Goal: Information Seeking & Learning: Learn about a topic

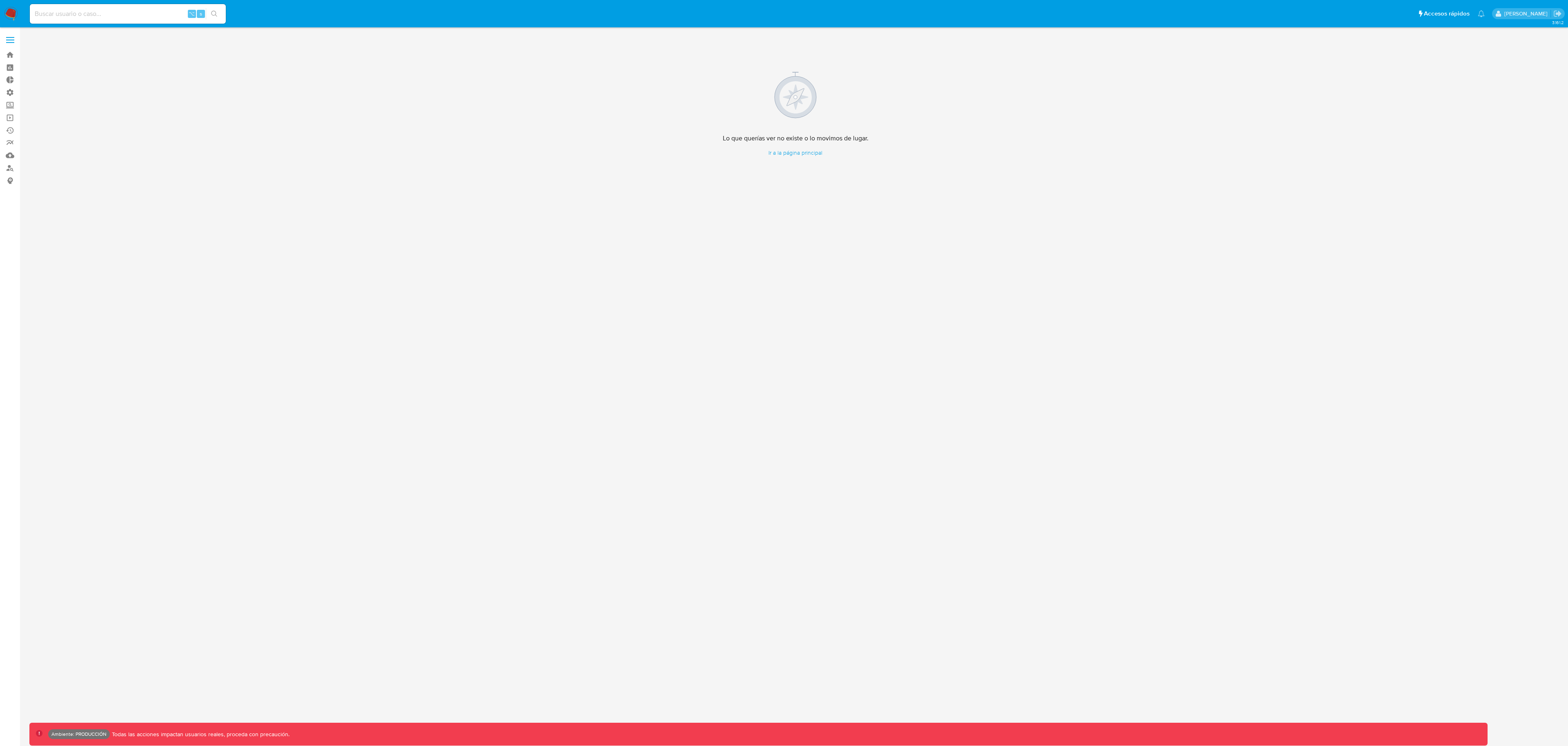
click at [134, 21] on div "⌥ s" at bounding box center [128, 14] width 196 height 19
click at [136, 17] on input at bounding box center [128, 13] width 196 height 10
paste input "2723287134"
type input "2723287134"
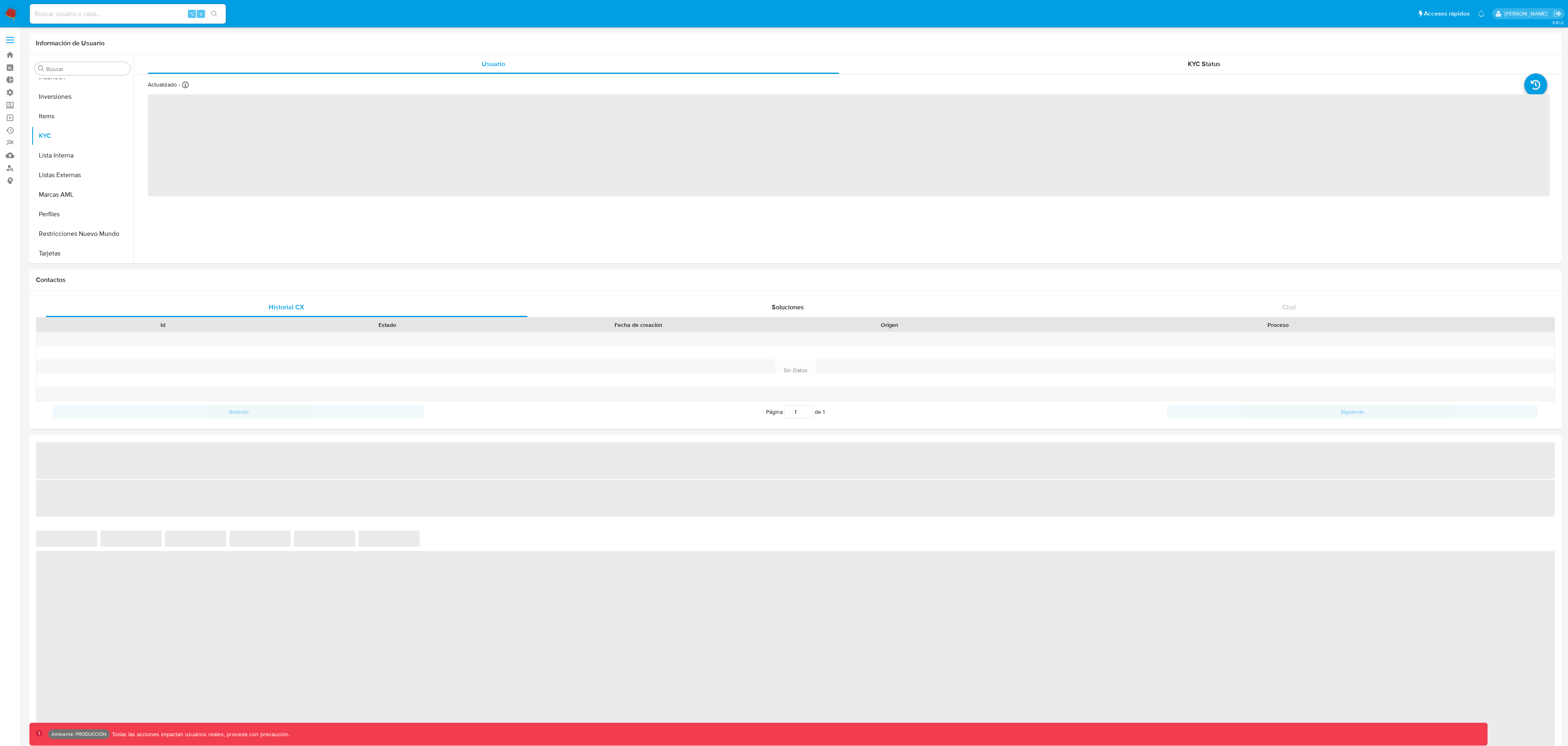
scroll to position [423, 0]
select select "10"
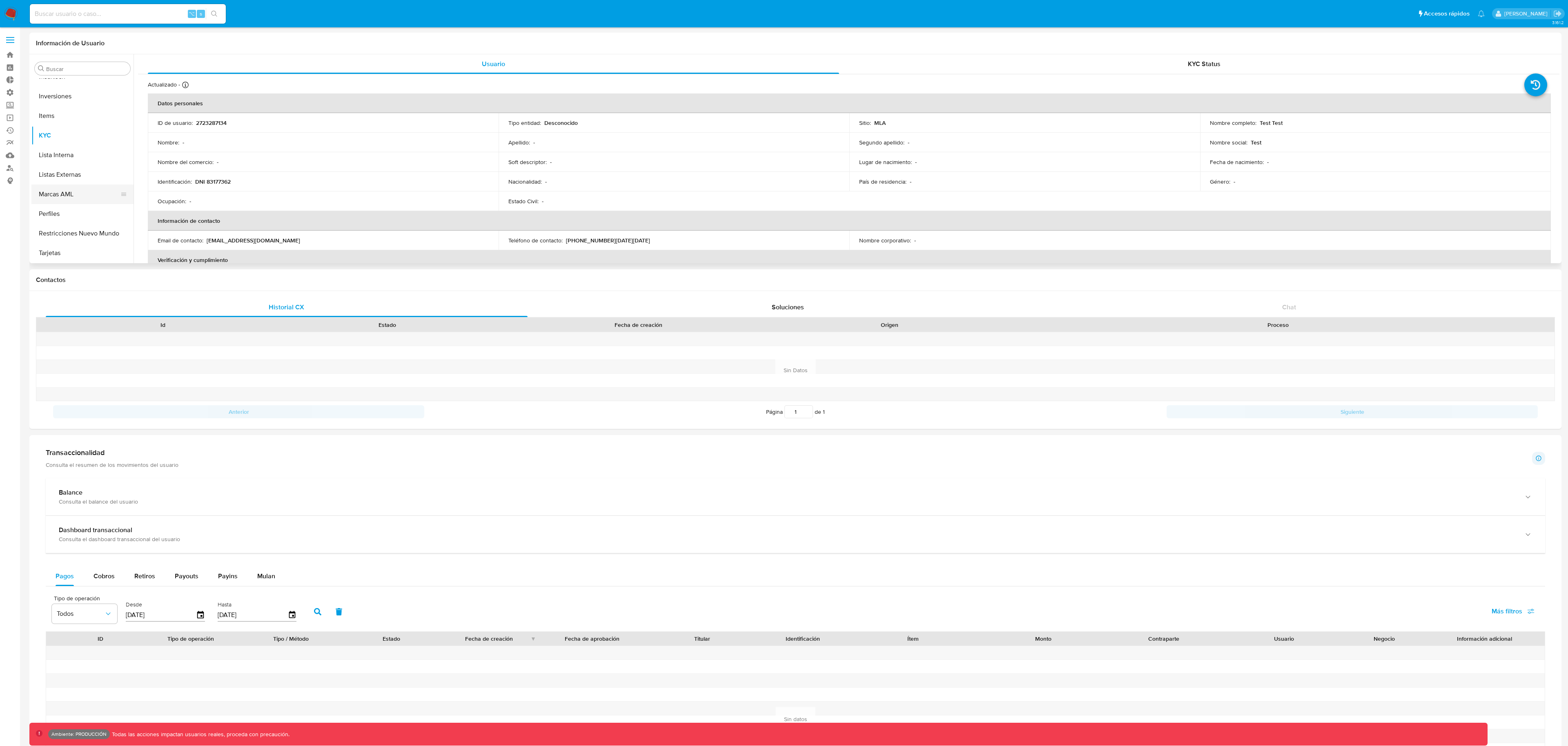
click at [76, 199] on button "Marcas AML" at bounding box center [79, 194] width 96 height 19
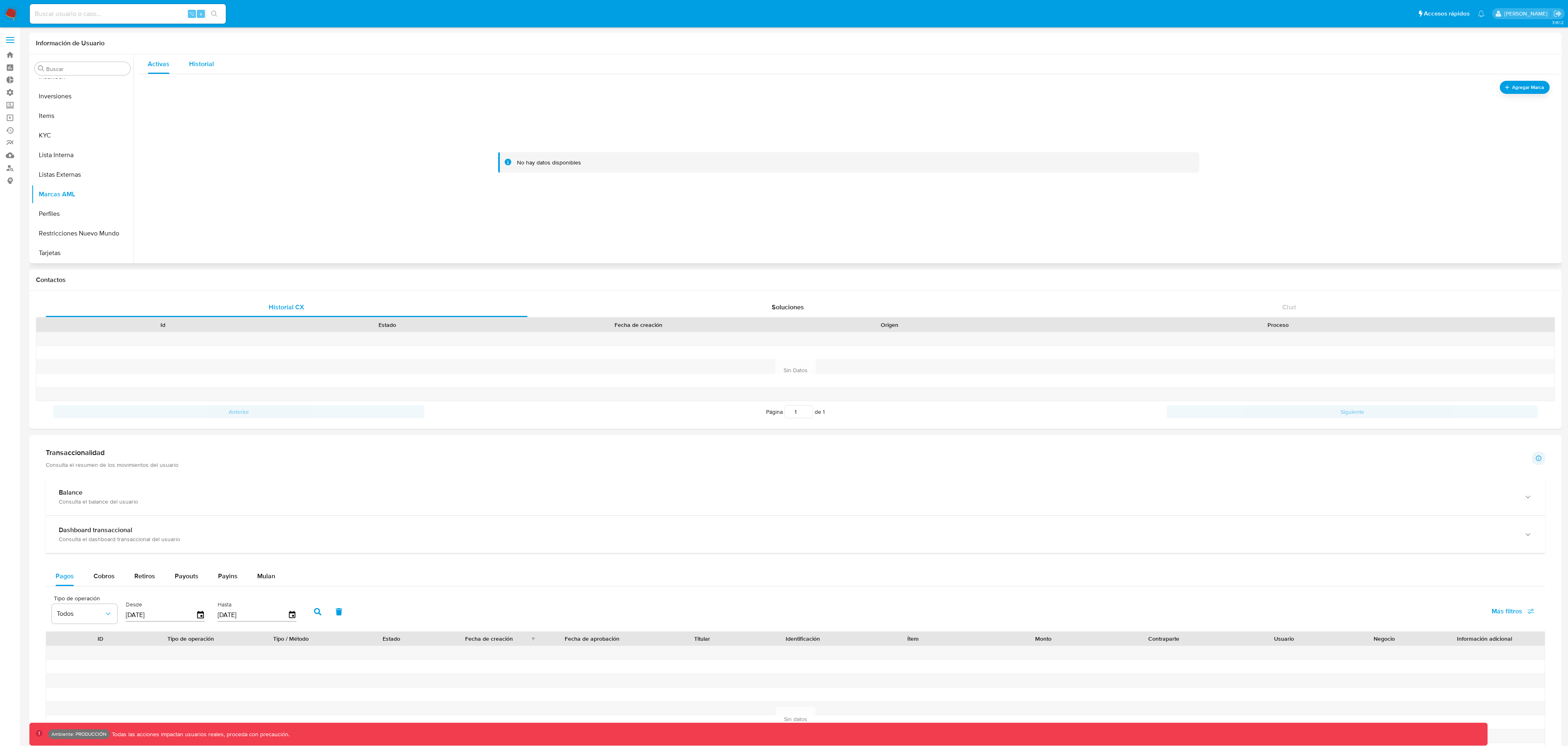
click at [213, 65] on button "Historial" at bounding box center [201, 64] width 44 height 19
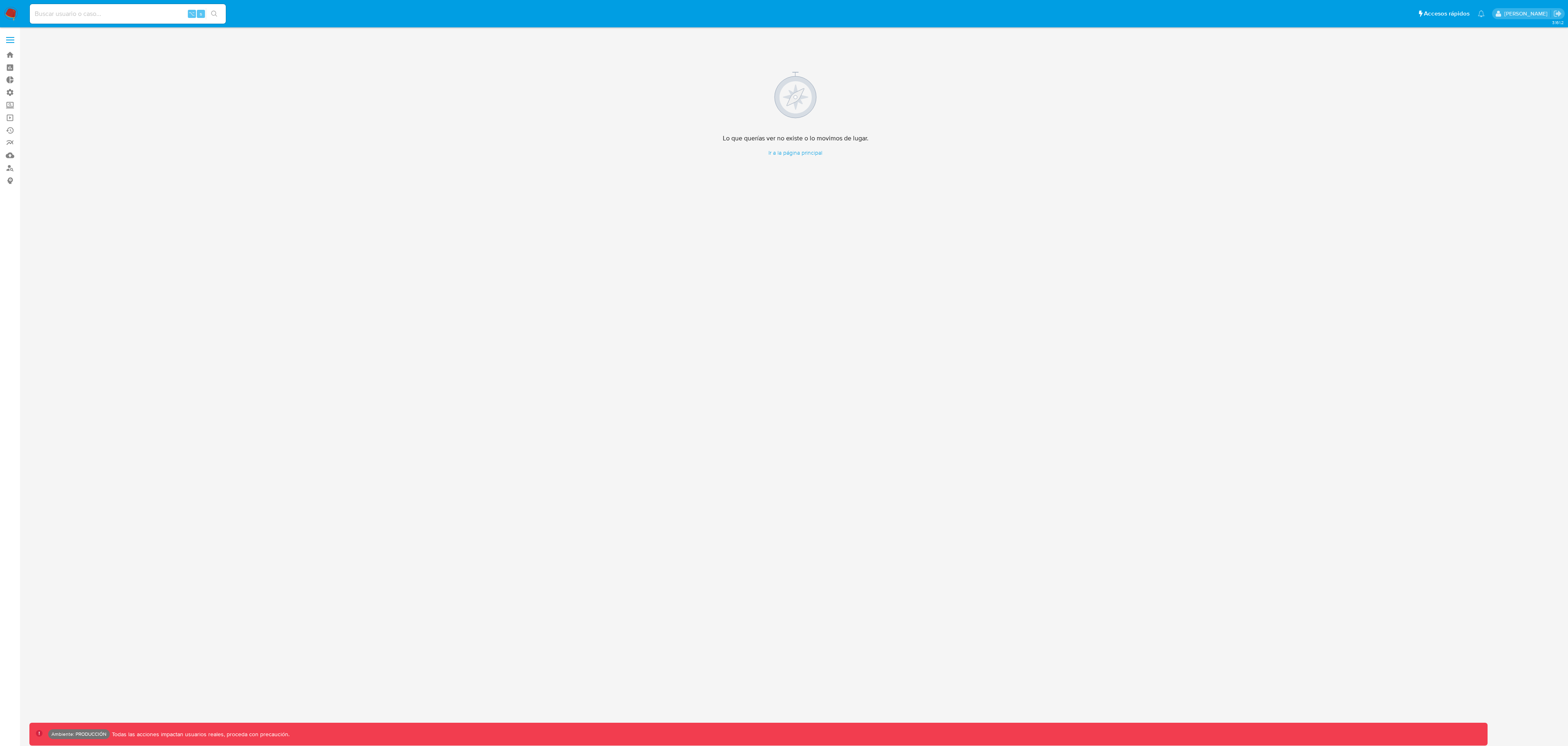
click at [102, 21] on div "⌥ s" at bounding box center [128, 14] width 196 height 19
click at [113, 6] on div "⌥ s" at bounding box center [128, 14] width 196 height 19
click at [122, 10] on input at bounding box center [128, 13] width 196 height 10
paste input "246782954"
type input "246782954"
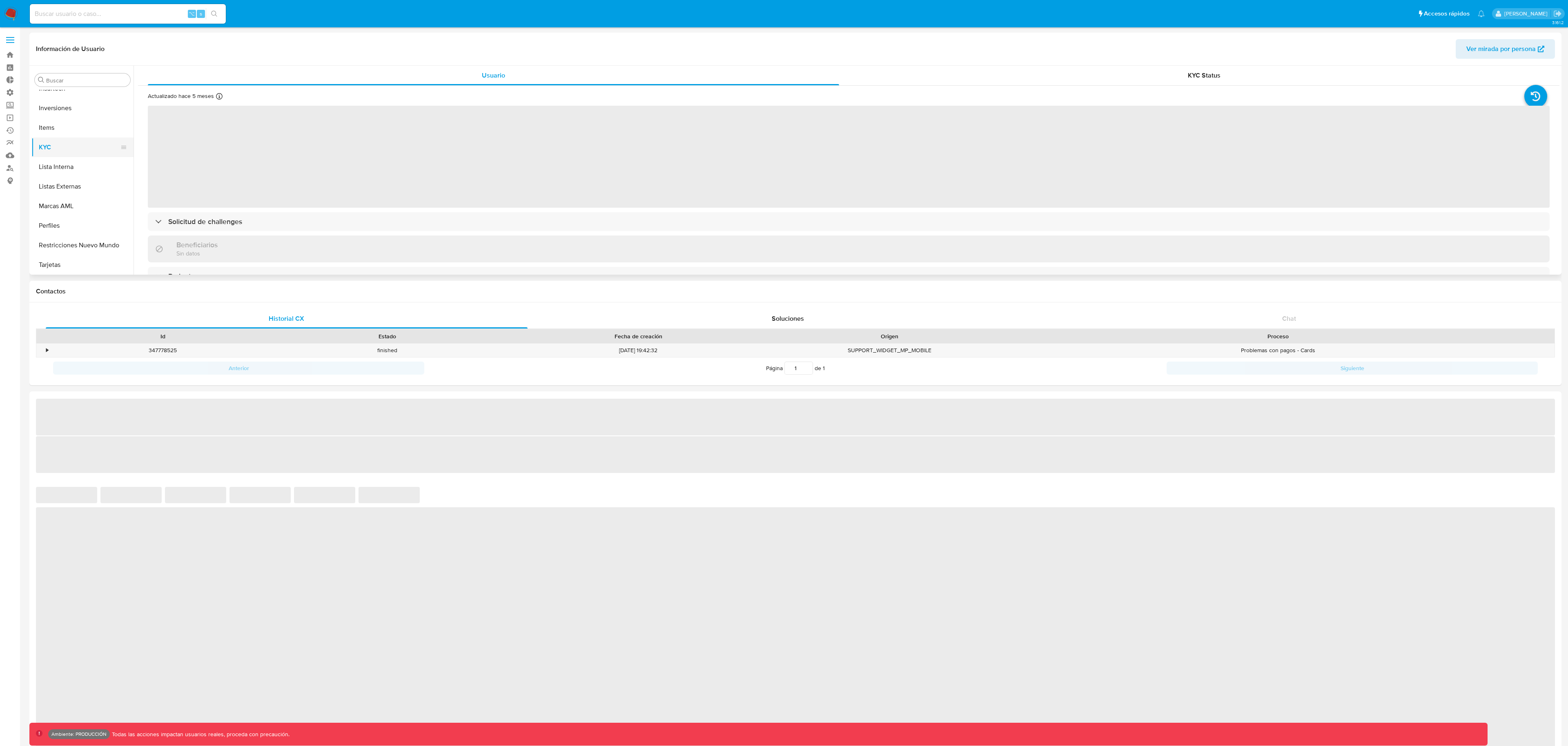
scroll to position [424, 0]
select select "10"
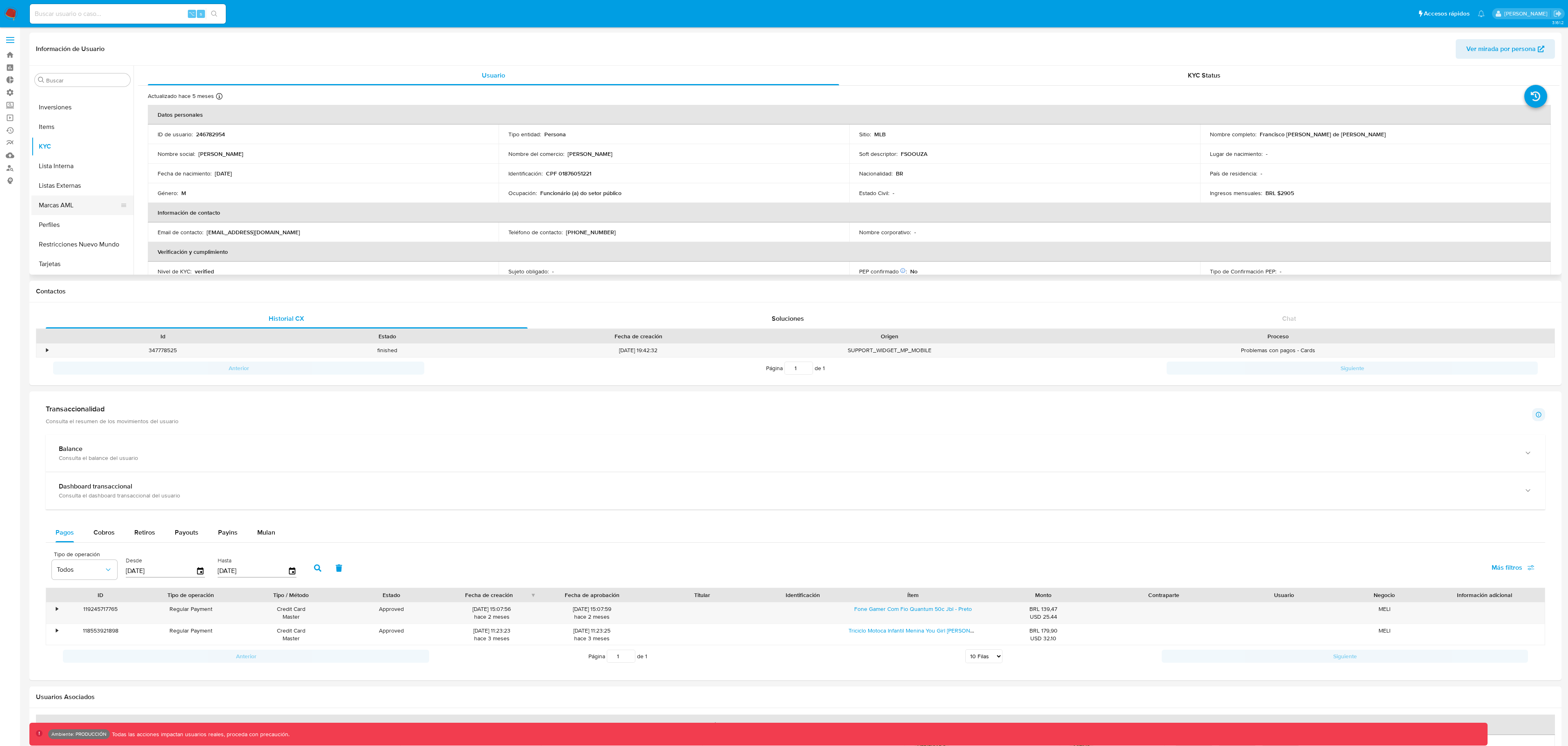
click at [86, 210] on button "Marcas AML" at bounding box center [79, 205] width 96 height 19
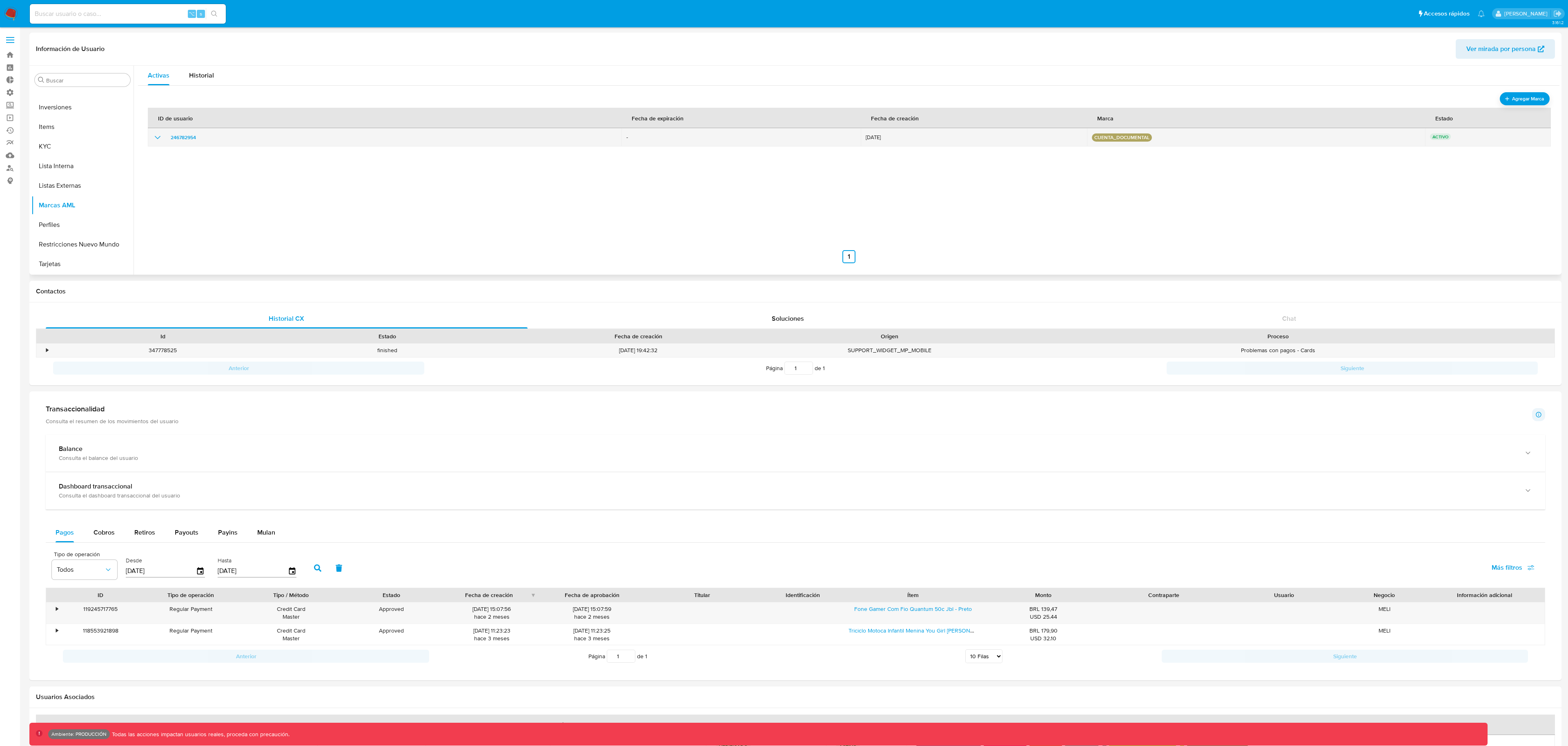
click at [158, 138] on icon "show_hidden_detail_by_id_246782954" at bounding box center [157, 137] width 5 height 3
click at [204, 80] on div "Historial" at bounding box center [201, 75] width 25 height 19
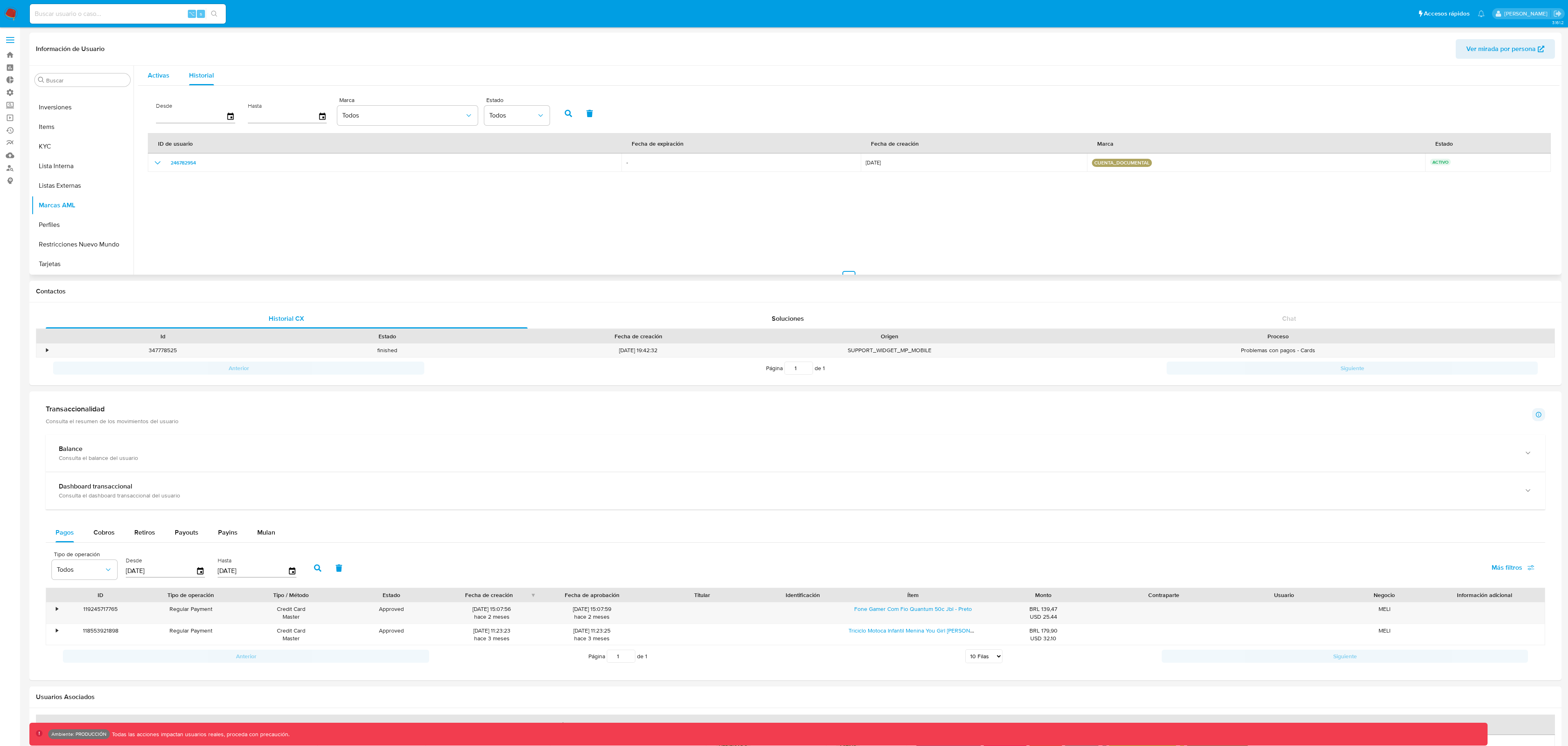
click at [168, 80] on div "Activas" at bounding box center [159, 75] width 22 height 19
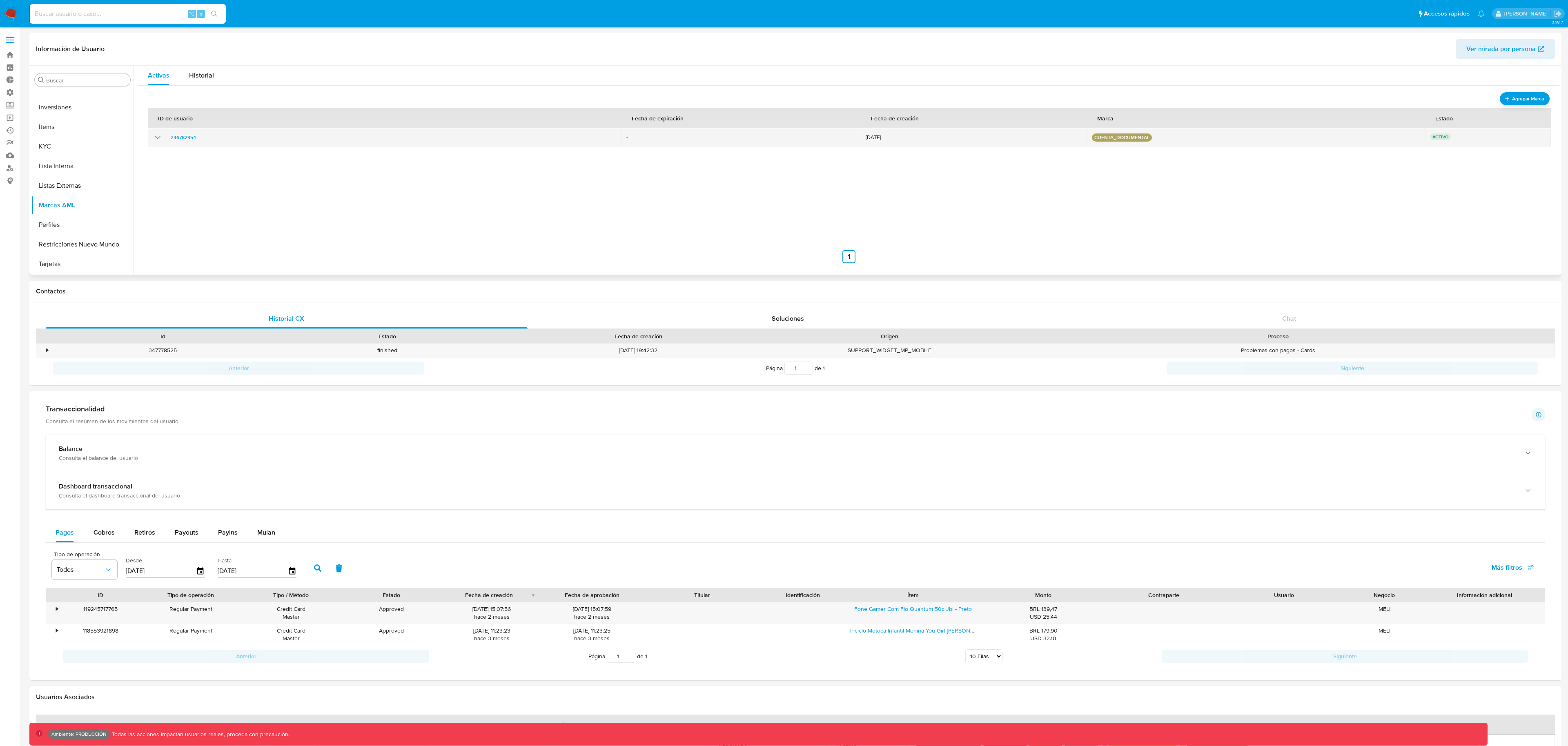
click at [161, 133] on icon "show_hidden_detail_by_id_246782954" at bounding box center [158, 138] width 10 height 10
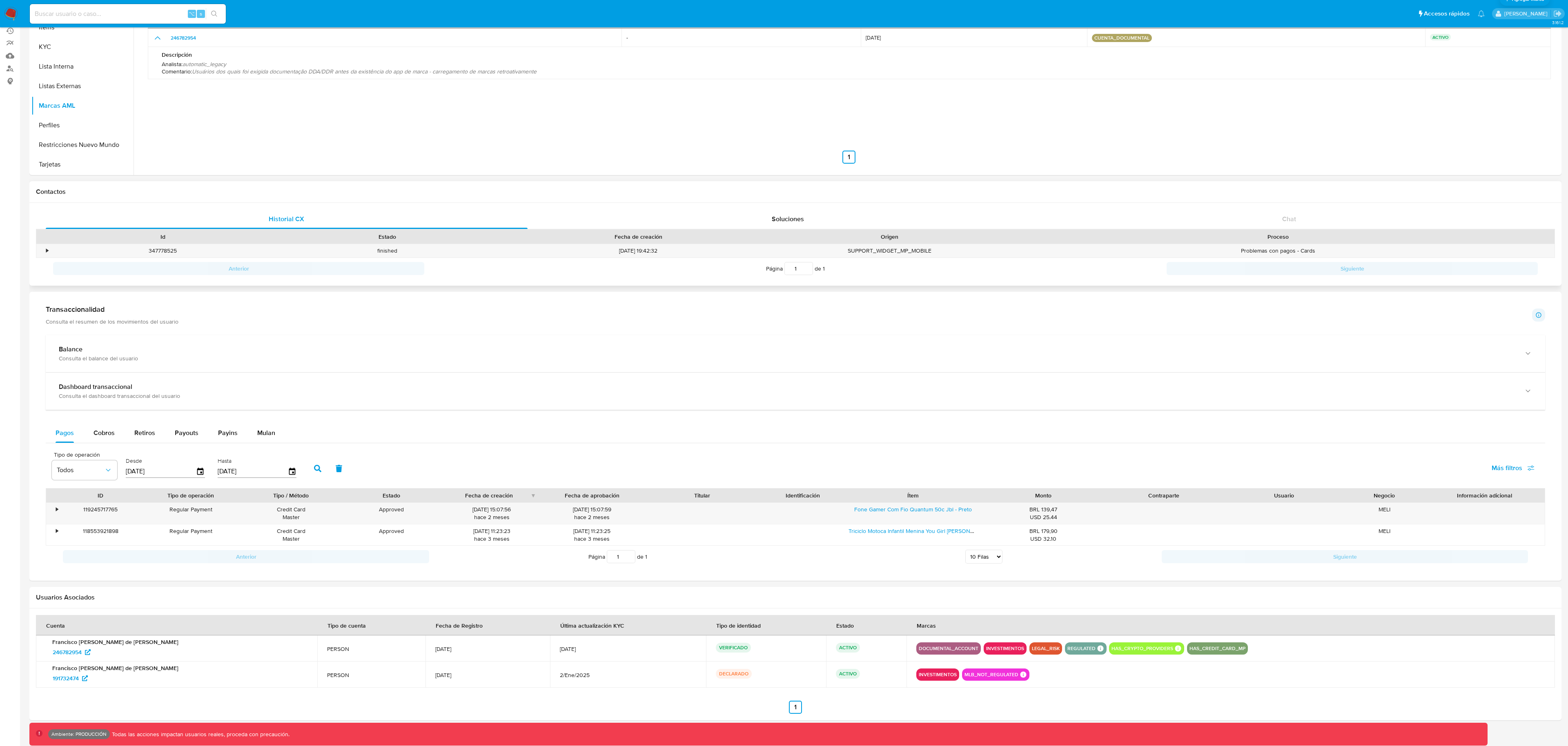
scroll to position [113, 0]
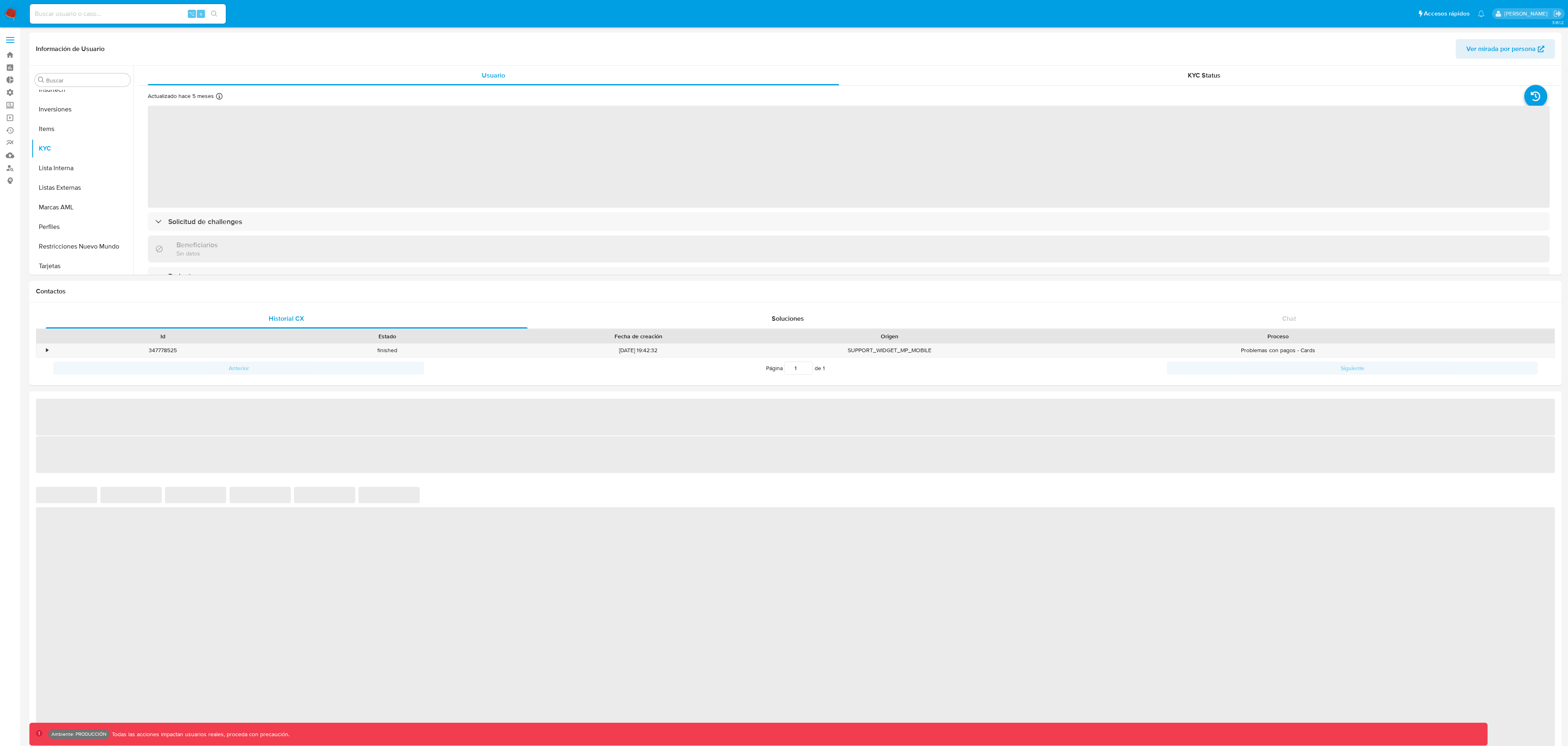
scroll to position [424, 0]
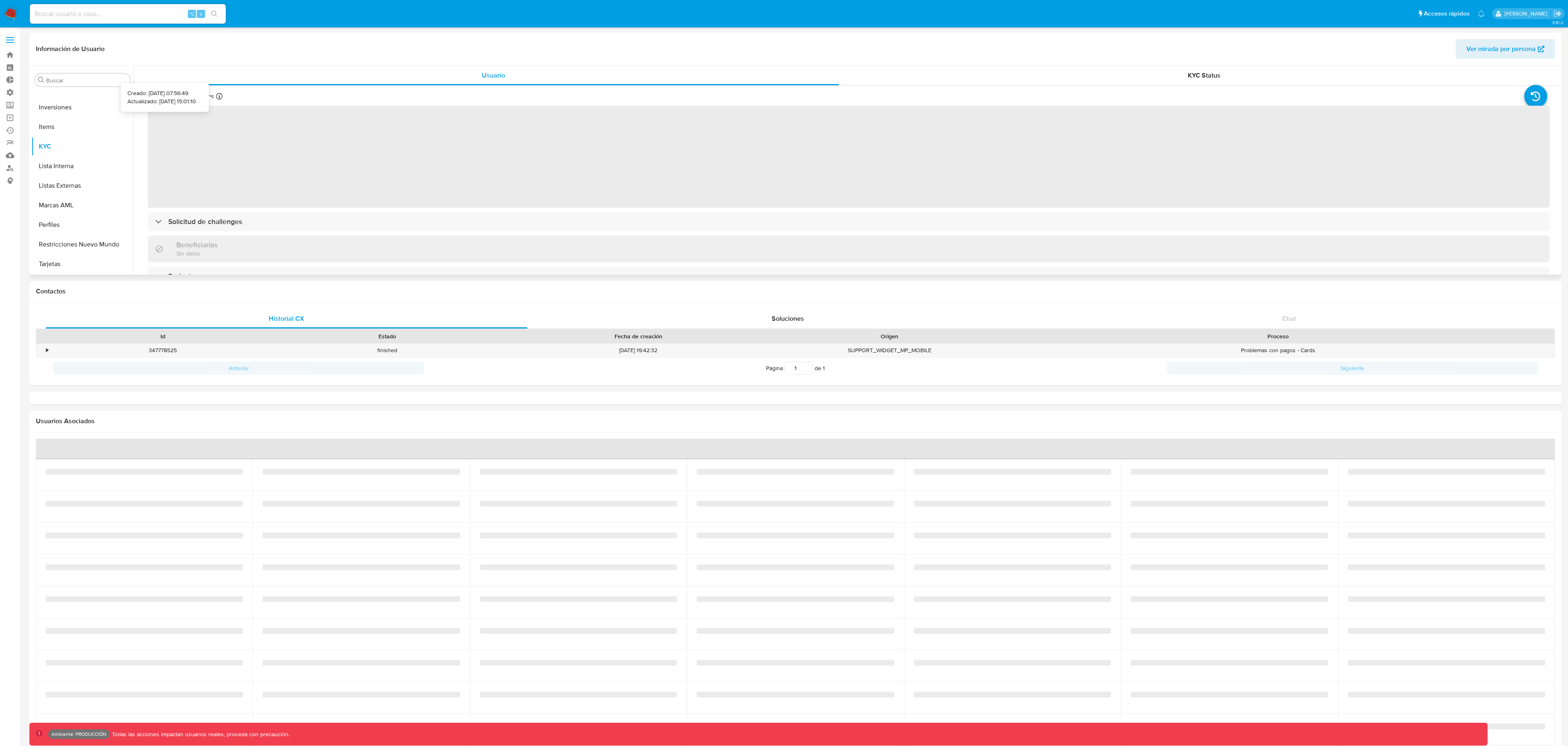
select select "10"
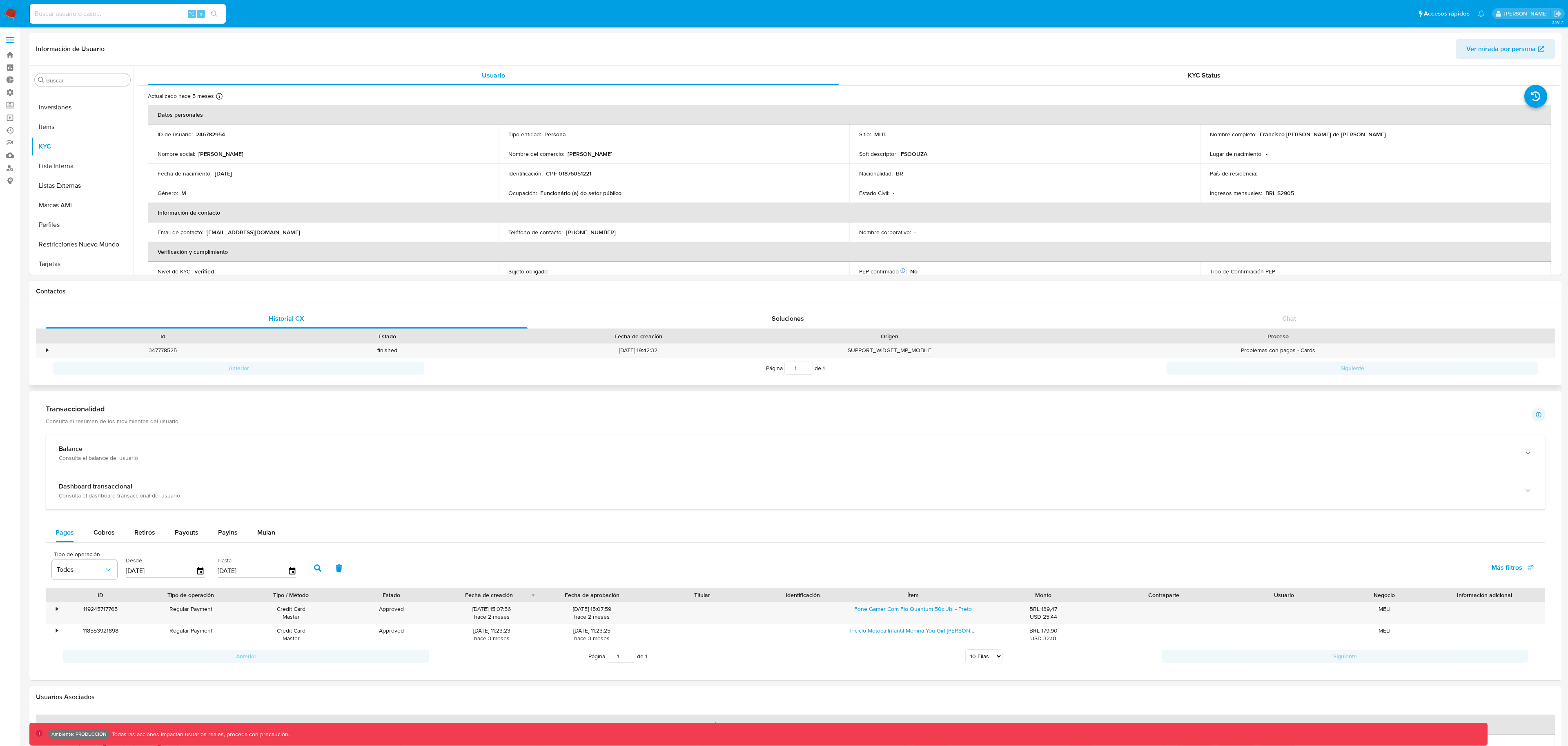
scroll to position [108, 0]
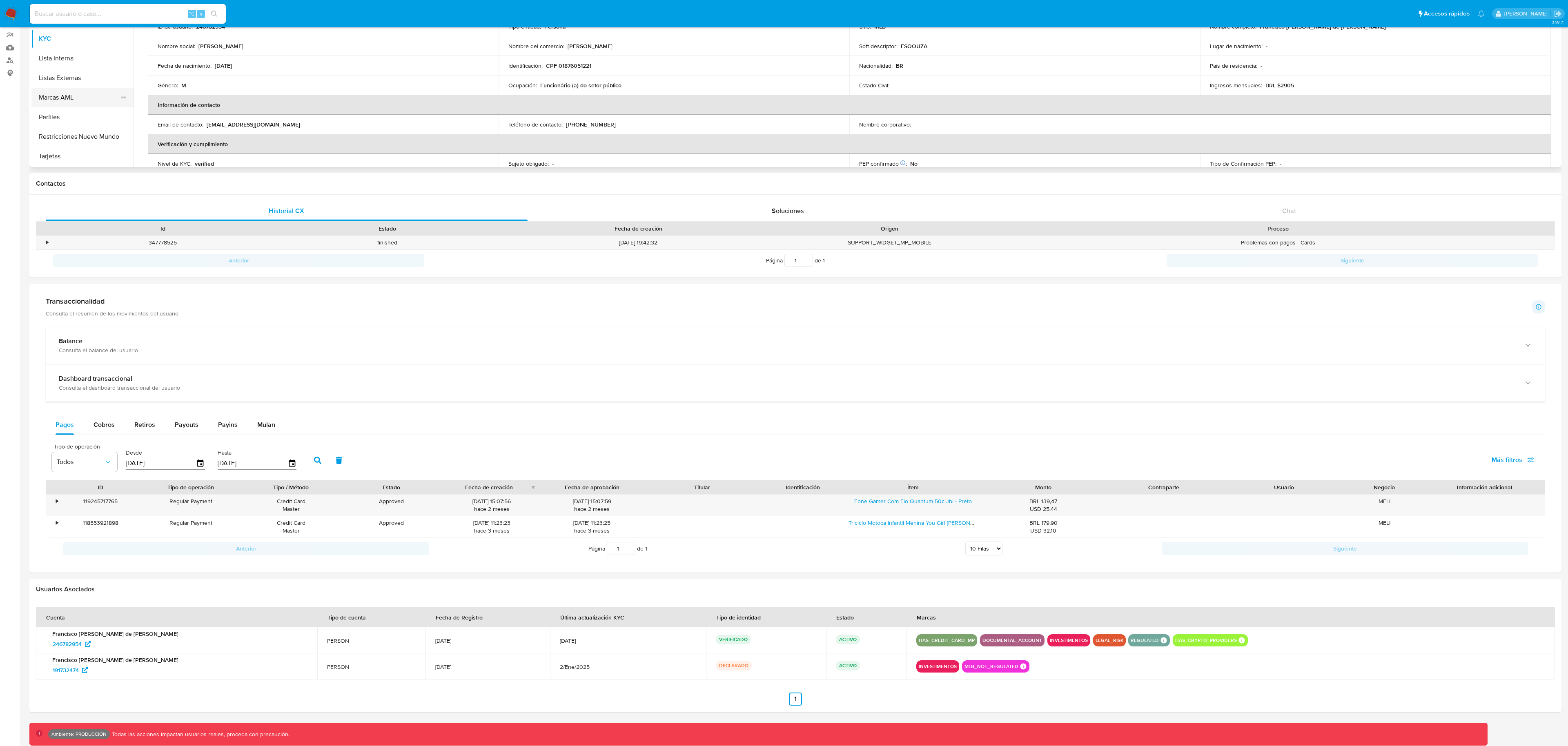
click at [78, 100] on button "Marcas AML" at bounding box center [79, 97] width 96 height 19
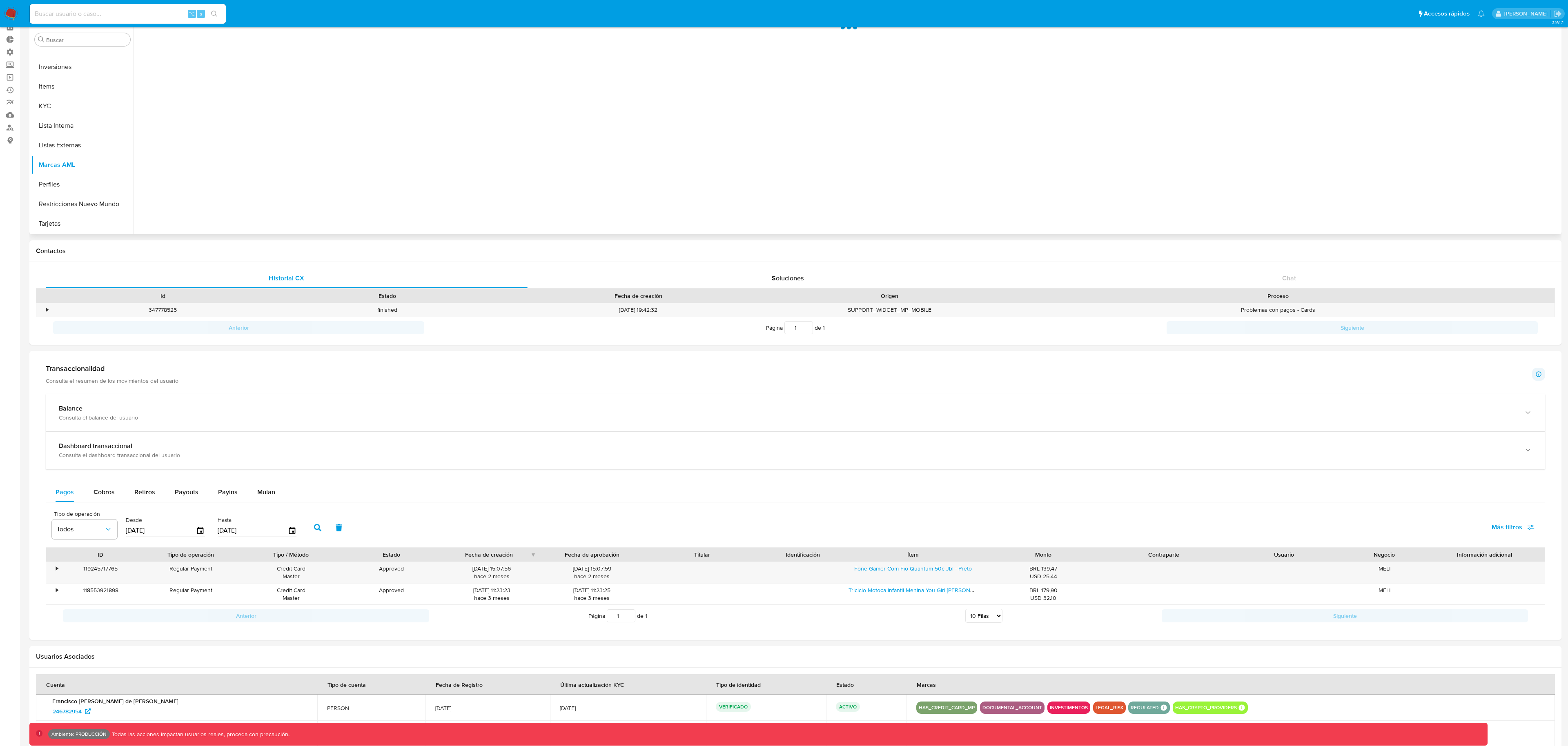
scroll to position [0, 0]
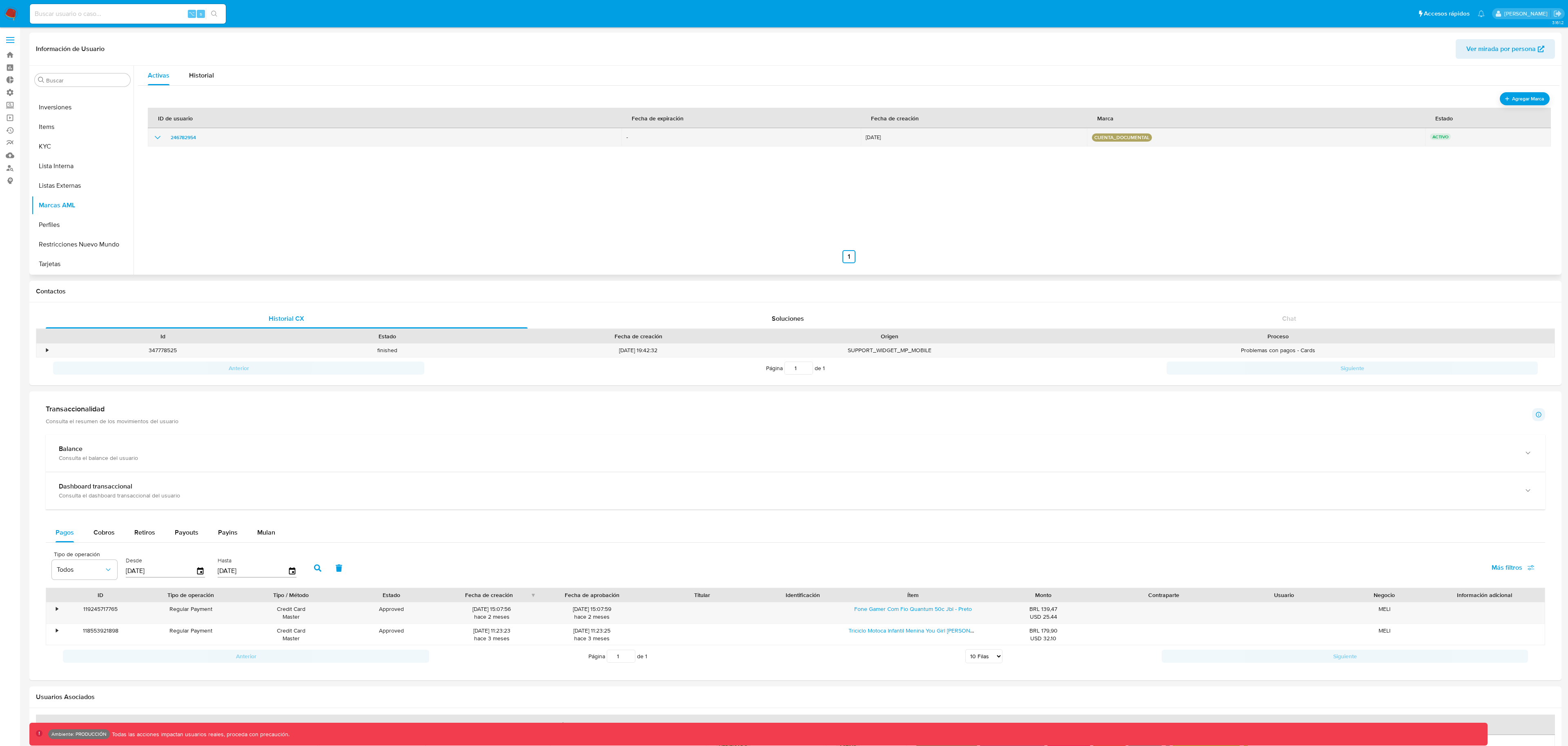
click at [155, 138] on icon "show_hidden_detail_by_id_246782954" at bounding box center [158, 138] width 10 height 10
click at [203, 79] on span "Historial" at bounding box center [201, 75] width 25 height 9
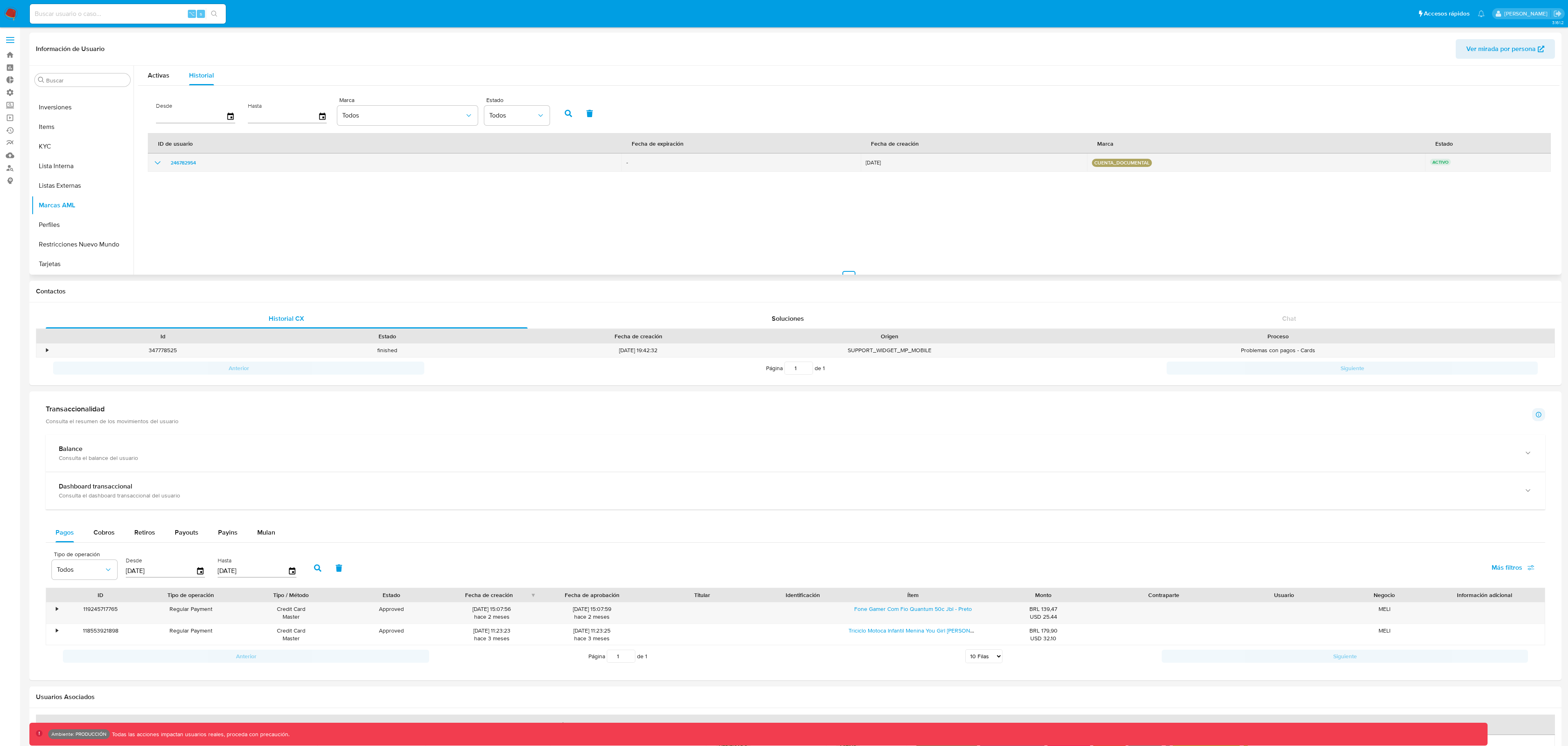
click at [157, 164] on icon "show_hidden_detail_by_id_246782954" at bounding box center [158, 163] width 10 height 10
click at [131, 12] on input at bounding box center [128, 13] width 196 height 10
paste input "73089511"
type input "73089511"
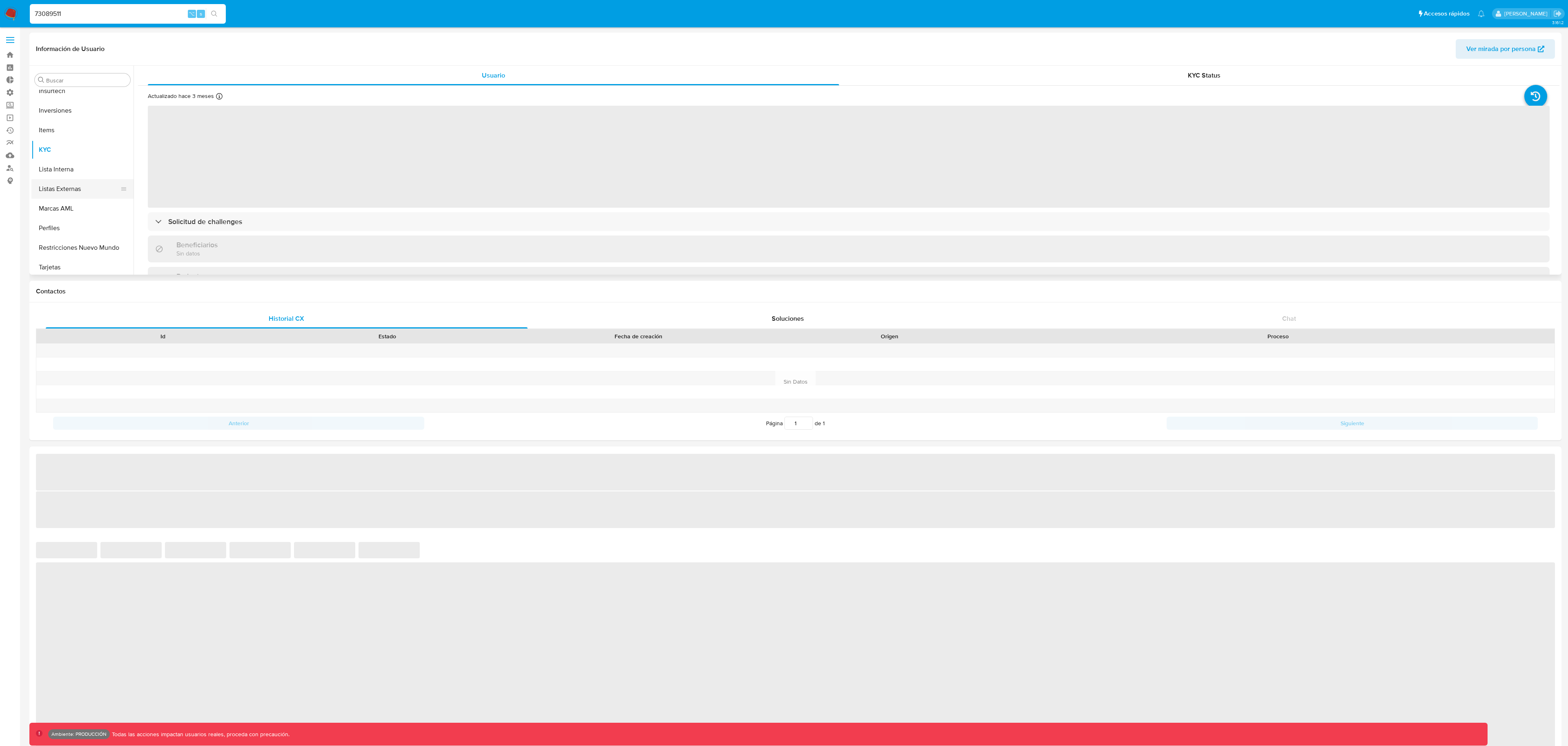
scroll to position [424, 0]
select select "10"
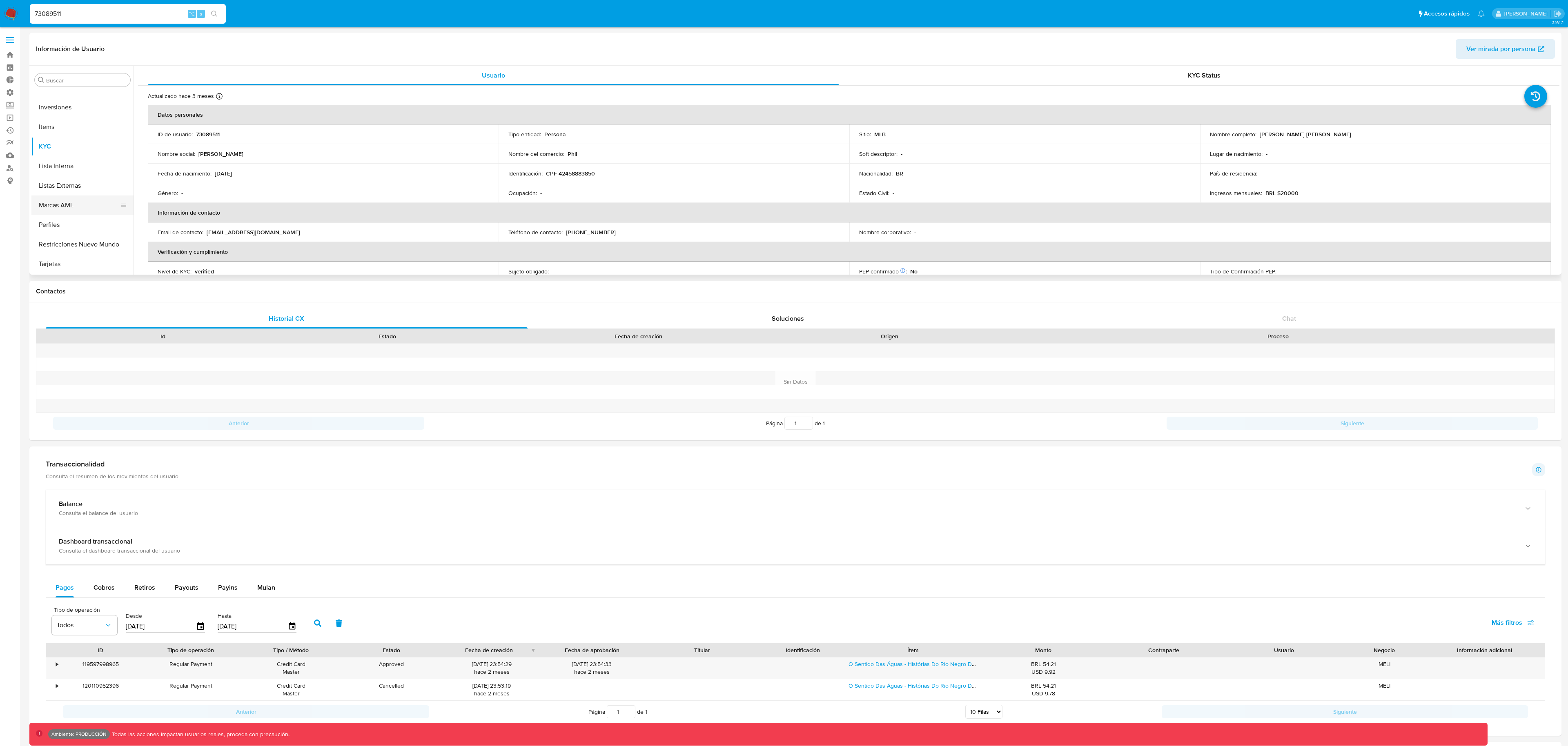
click at [100, 200] on button "Marcas AML" at bounding box center [79, 205] width 96 height 19
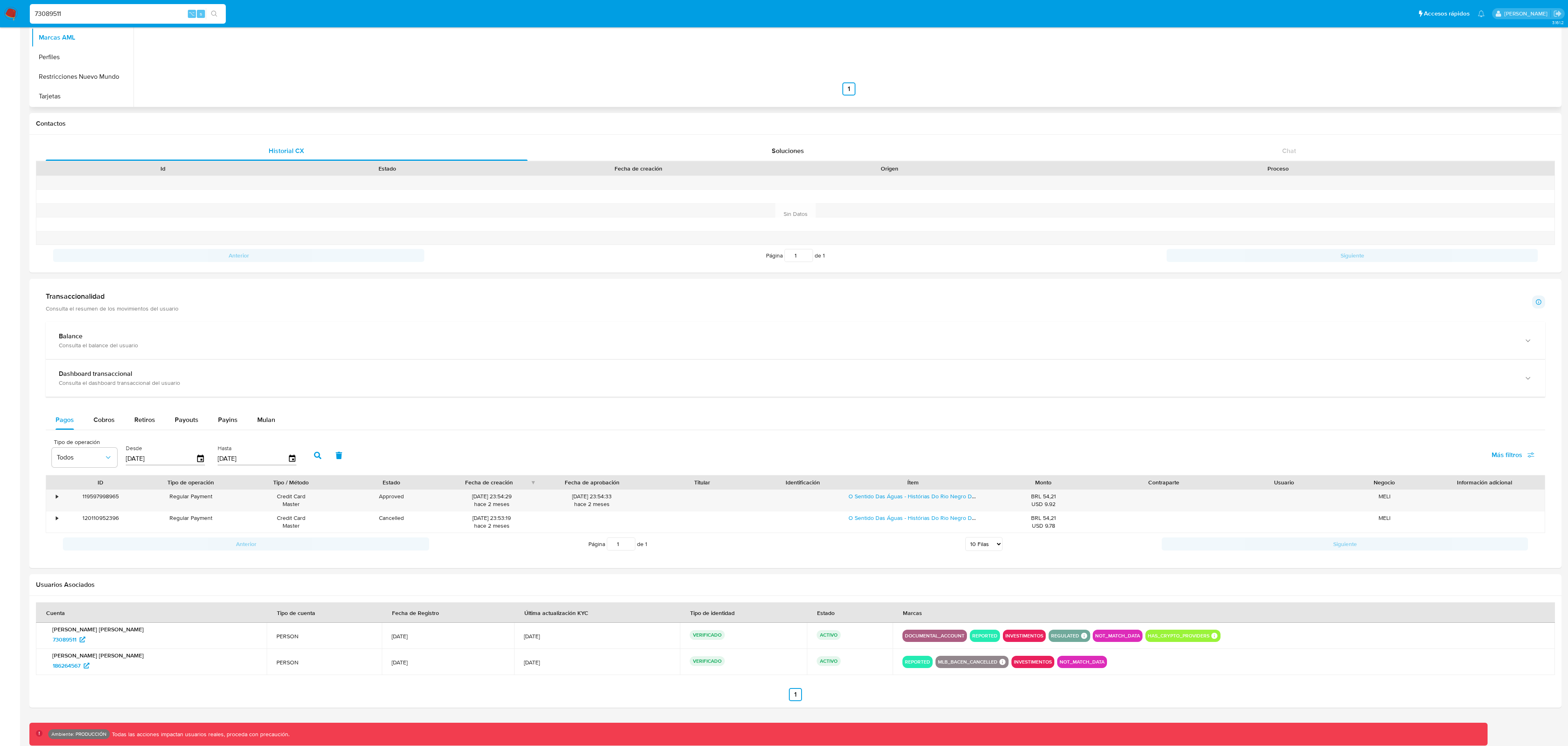
scroll to position [0, 0]
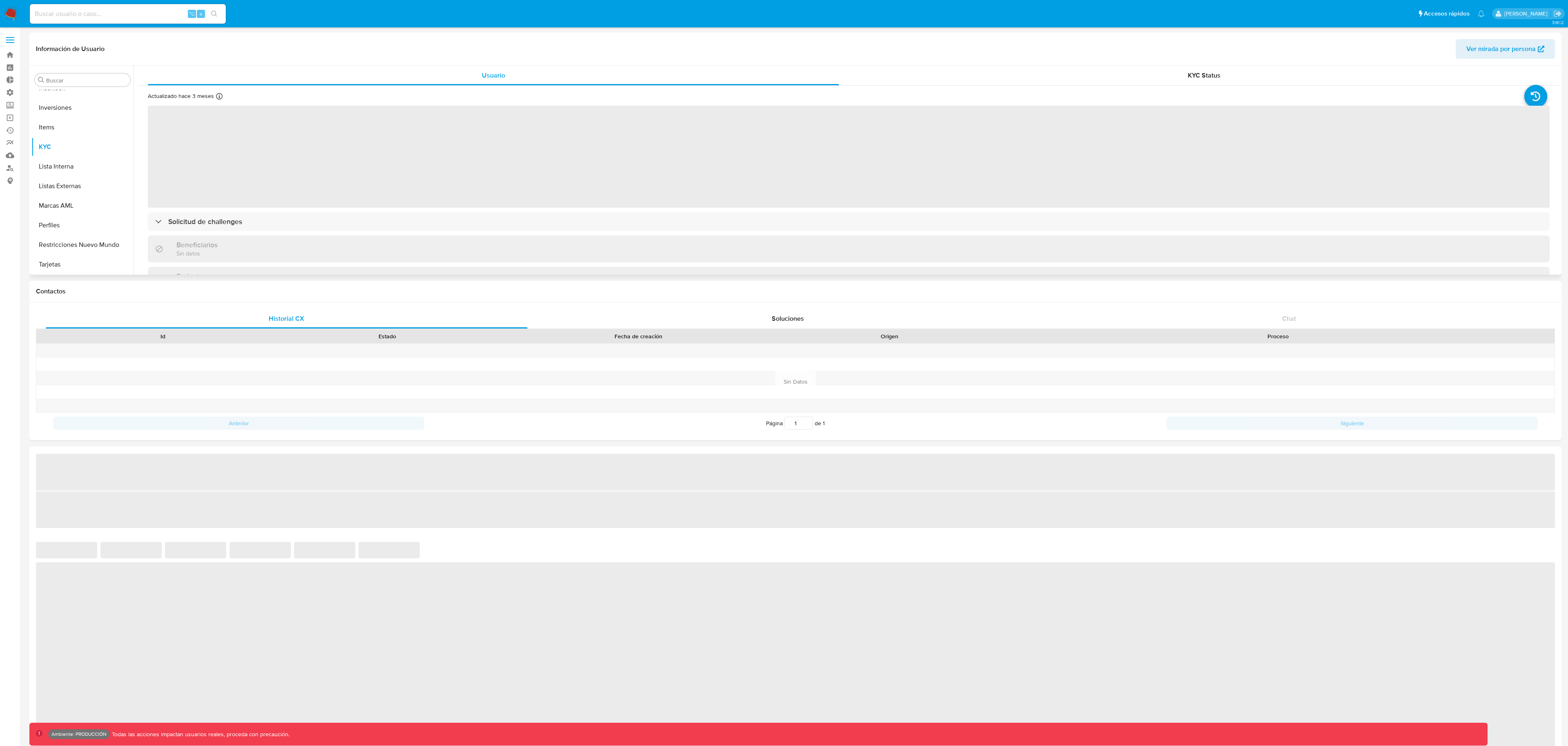
scroll to position [424, 0]
select select "10"
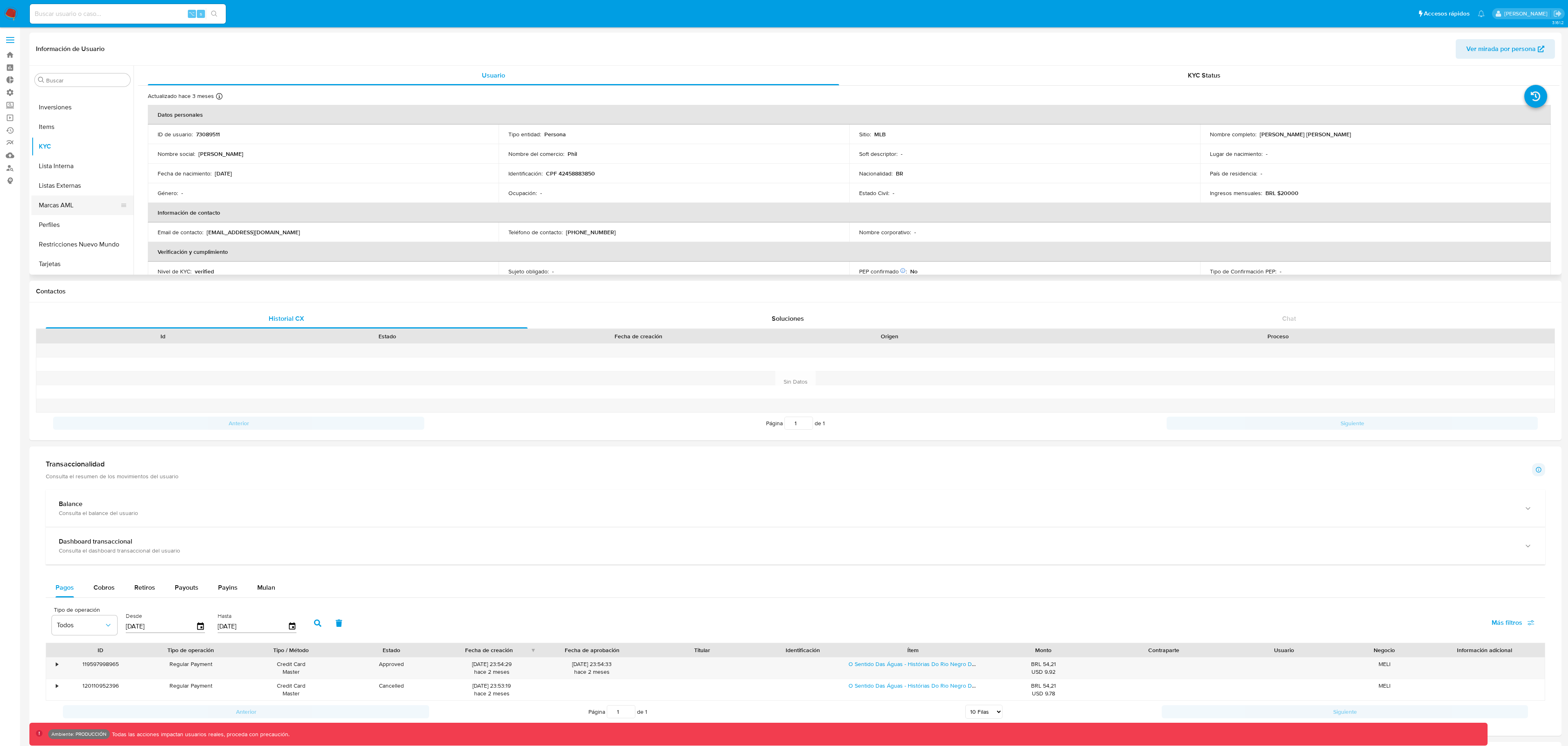
click at [87, 212] on button "Marcas AML" at bounding box center [79, 205] width 96 height 19
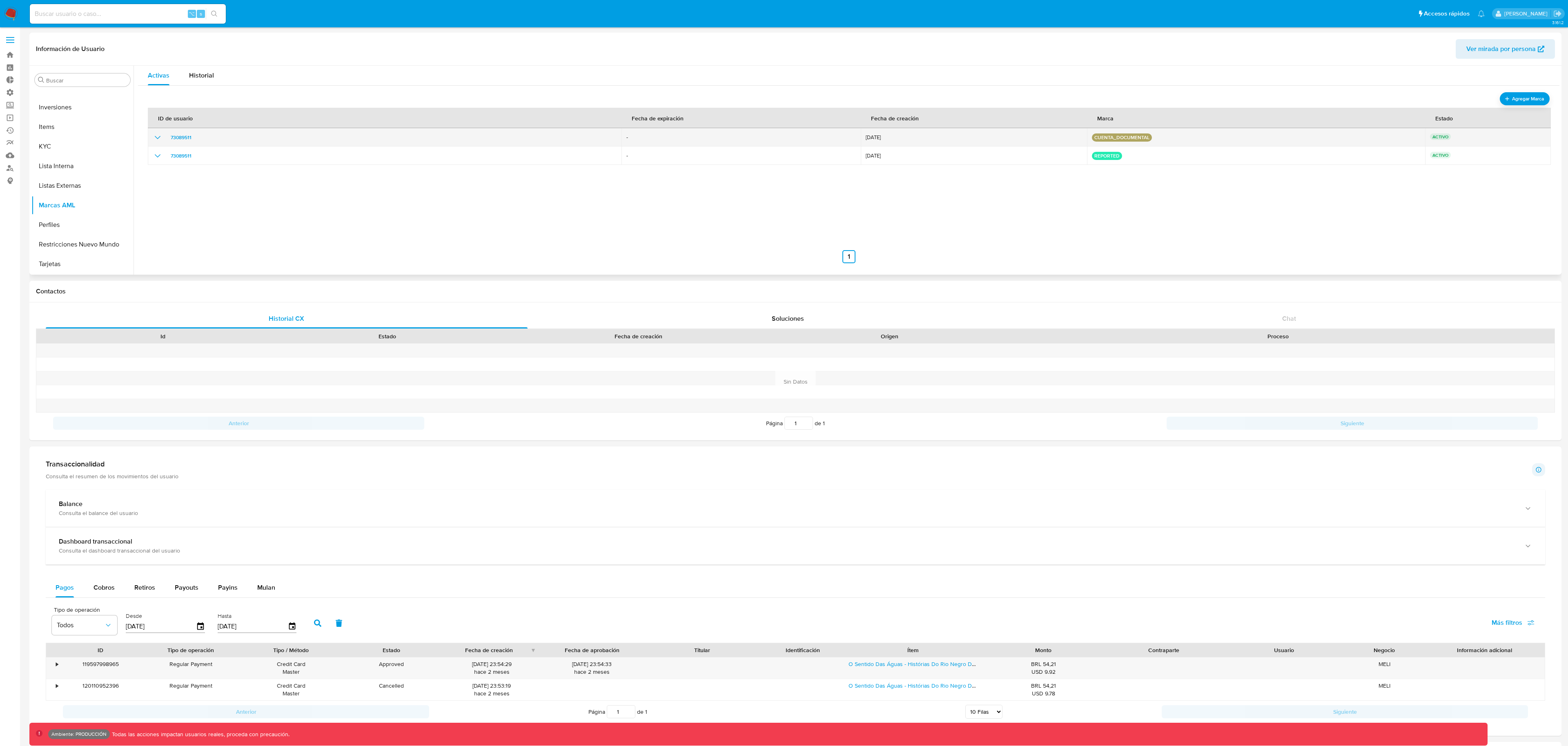
click at [154, 139] on icon "show_hidden_detail_by_id_73089511" at bounding box center [158, 138] width 10 height 10
click at [82, 20] on div "⌥ s" at bounding box center [128, 14] width 196 height 19
click at [86, 15] on input at bounding box center [128, 13] width 196 height 10
paste input "126207332"
type input "126207332"
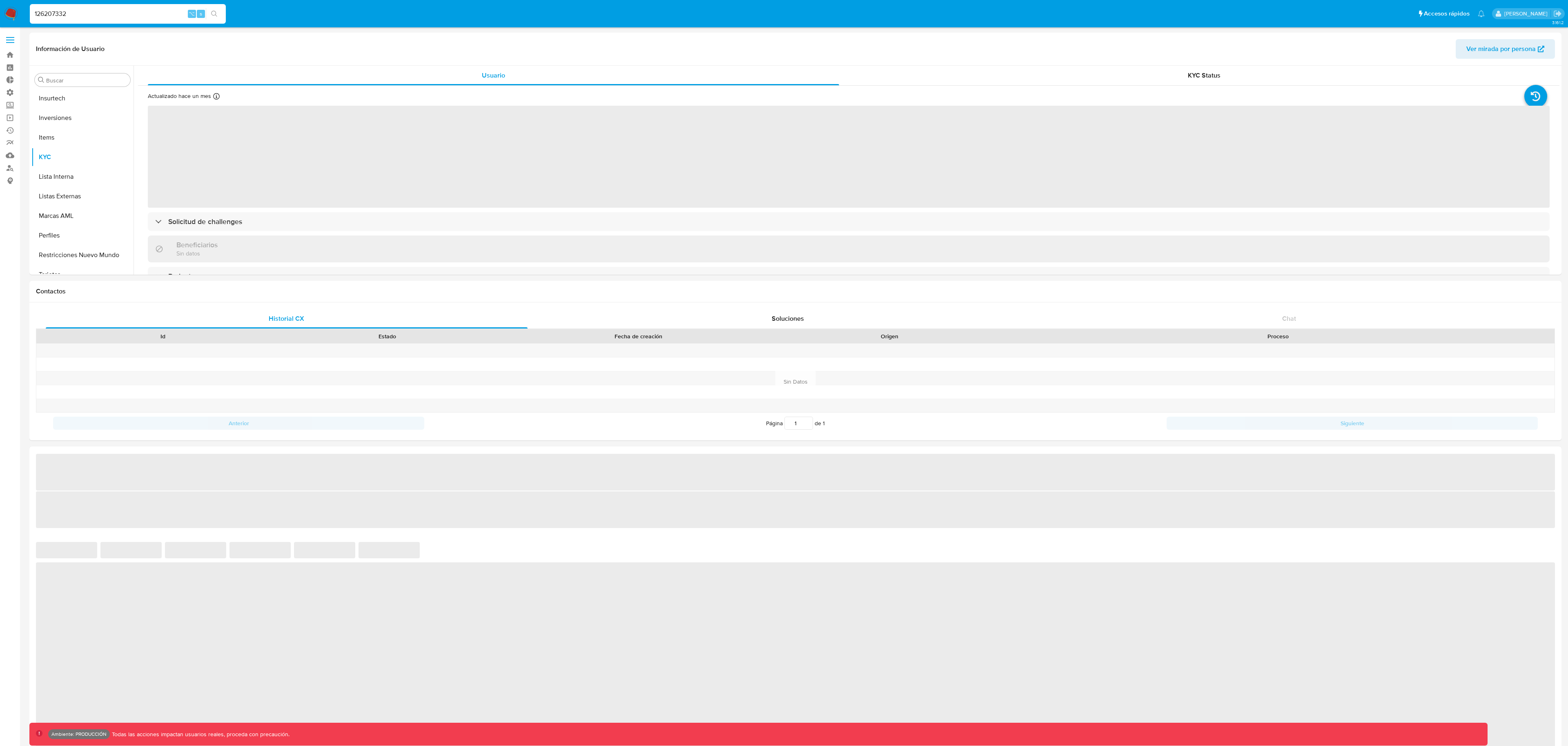
scroll to position [424, 0]
select select "10"
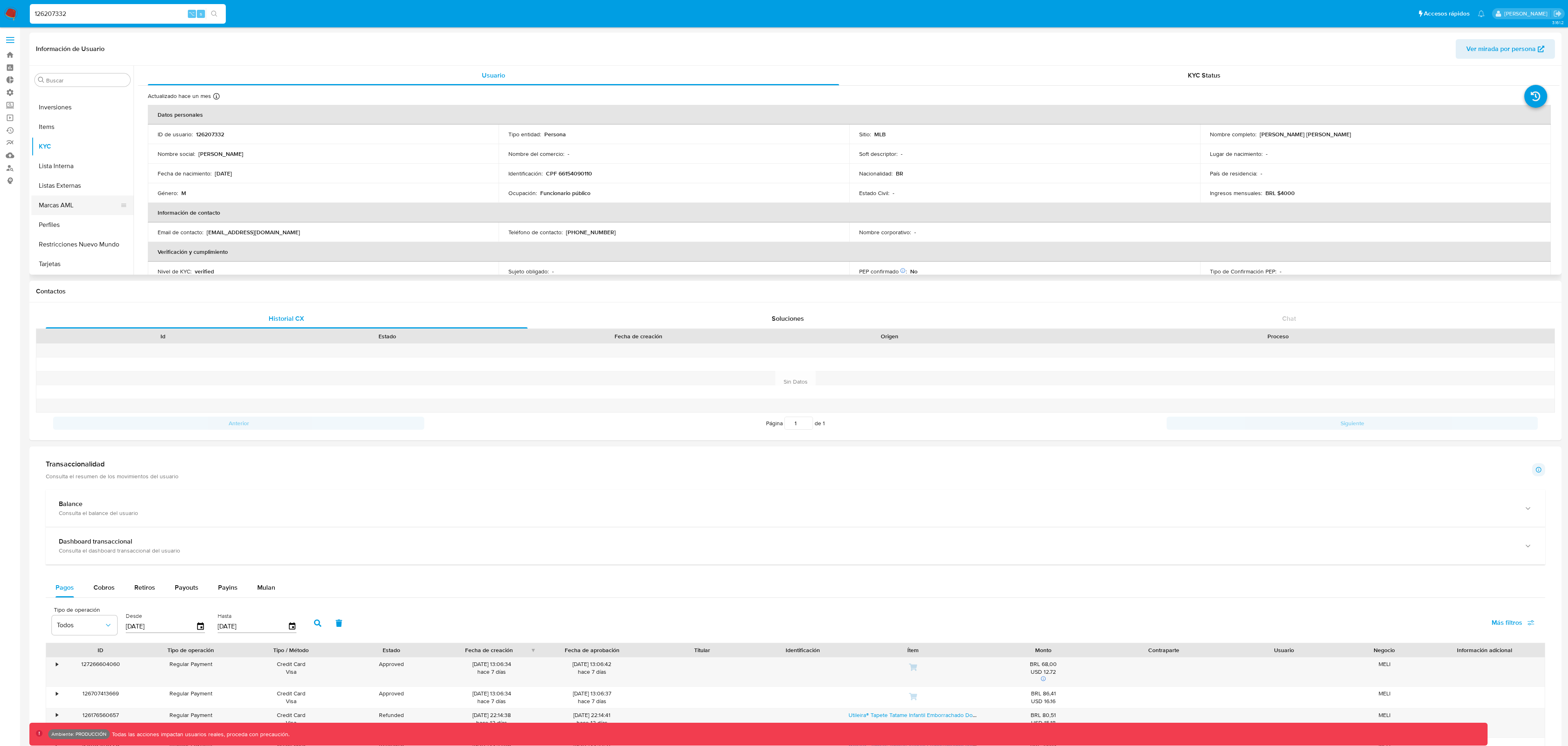
click at [72, 209] on button "Marcas AML" at bounding box center [79, 205] width 96 height 19
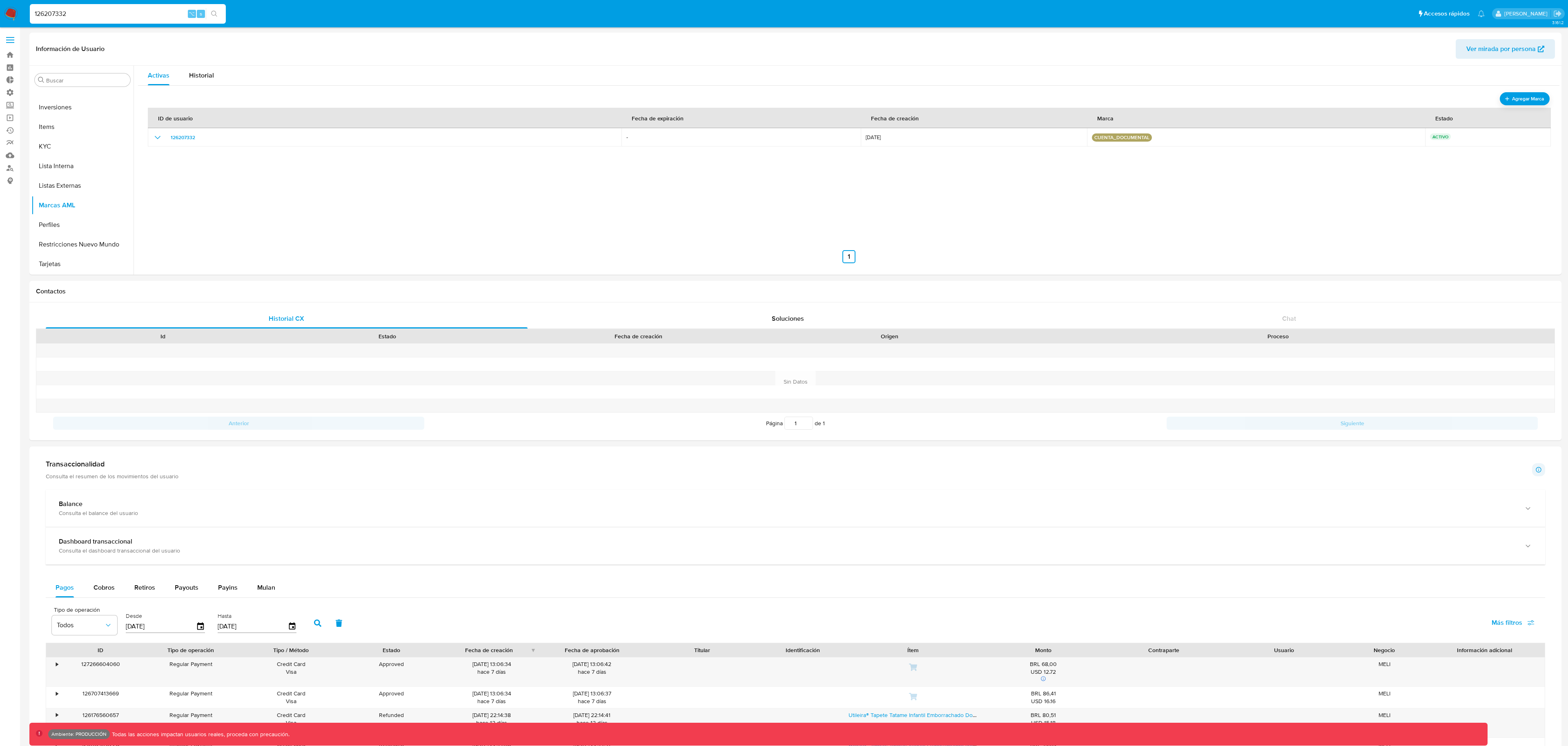
click at [117, 8] on div "126207332 ⌥ s" at bounding box center [128, 14] width 196 height 19
click at [118, 21] on div "126207332 ⌥ s" at bounding box center [128, 14] width 196 height 19
click at [111, 16] on input "126207332" at bounding box center [128, 13] width 196 height 10
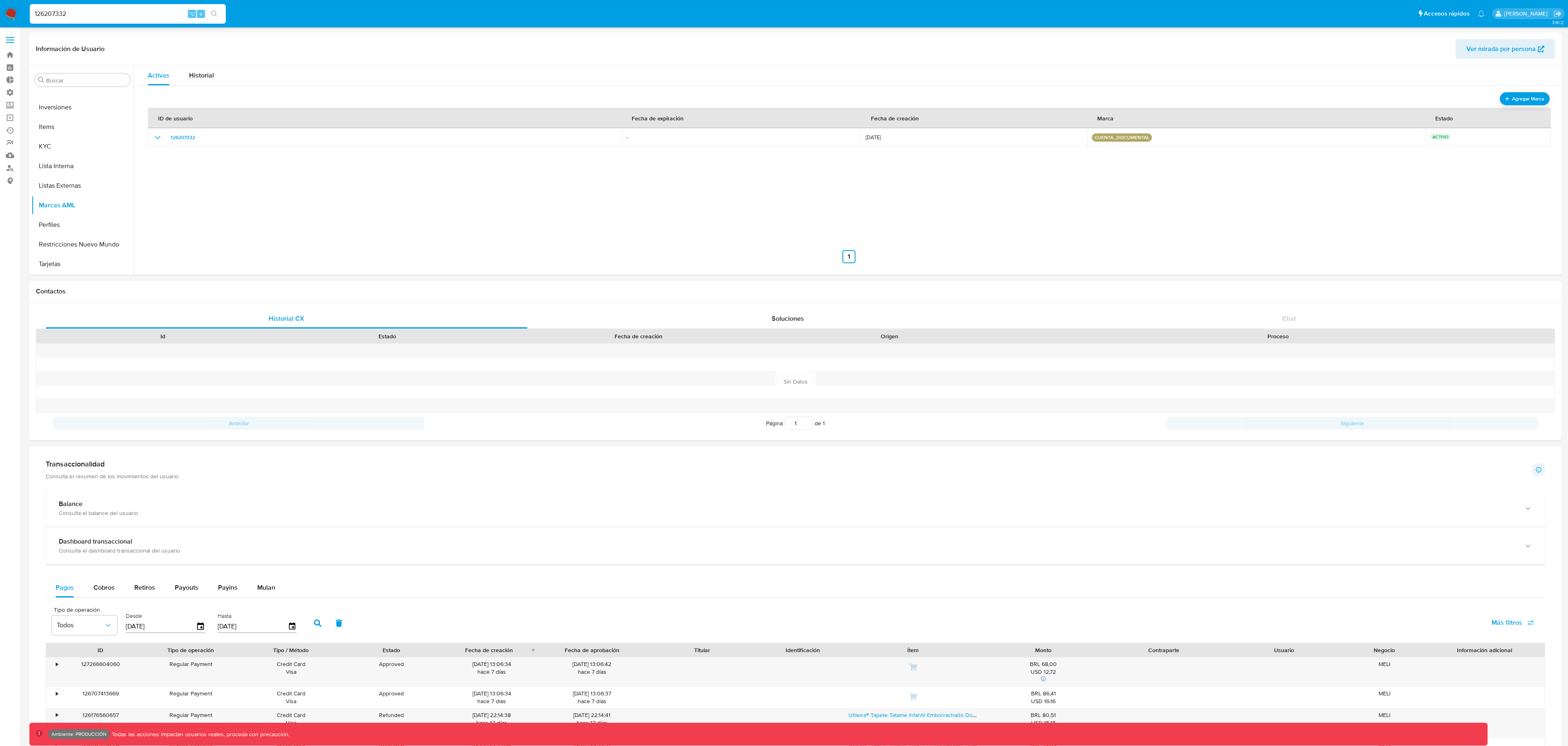
paste input "243137777"
type input "243137777"
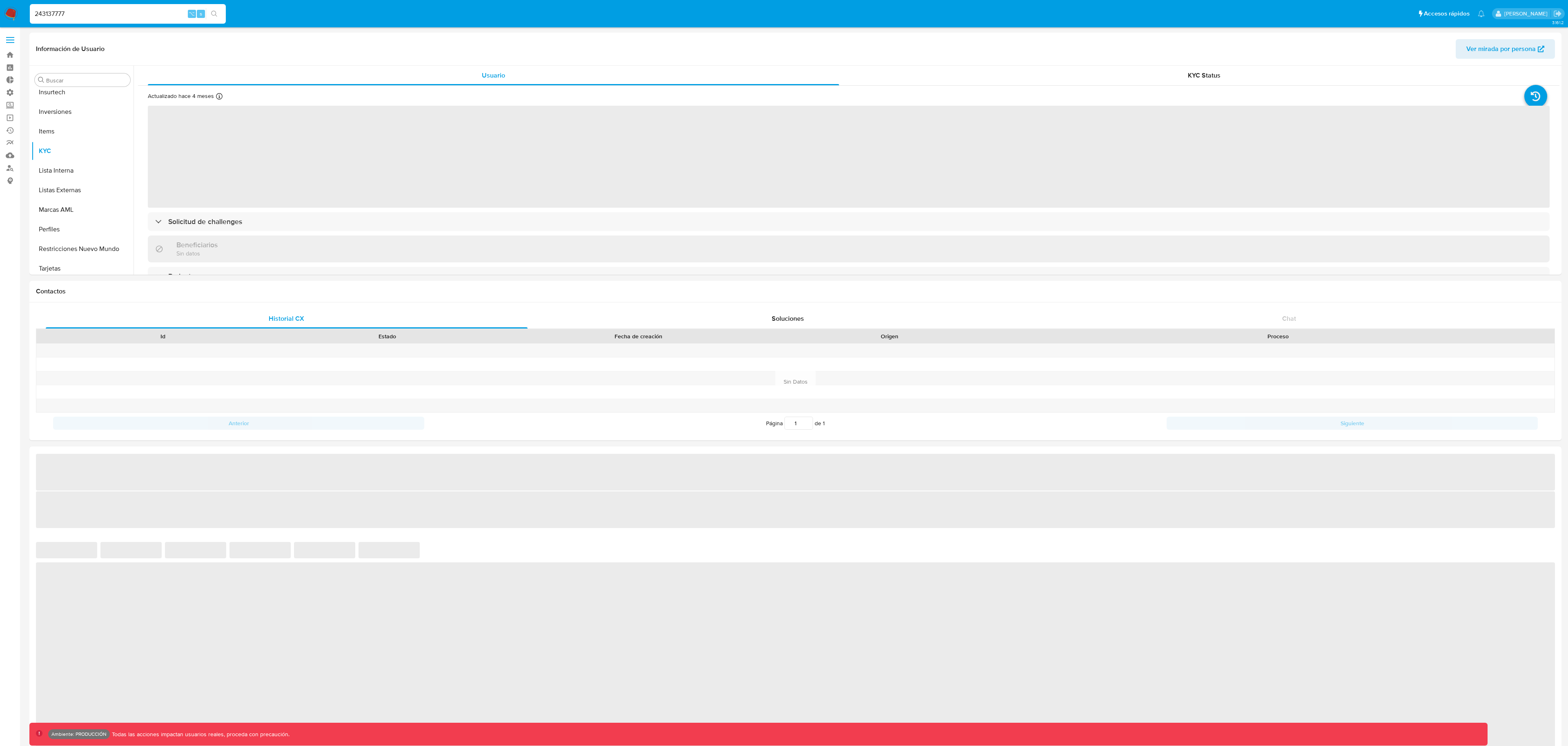
scroll to position [424, 0]
select select "10"
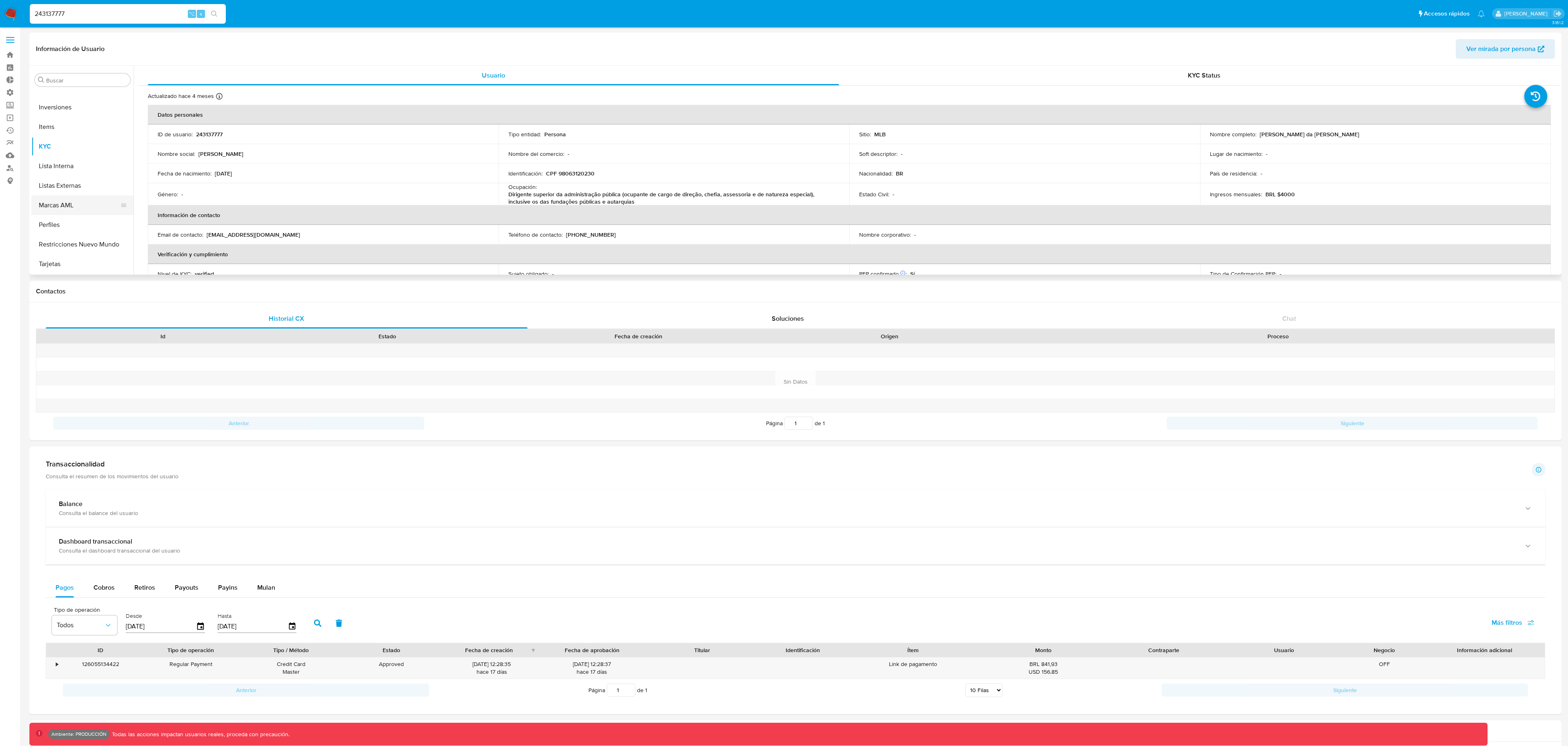
click at [88, 208] on button "Marcas AML" at bounding box center [79, 205] width 96 height 19
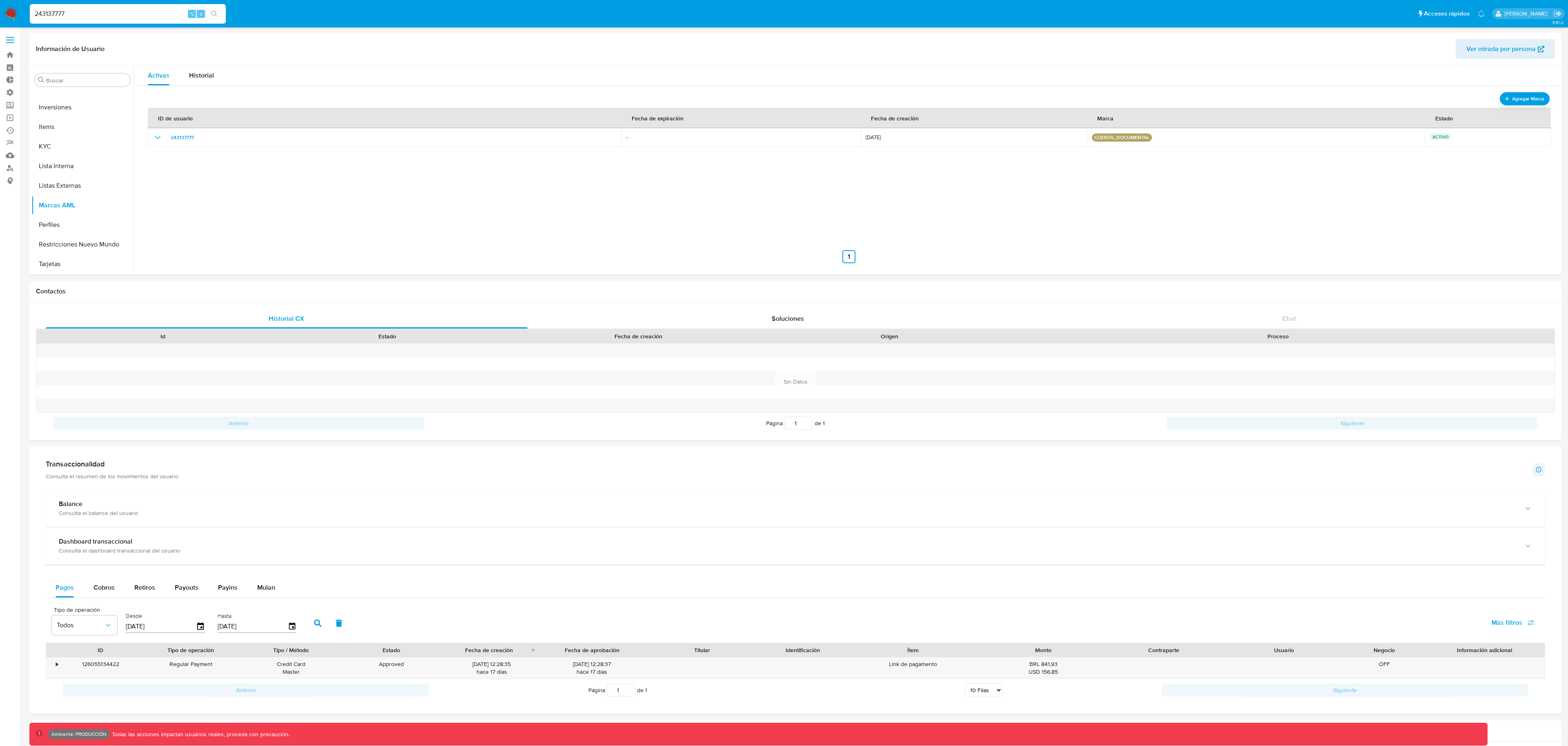
click at [147, 17] on input "243137777" at bounding box center [128, 13] width 196 height 10
paste input "559407350"
type input "559407350"
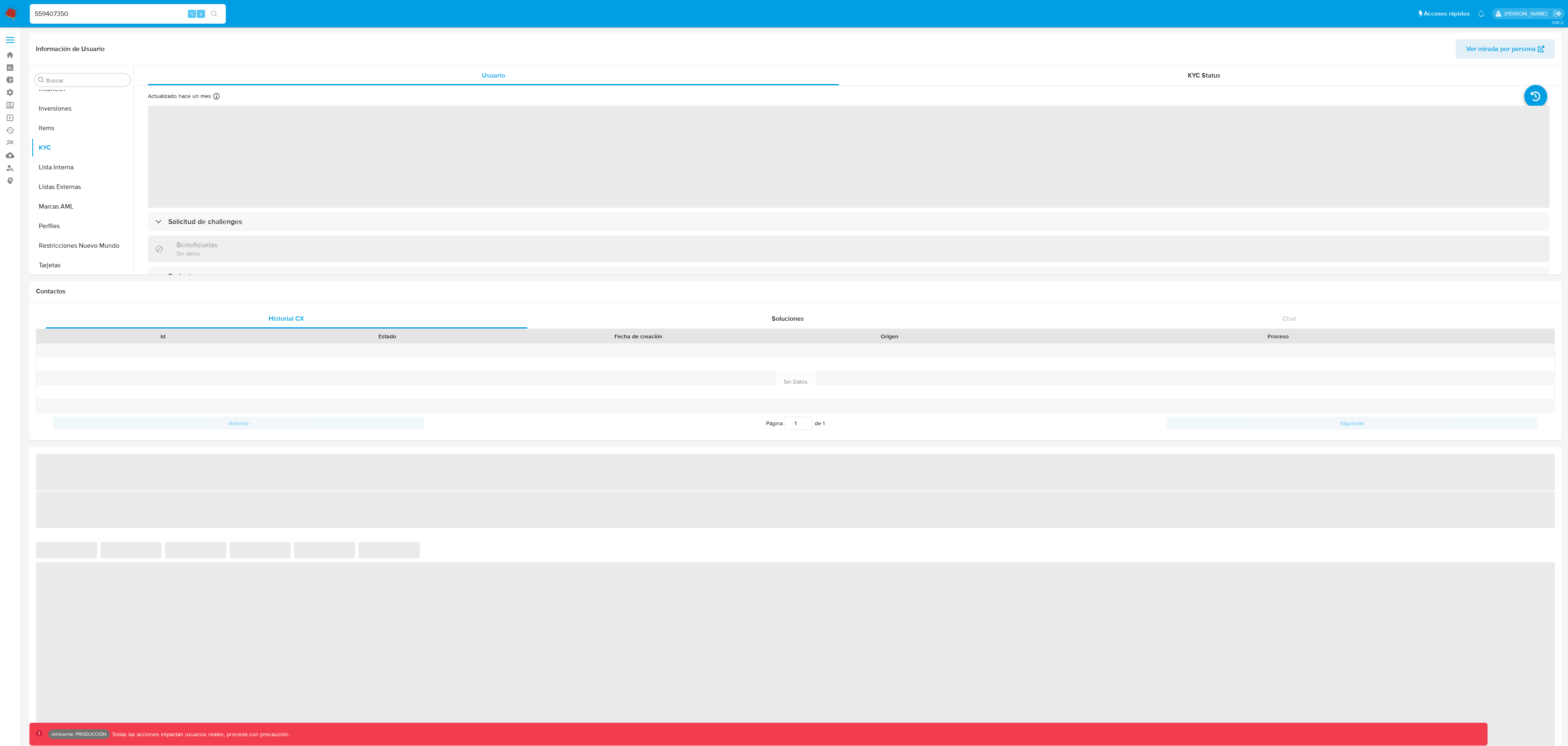
scroll to position [424, 0]
select select "10"
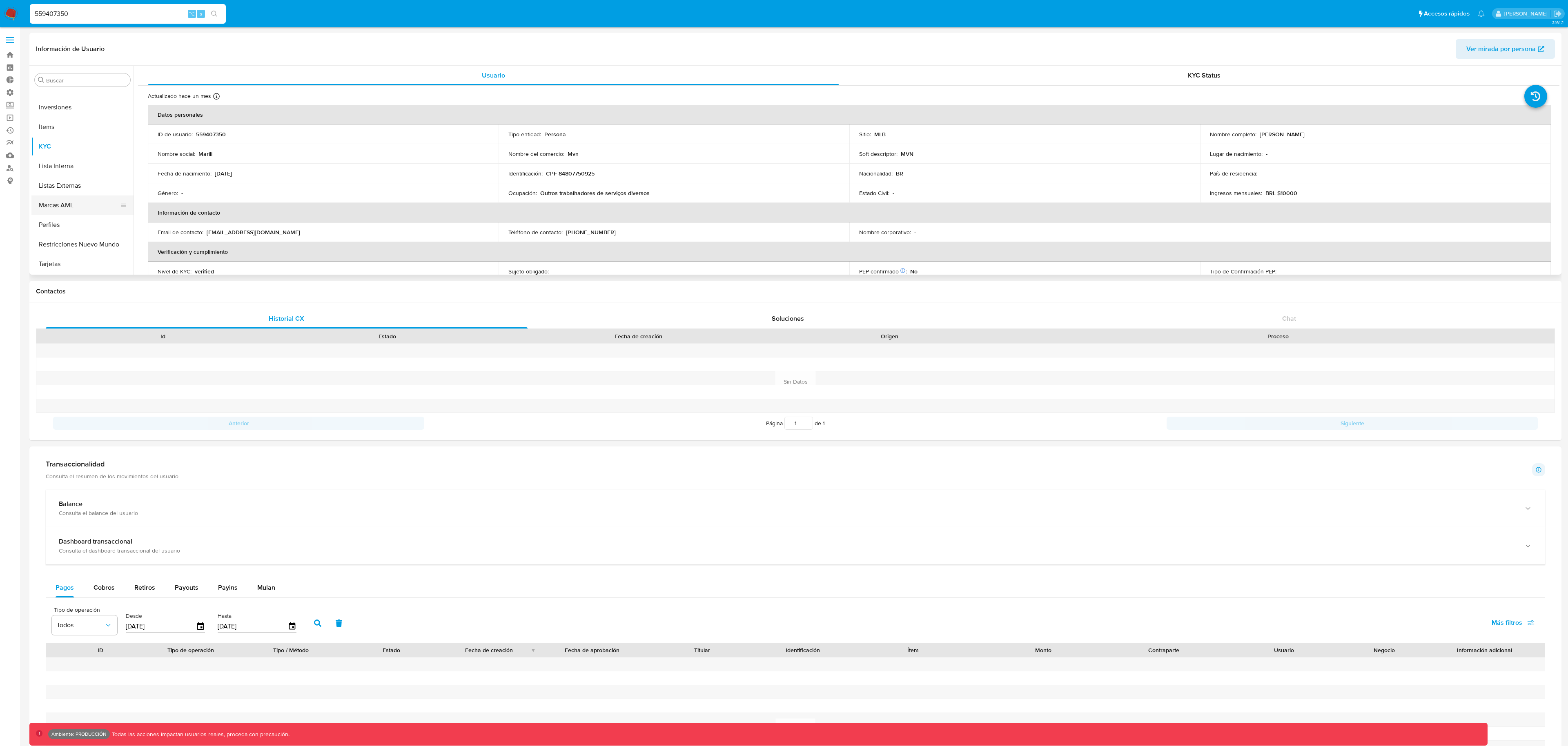
click at [85, 211] on button "Marcas AML" at bounding box center [79, 205] width 96 height 19
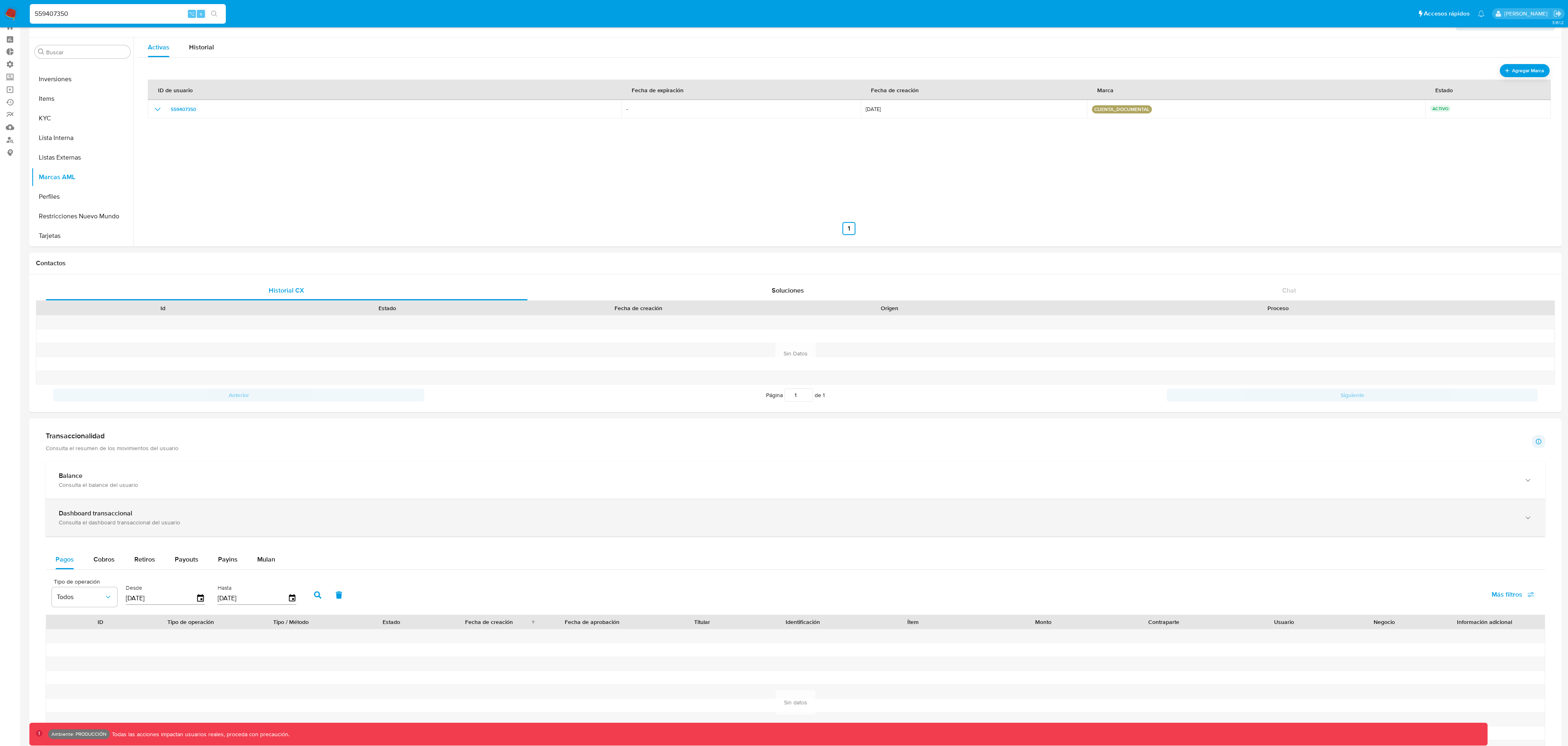
scroll to position [236, 0]
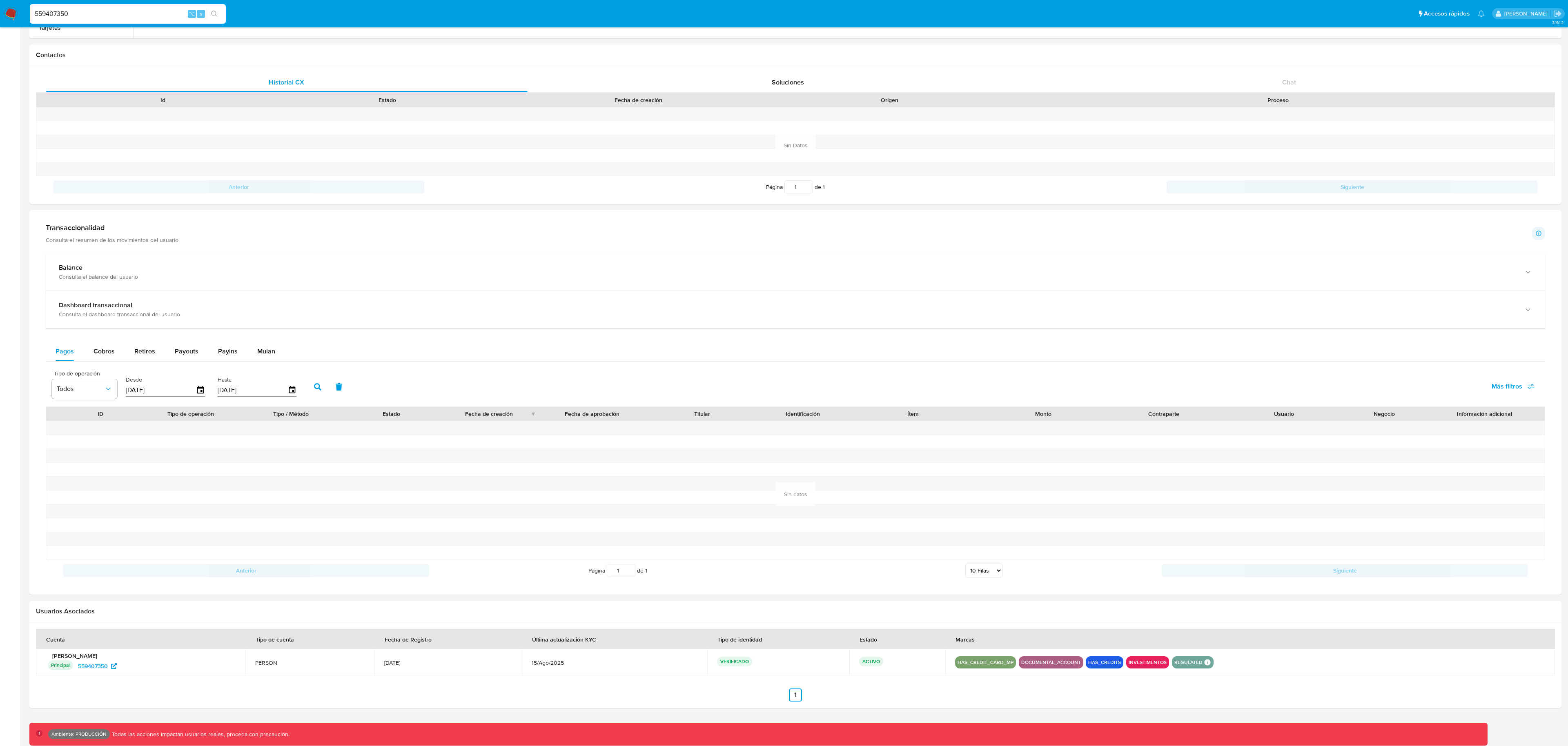
click at [127, 18] on input "559407350" at bounding box center [128, 13] width 196 height 10
paste input "1167646942"
type input "1167646942"
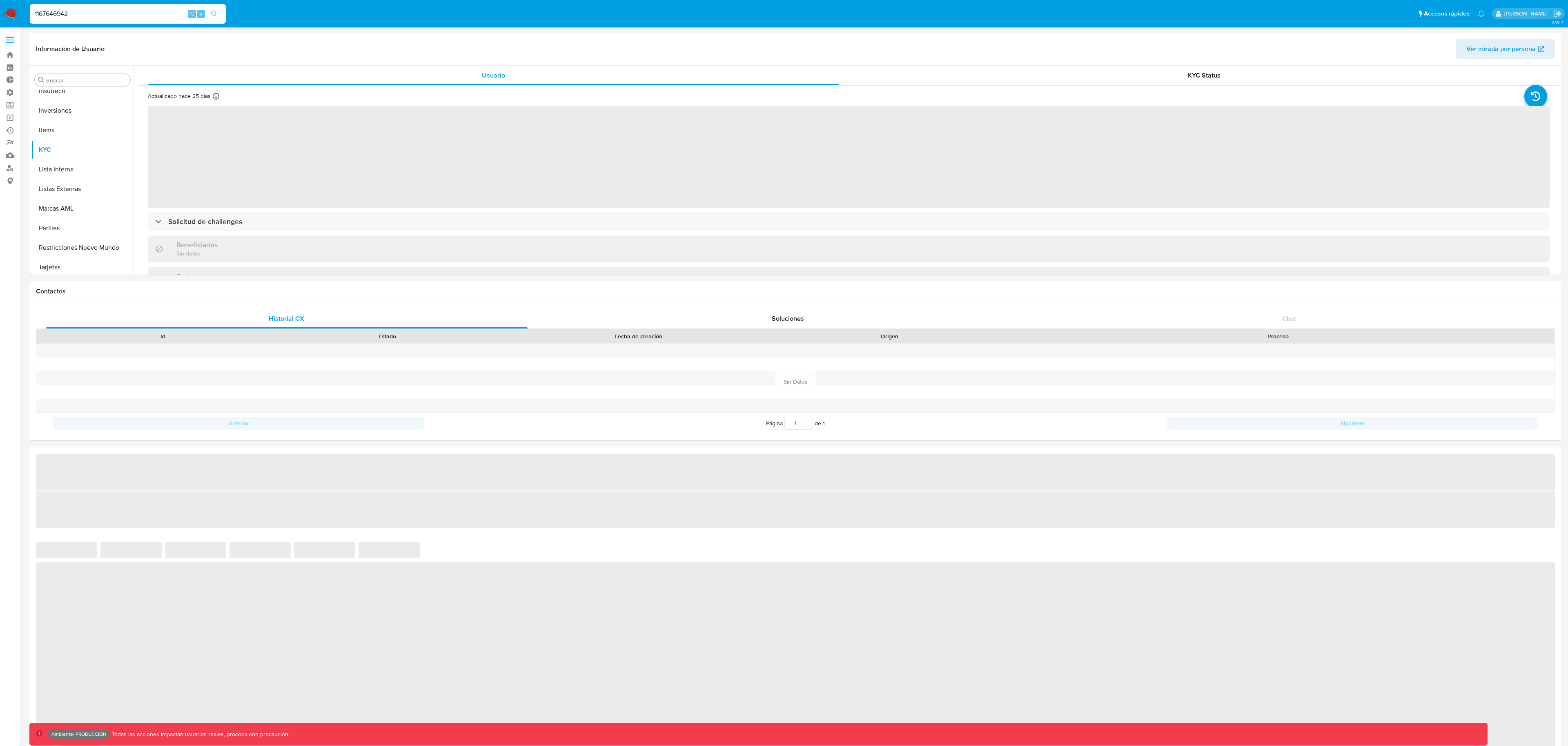
scroll to position [424, 0]
select select "10"
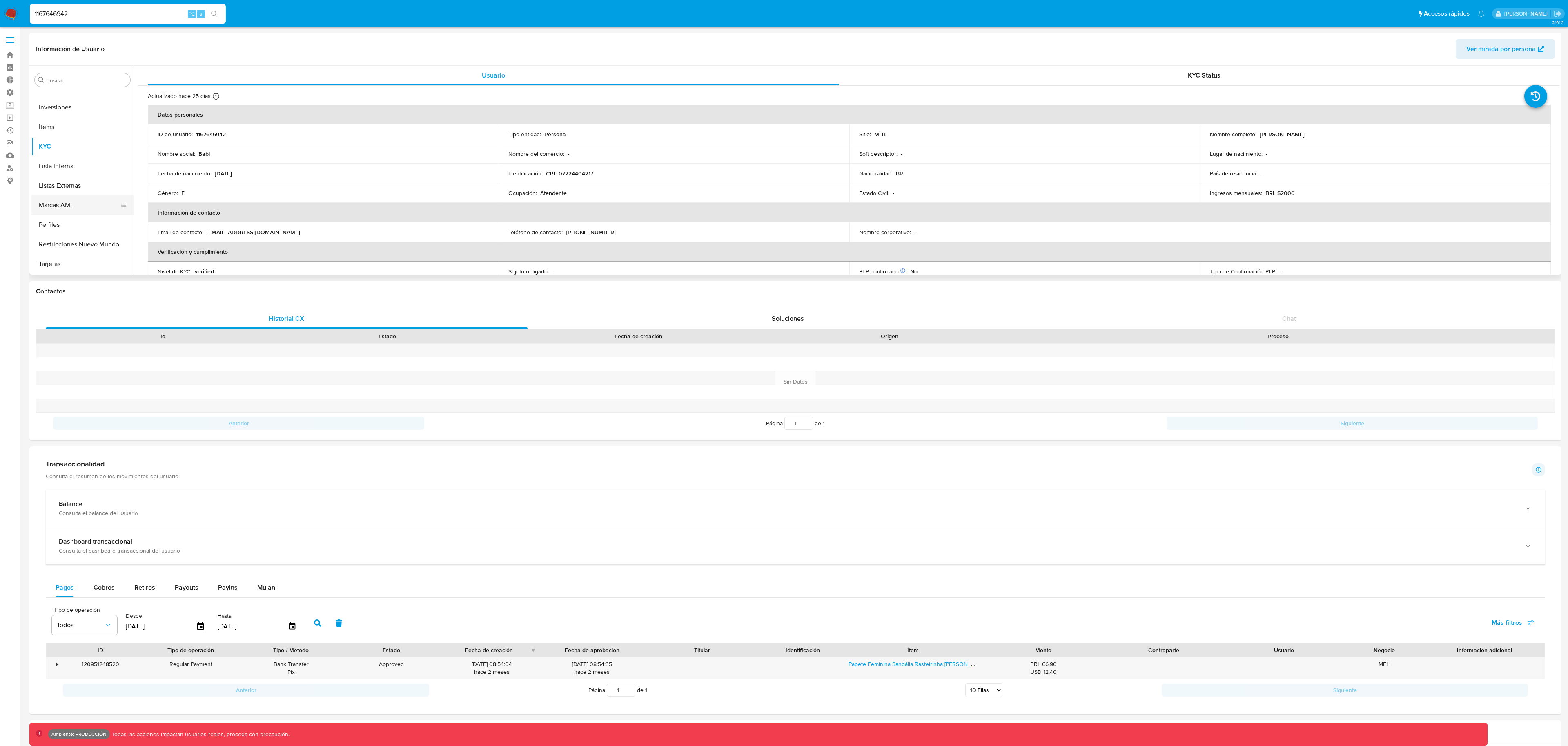
click at [96, 203] on button "Marcas AML" at bounding box center [79, 205] width 96 height 19
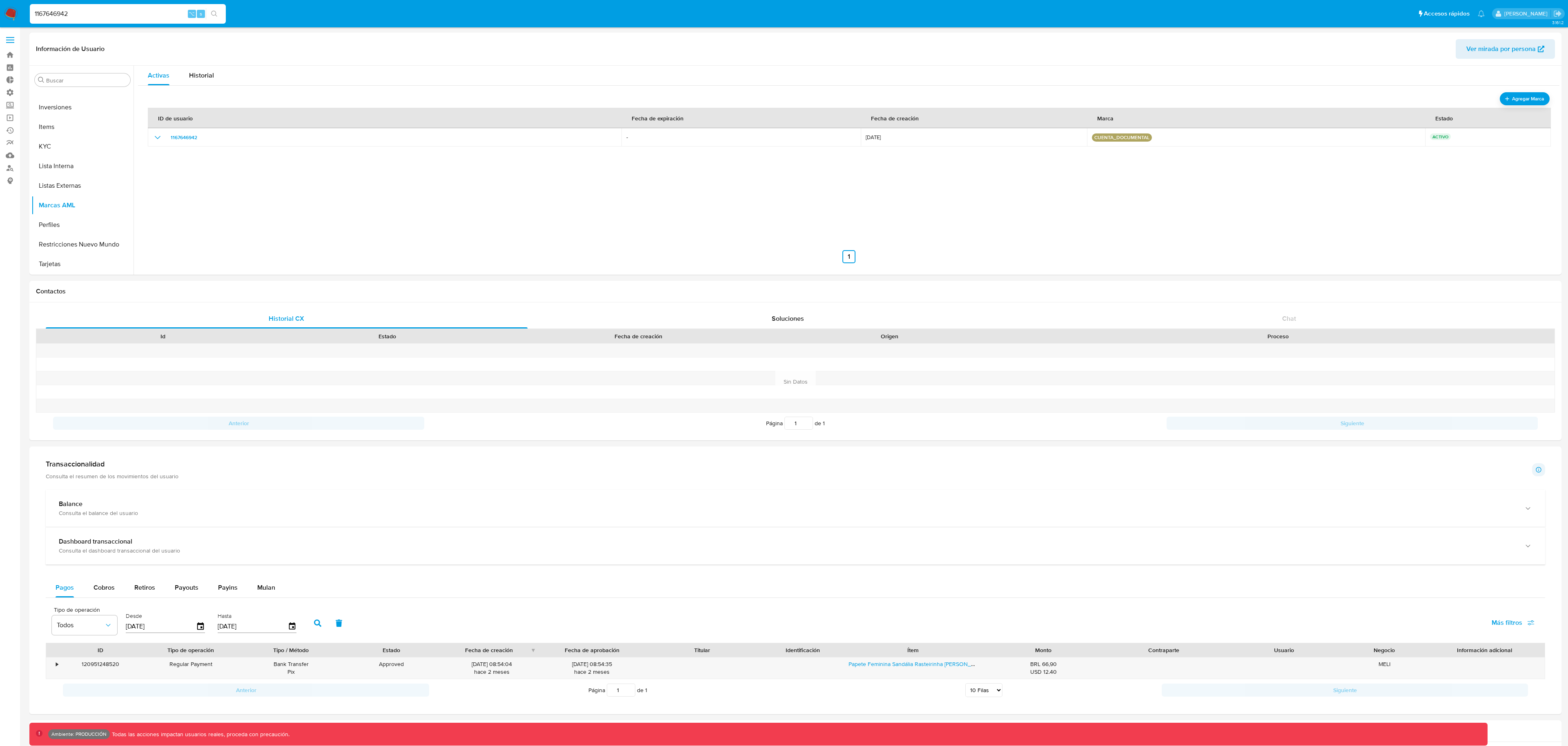
click at [100, 20] on div "1167646942 ⌥ s" at bounding box center [128, 14] width 196 height 19
click at [101, 15] on input "1167646942" at bounding box center [128, 13] width 196 height 10
paste input "35612801"
type input "135612801"
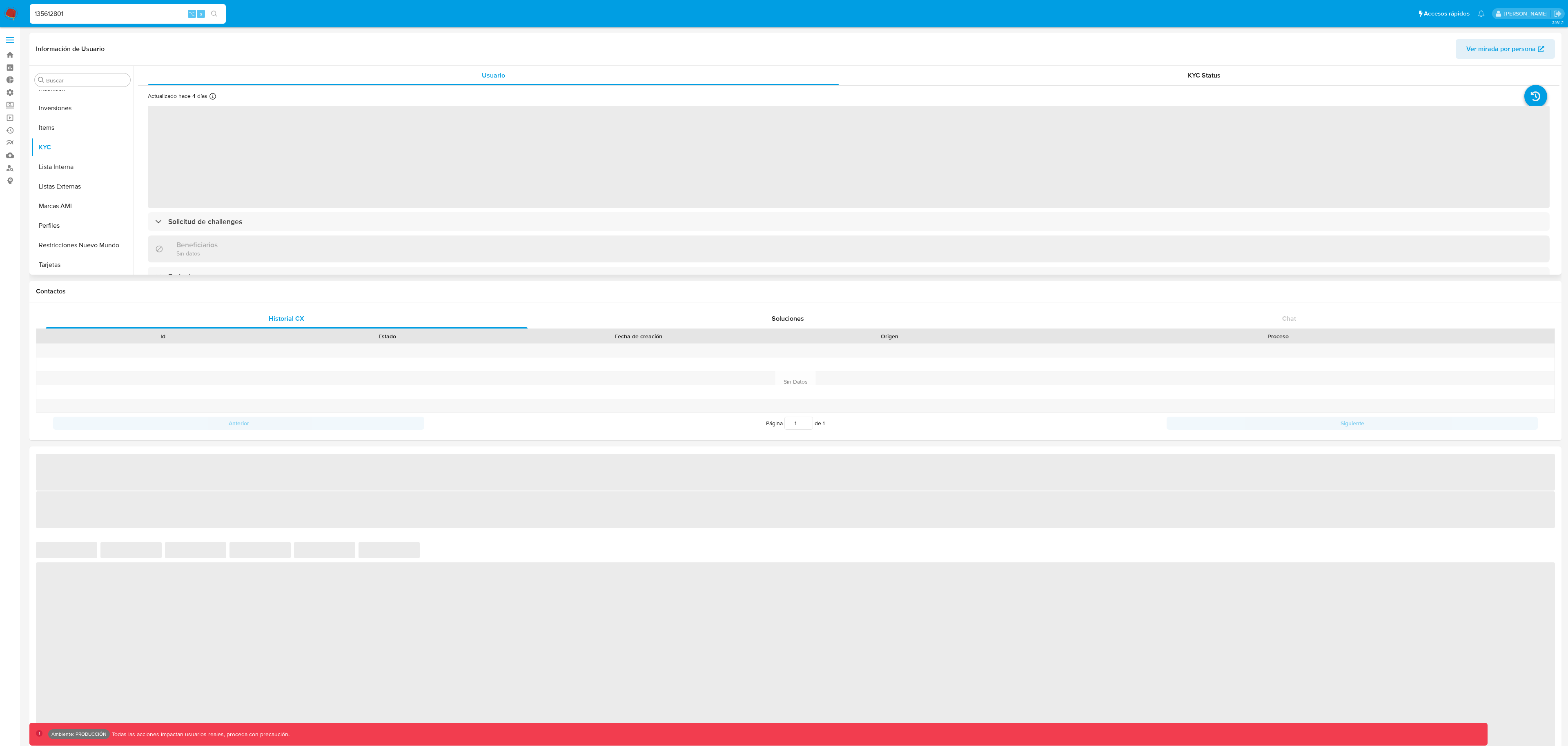
scroll to position [424, 0]
select select "10"
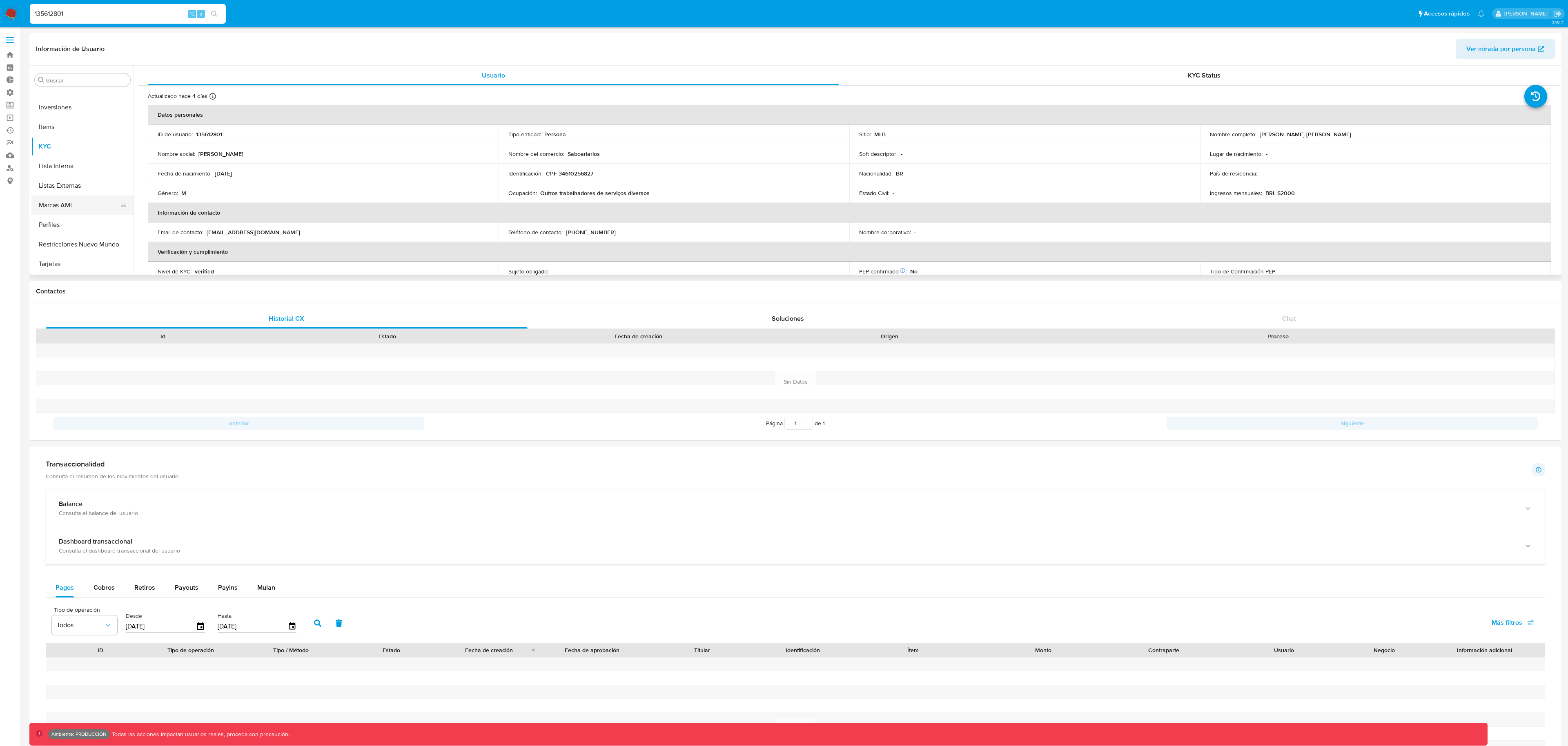
click at [83, 204] on button "Marcas AML" at bounding box center [79, 205] width 96 height 19
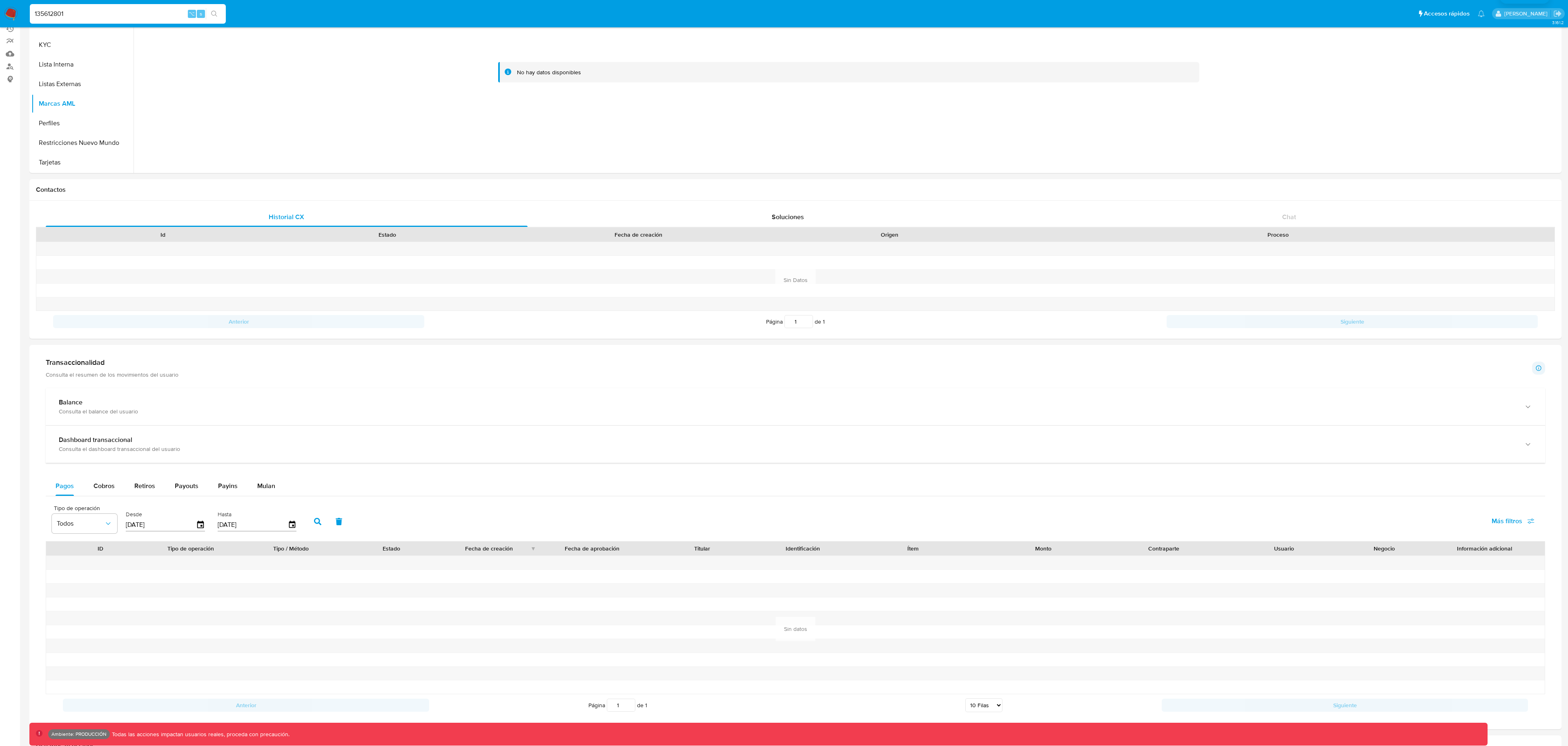
scroll to position [262, 0]
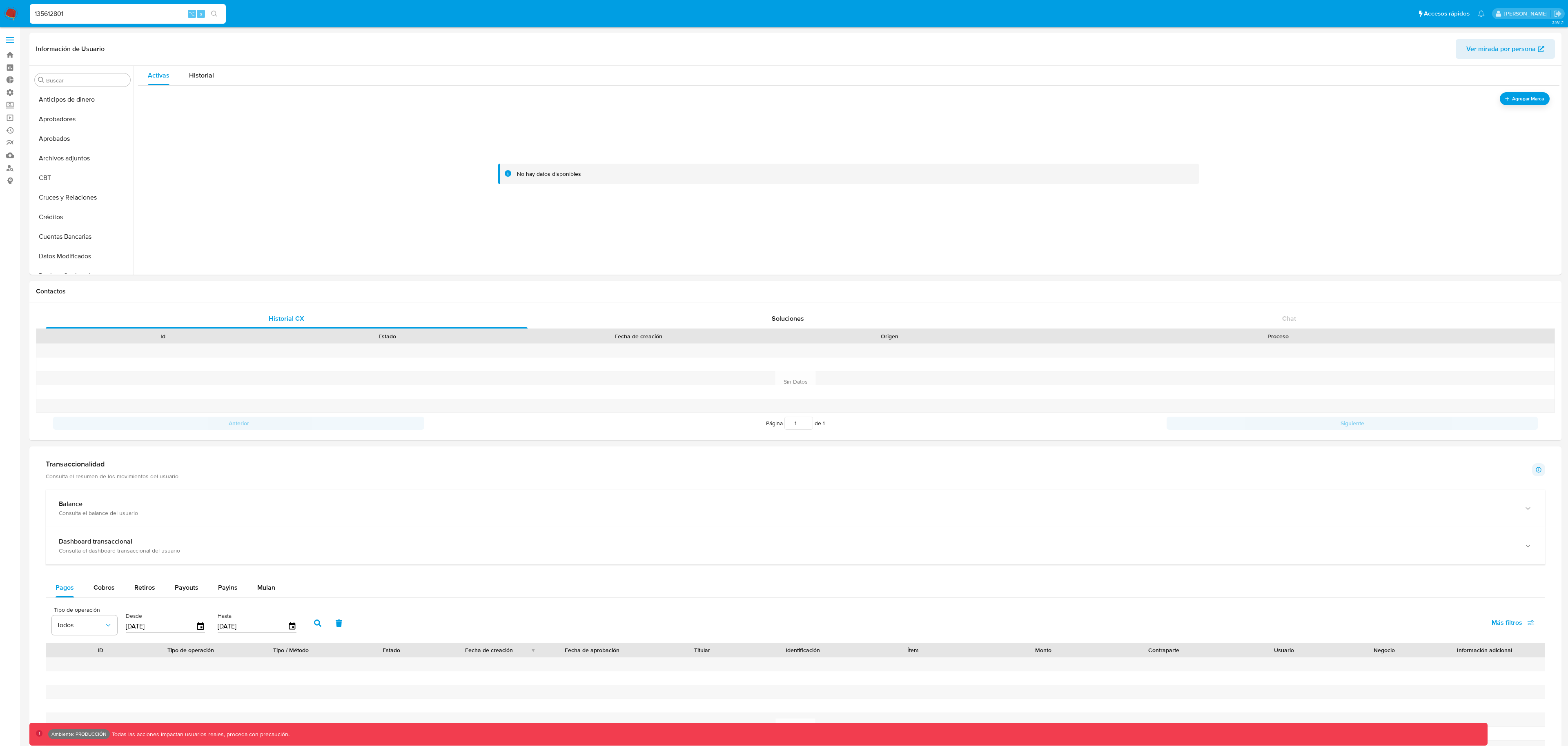
select select "10"
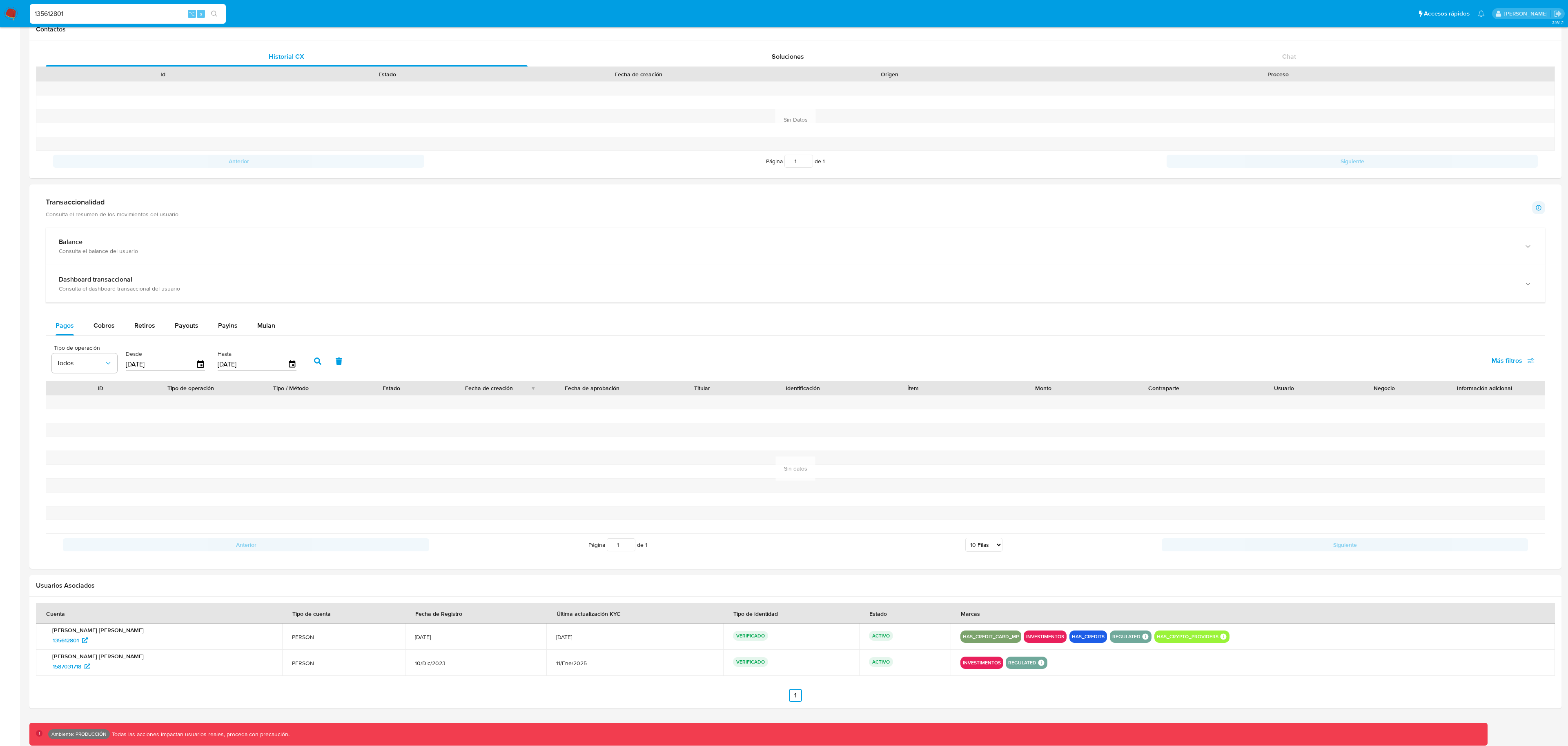
scroll to position [424, 0]
click at [139, 16] on input "135612801" at bounding box center [128, 13] width 196 height 10
paste input "294845800"
type input "294845800"
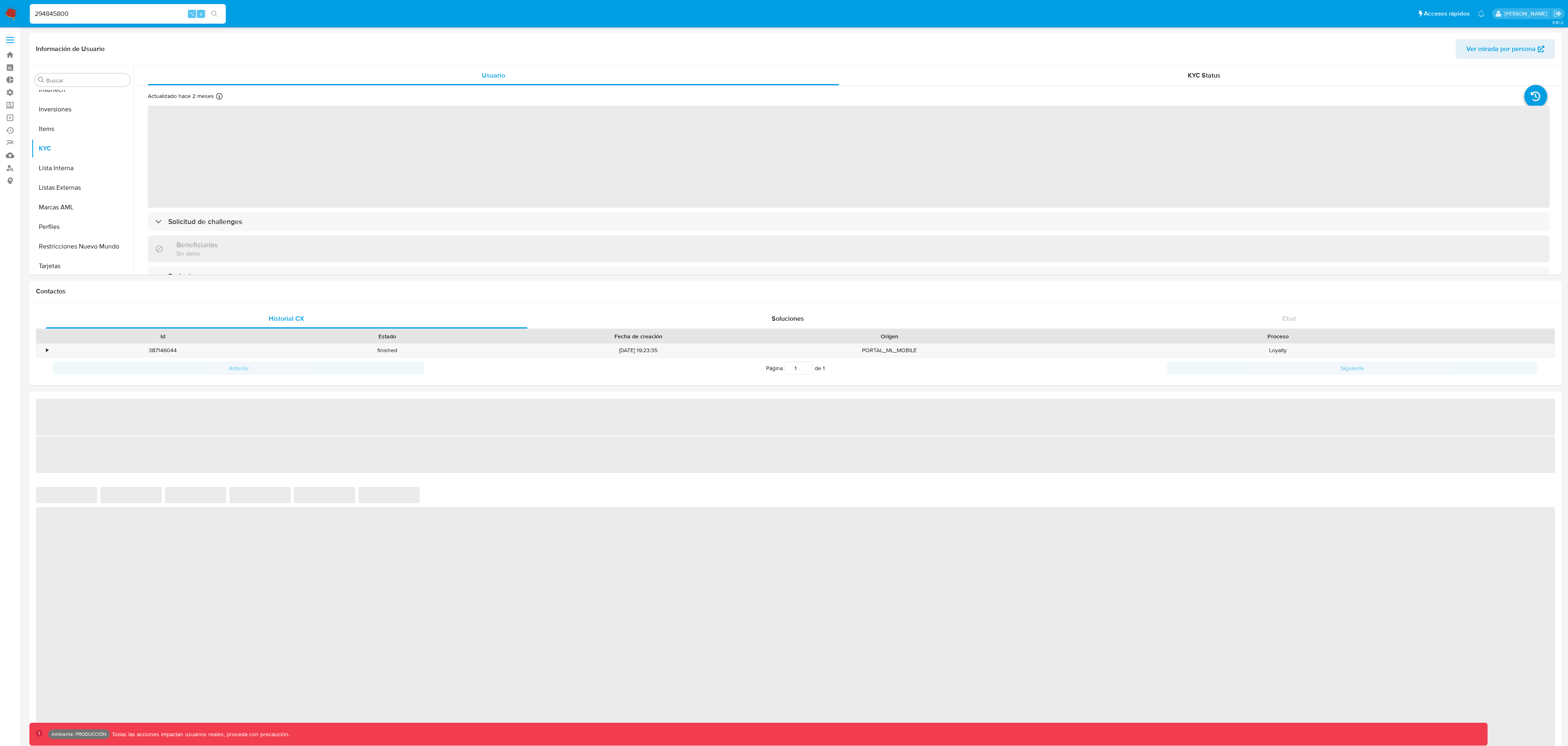
scroll to position [424, 0]
select select "10"
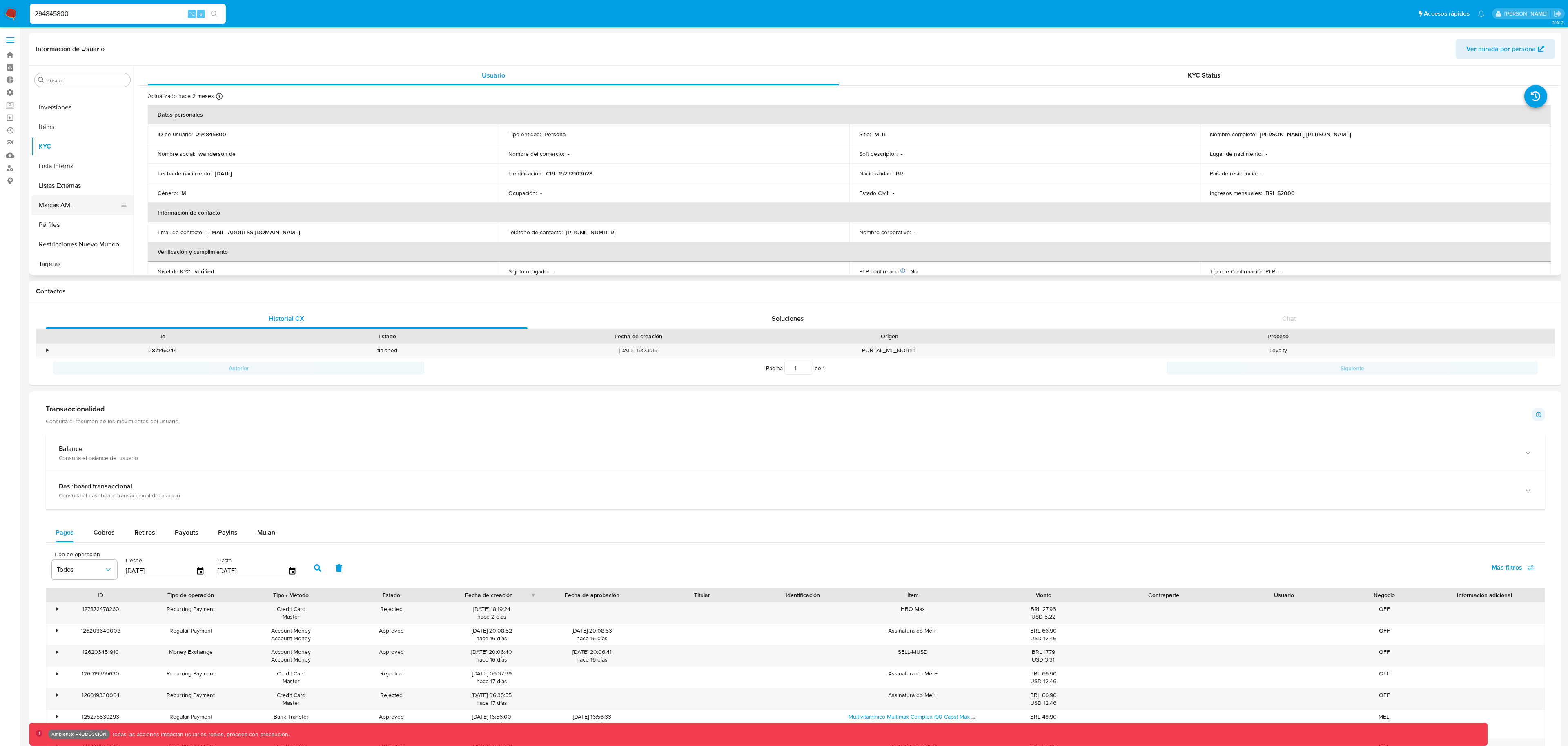
click at [69, 207] on button "Marcas AML" at bounding box center [79, 205] width 96 height 19
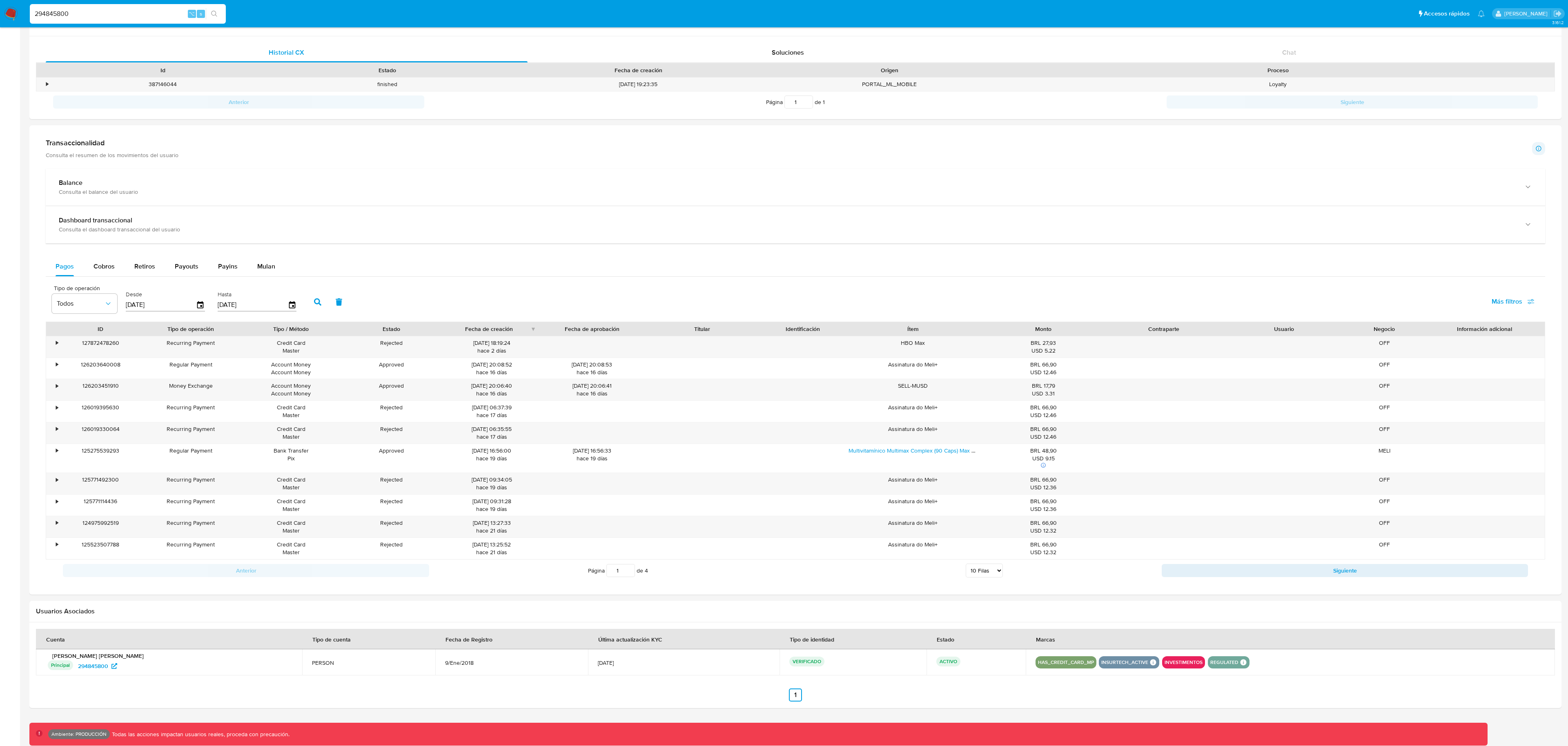
scroll to position [0, 0]
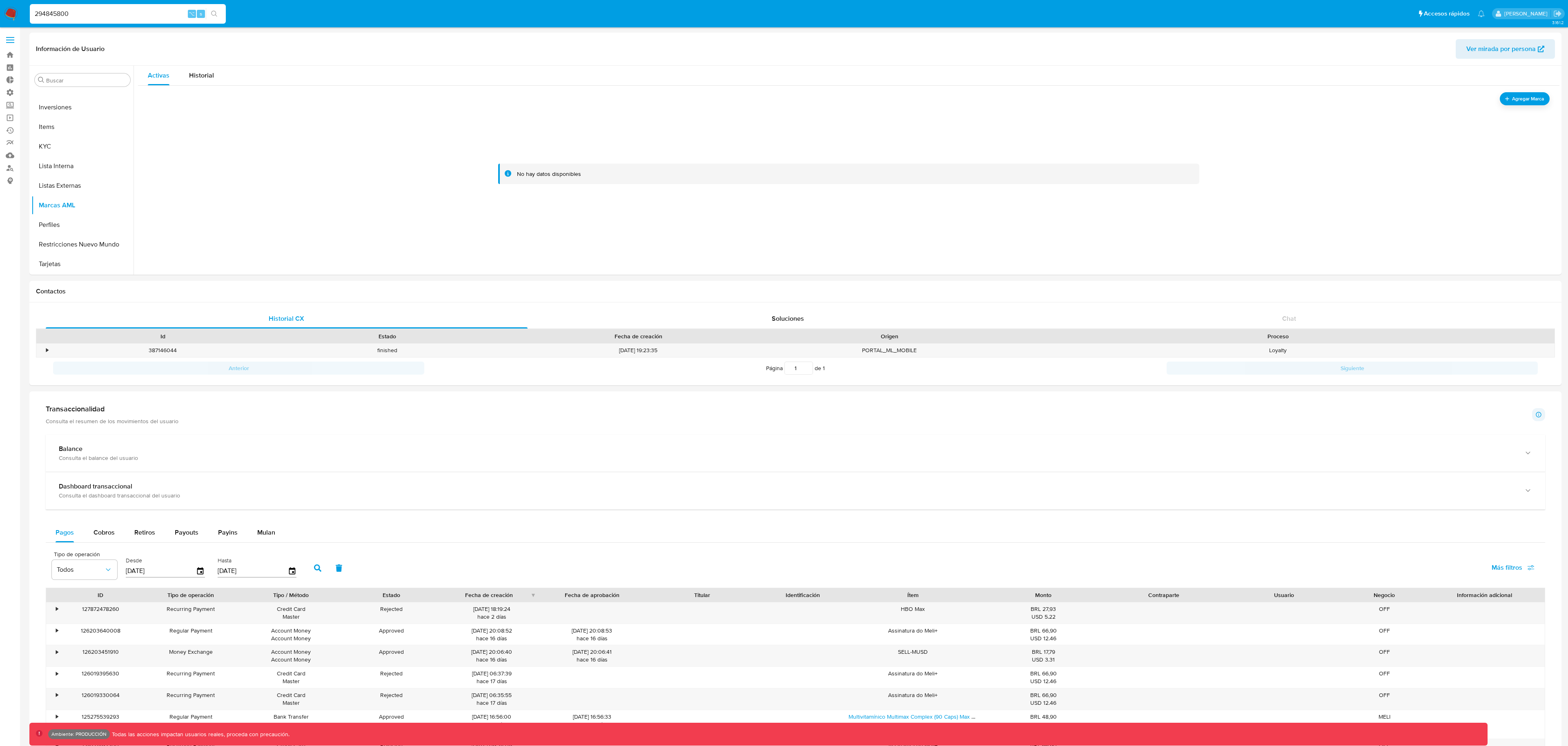
click at [113, 19] on div "294845800 ⌥ s" at bounding box center [128, 14] width 196 height 19
click at [113, 18] on input "294845800" at bounding box center [128, 13] width 196 height 10
paste input "12842522"
type input "212842522"
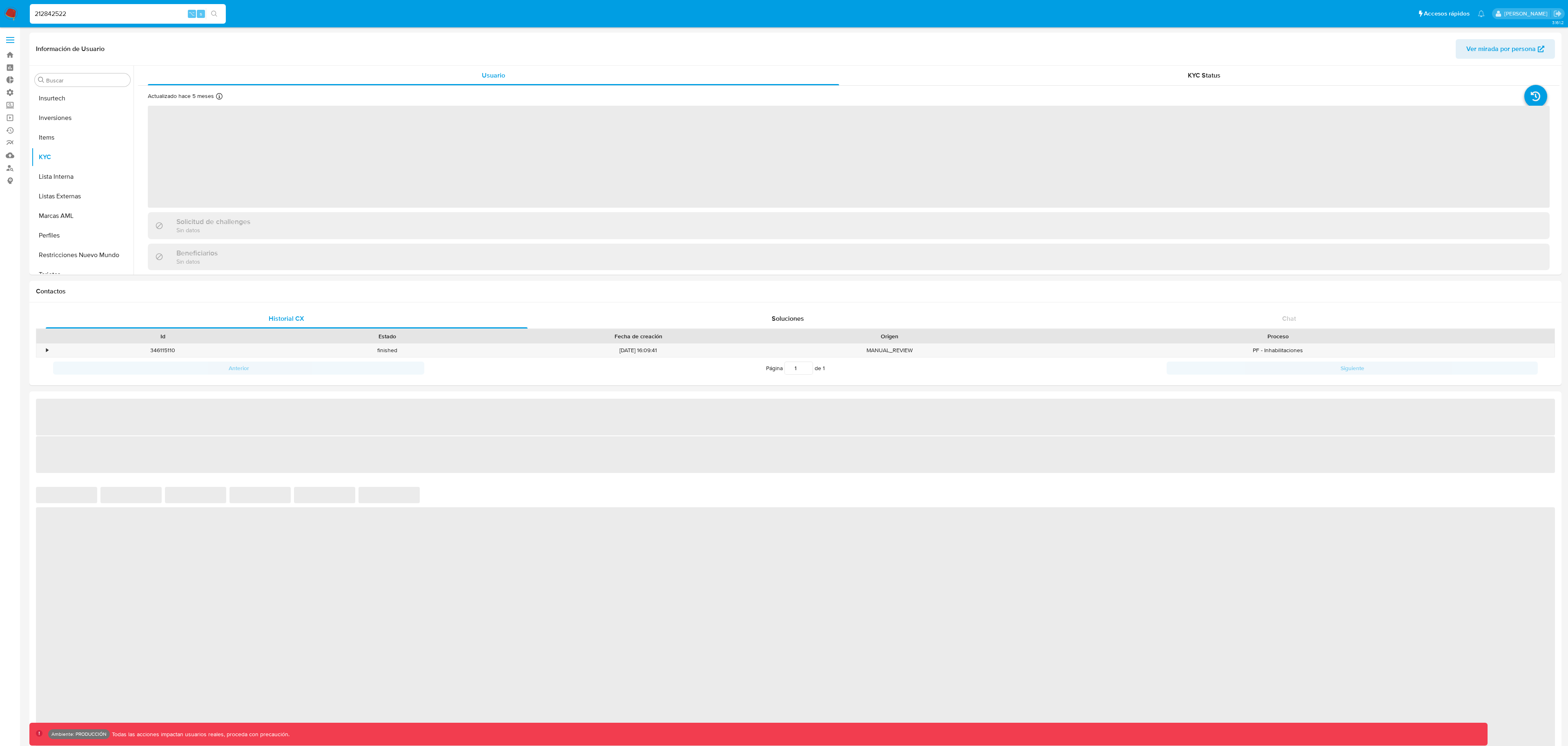
scroll to position [424, 0]
select select "10"
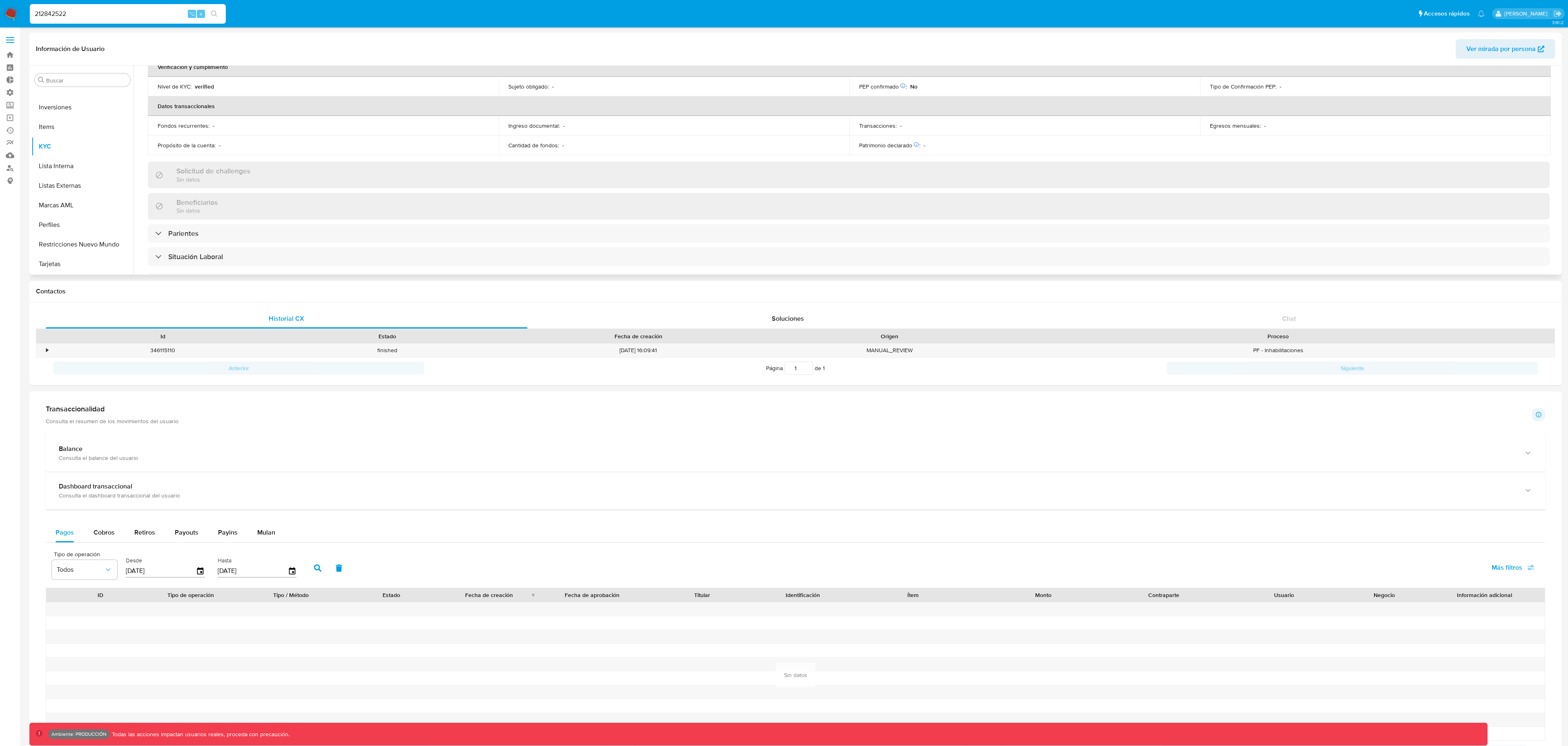
scroll to position [0, 0]
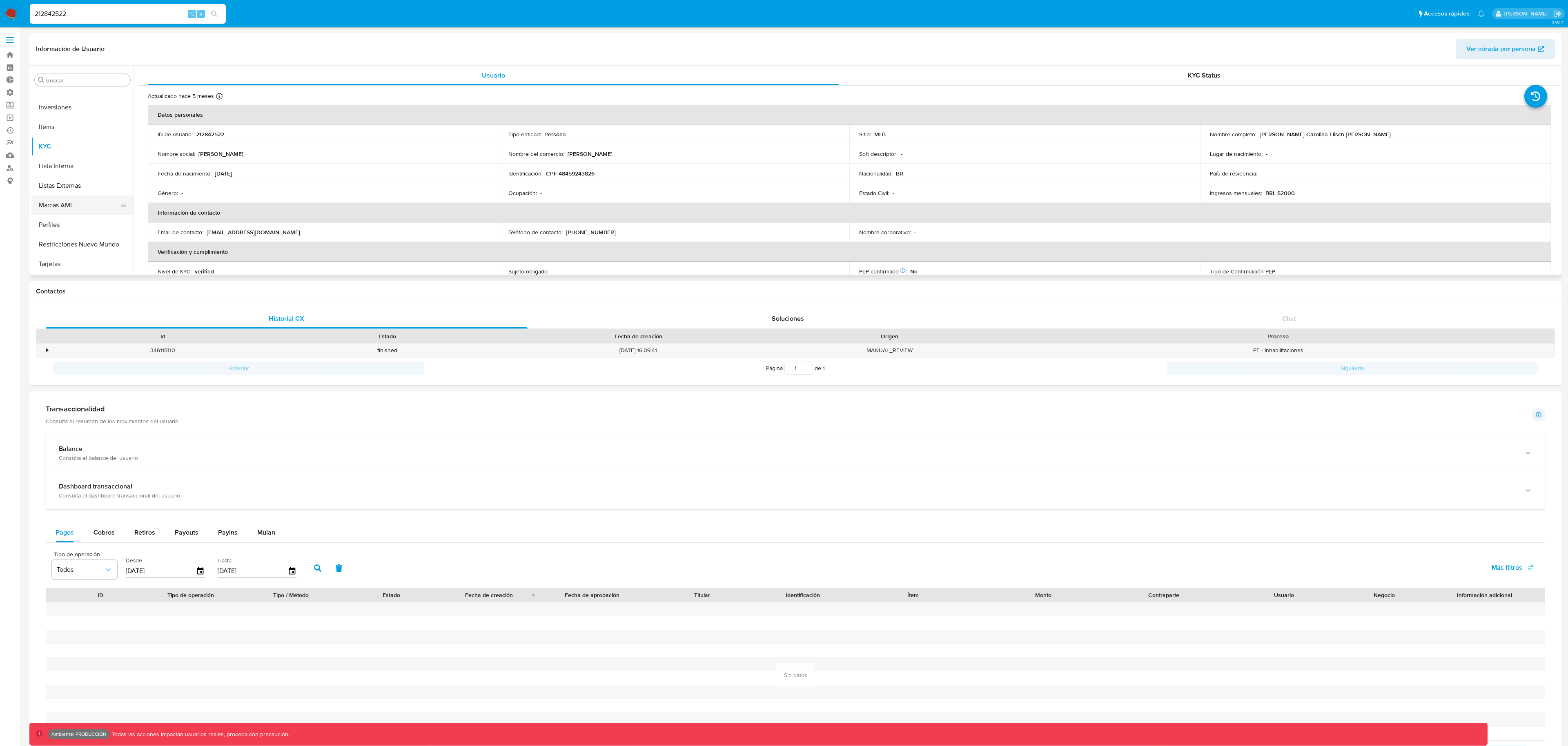
click at [63, 199] on button "Marcas AML" at bounding box center [79, 205] width 96 height 19
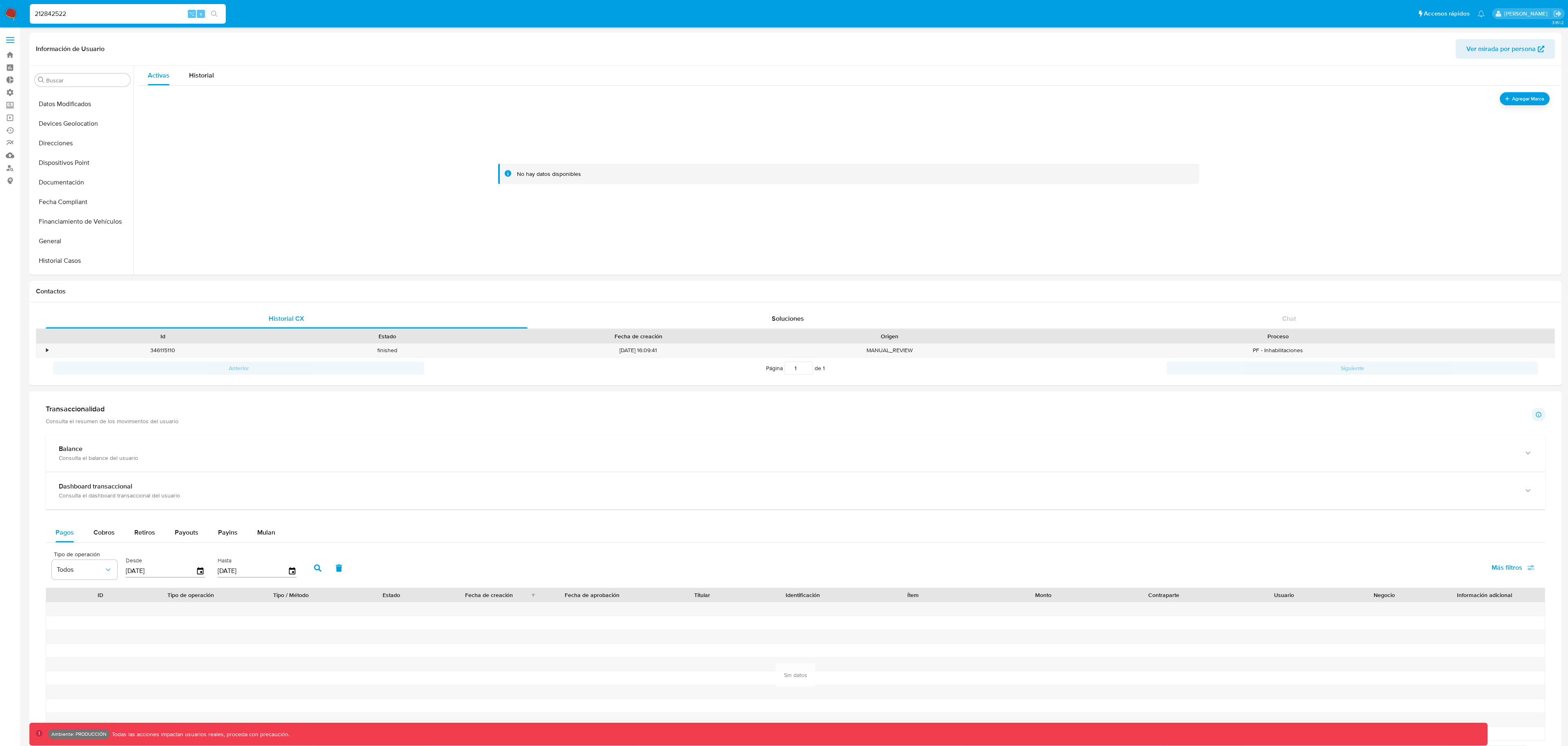
click at [61, 9] on input "212842522" at bounding box center [128, 13] width 196 height 10
paste input "583779284"
type input "583779284"
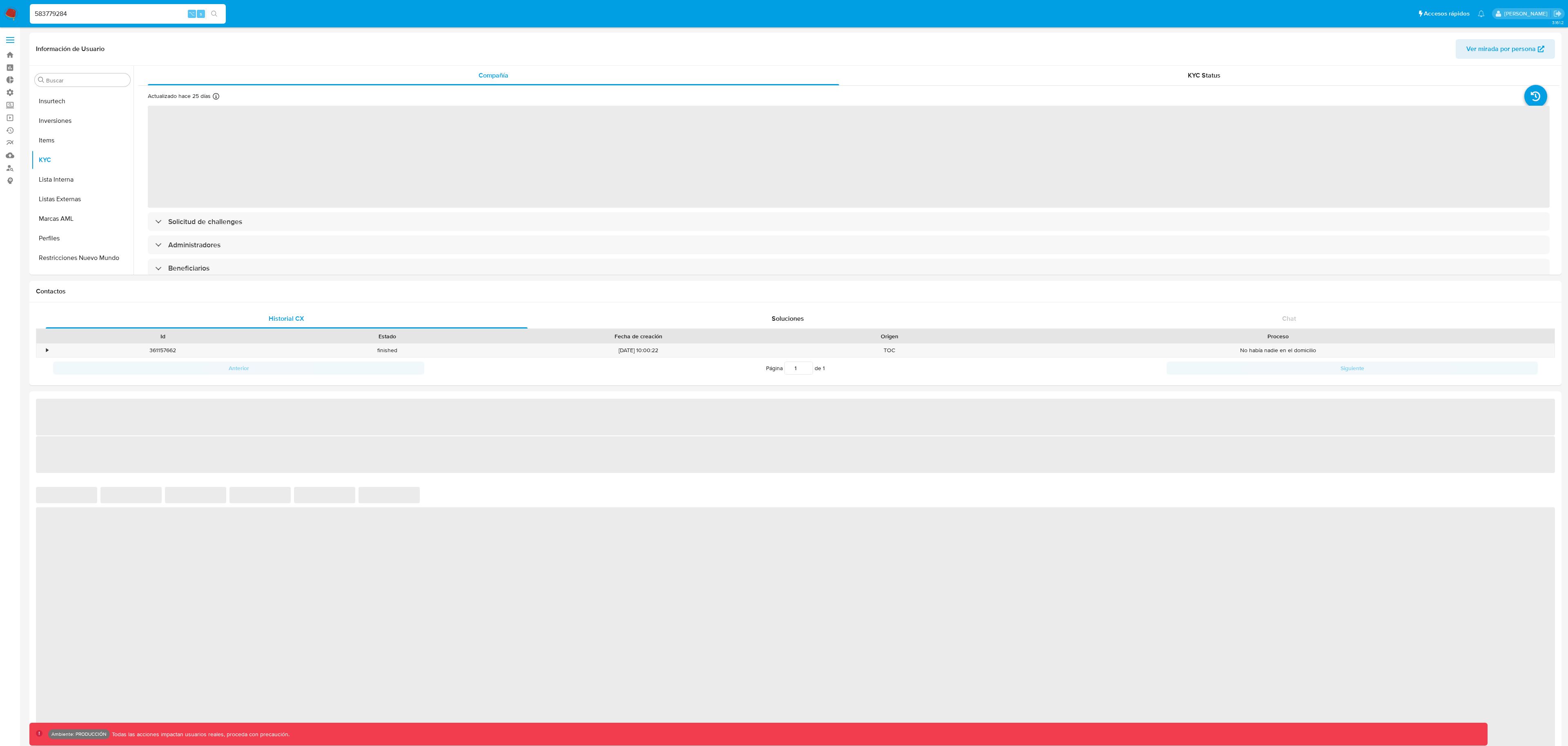
scroll to position [424, 0]
select select "10"
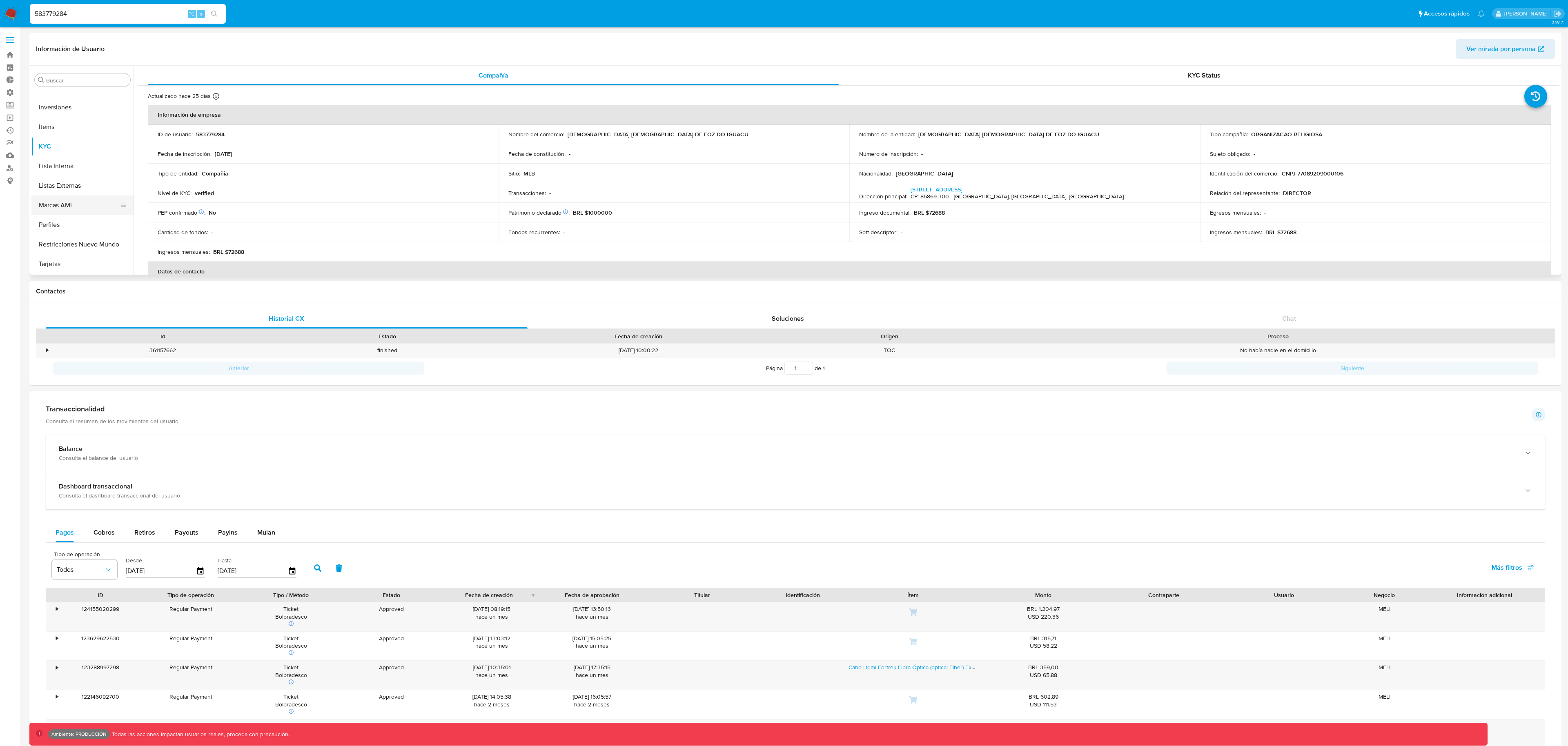
click at [83, 207] on button "Marcas AML" at bounding box center [79, 205] width 96 height 19
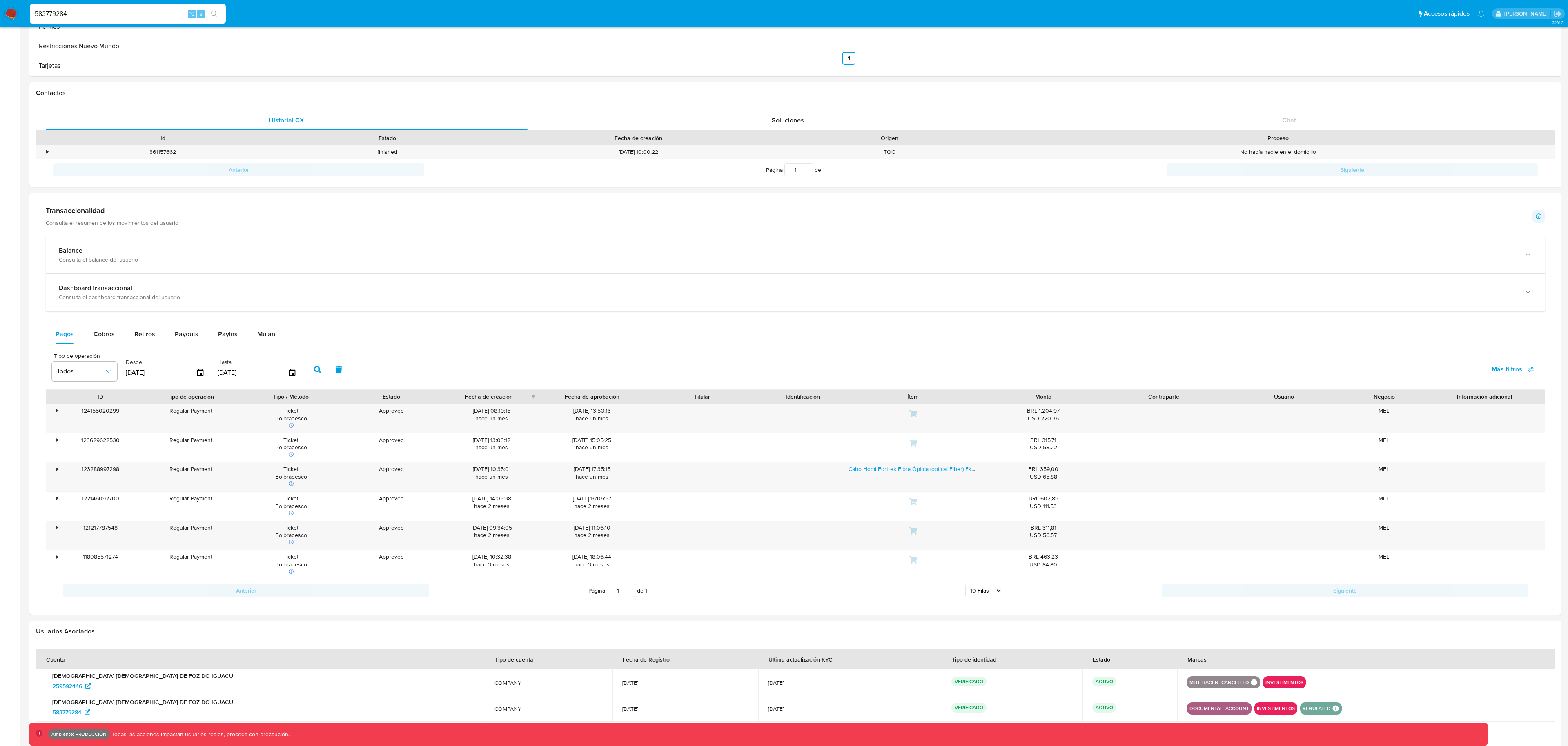
scroll to position [245, 0]
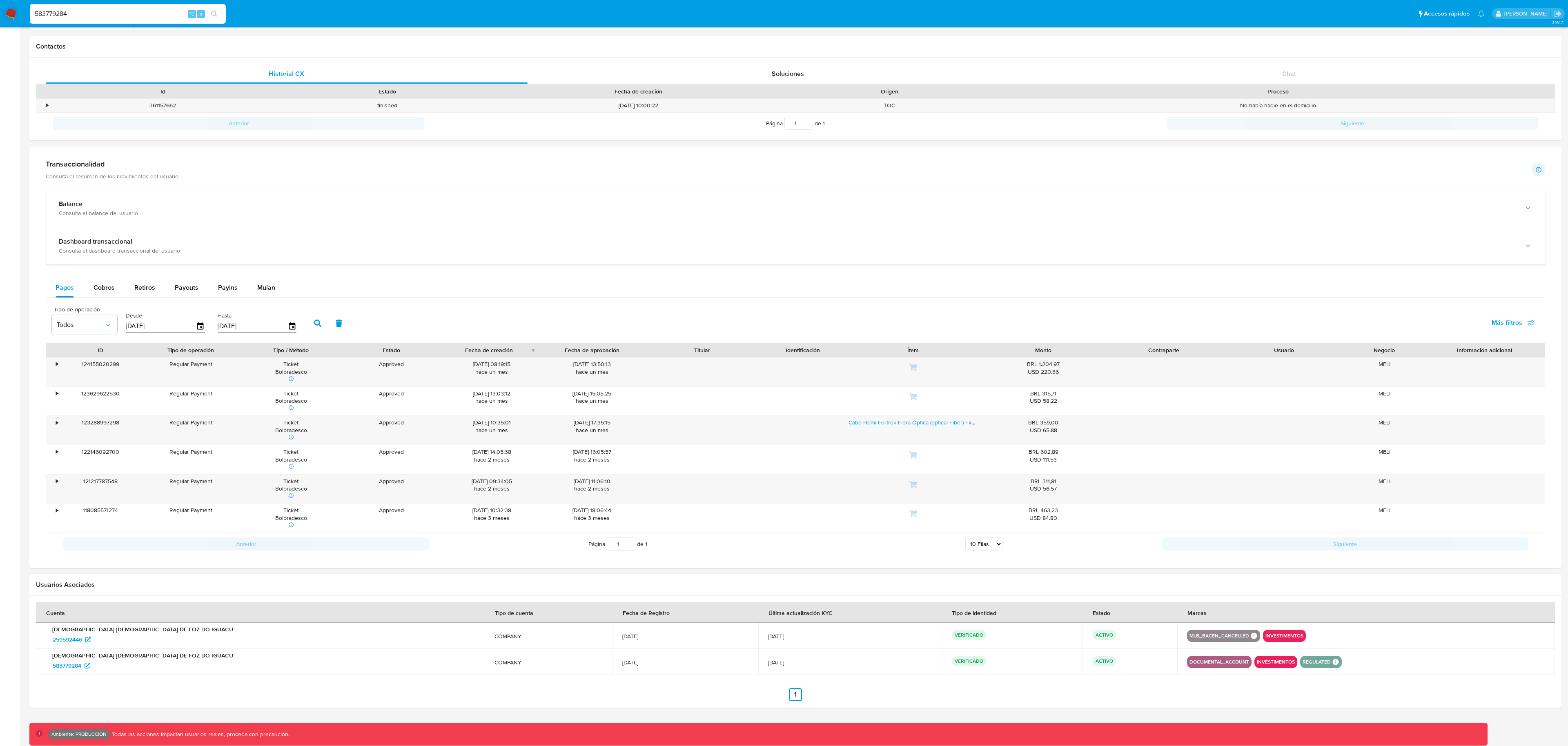
click at [149, 17] on input "583779284" at bounding box center [128, 13] width 196 height 10
paste input "1178316745"
type input "1178316745"
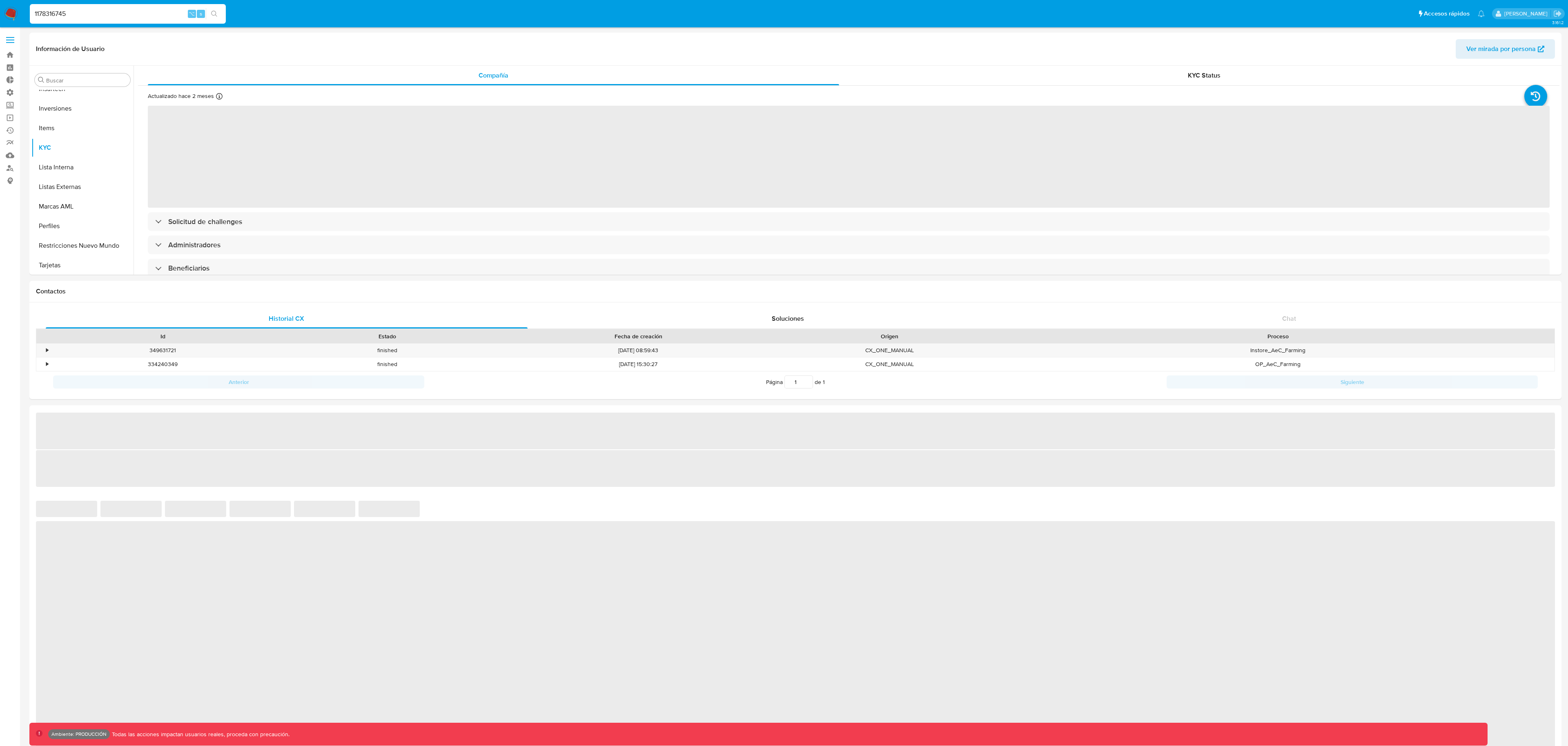
scroll to position [424, 0]
select select "10"
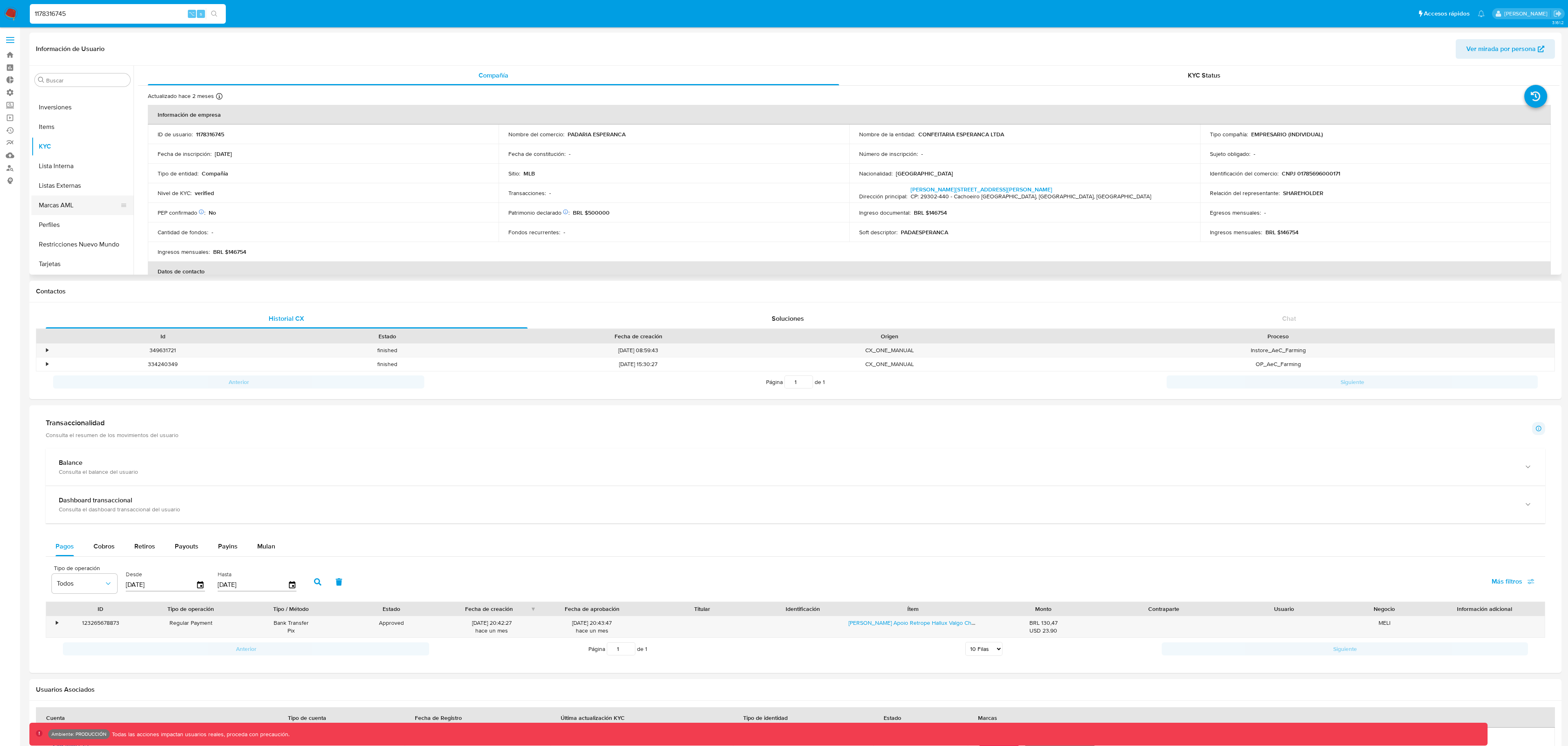
drag, startPoint x: 67, startPoint y: 212, endPoint x: 74, endPoint y: 212, distance: 7.0
click at [67, 211] on button "Marcas AML" at bounding box center [79, 205] width 96 height 19
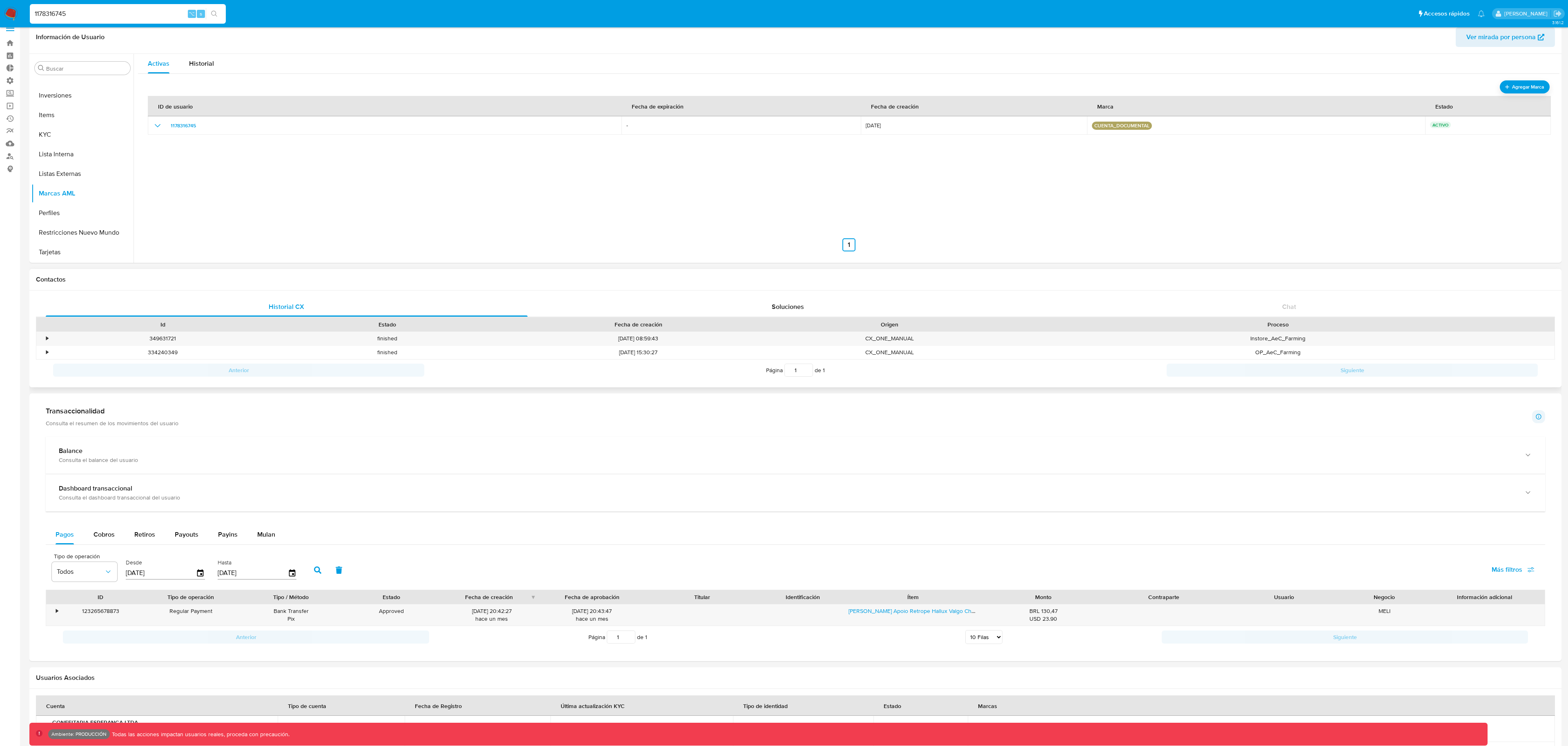
scroll to position [0, 0]
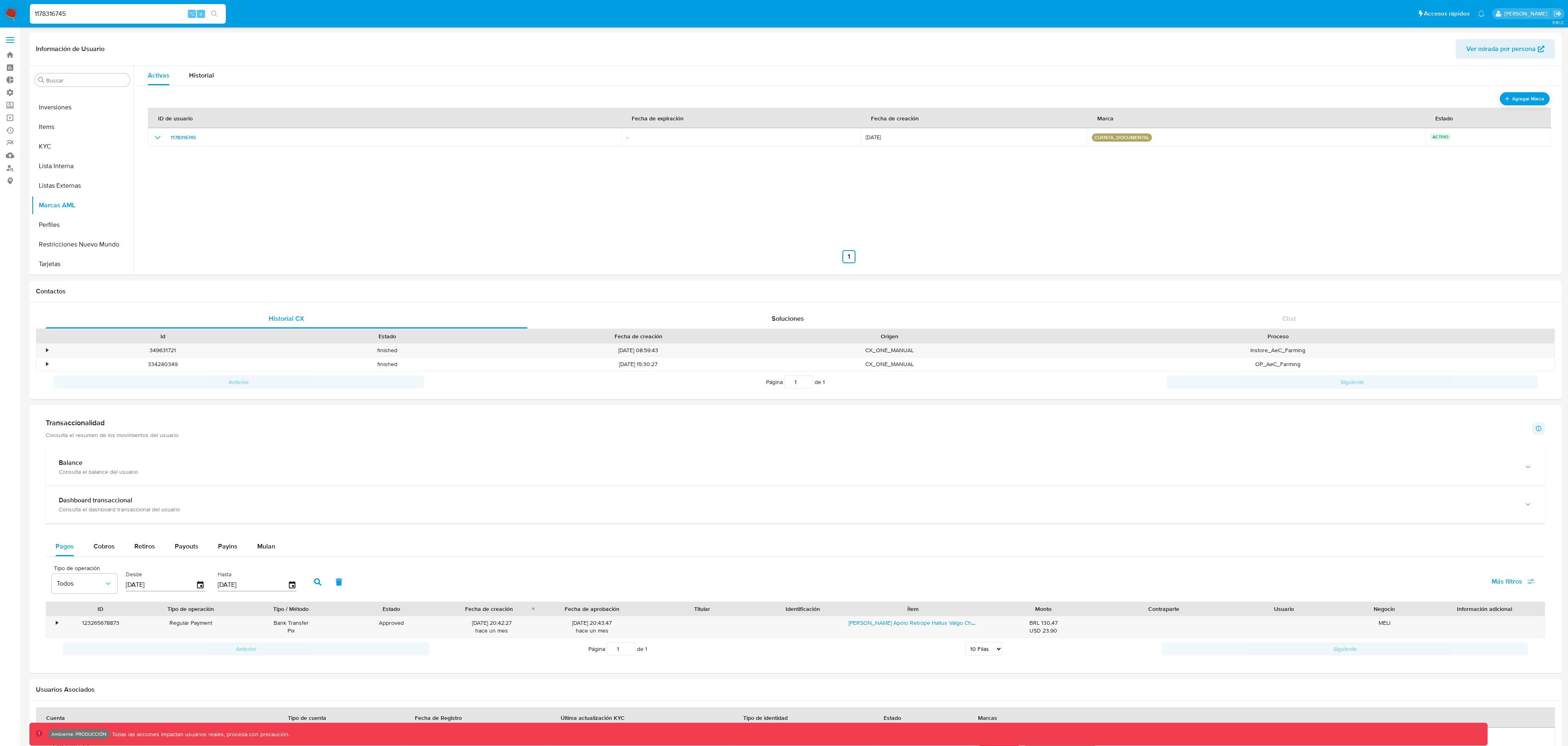
click at [100, 19] on input "1178316745" at bounding box center [128, 13] width 196 height 10
paste input "936896142"
type input "1936896142"
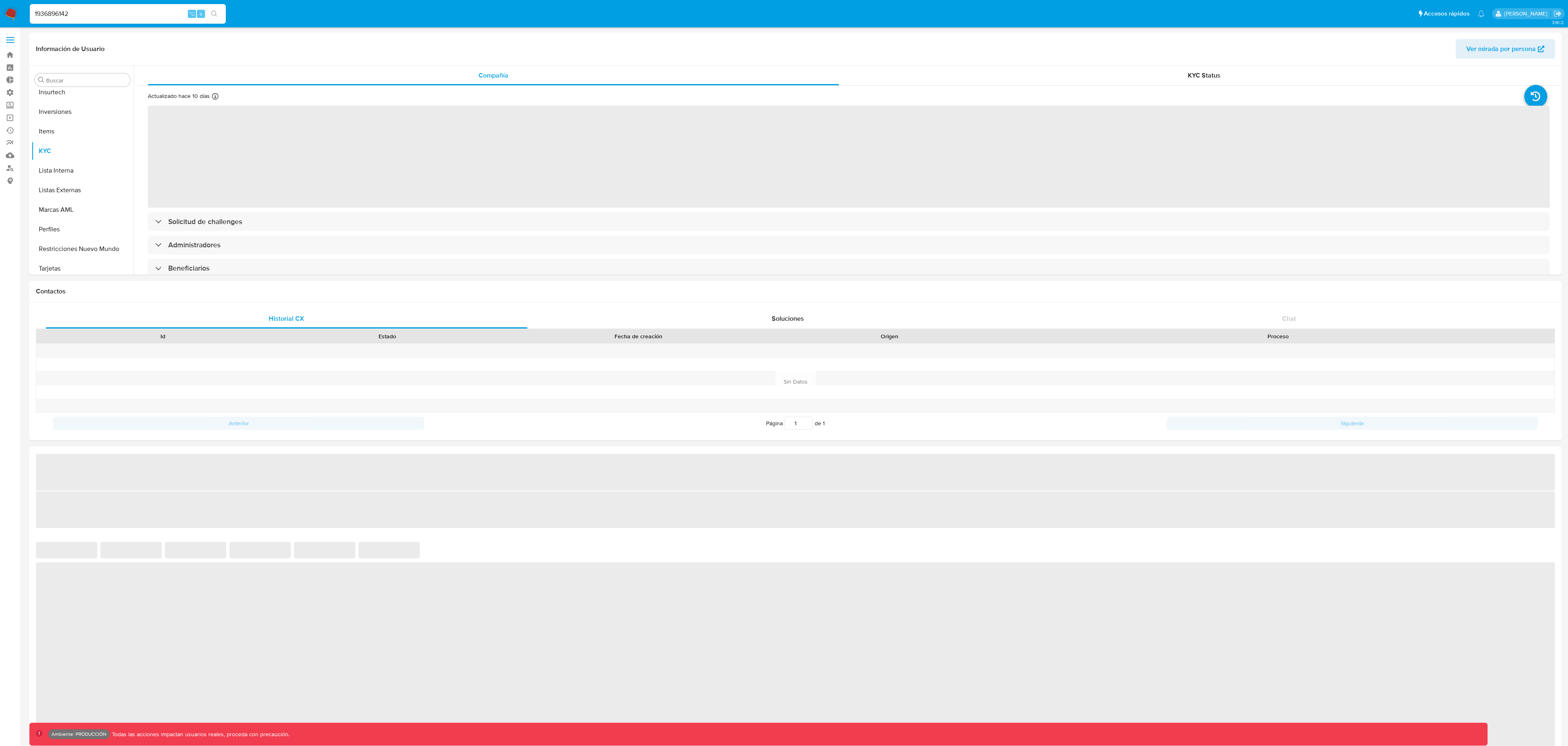
scroll to position [424, 0]
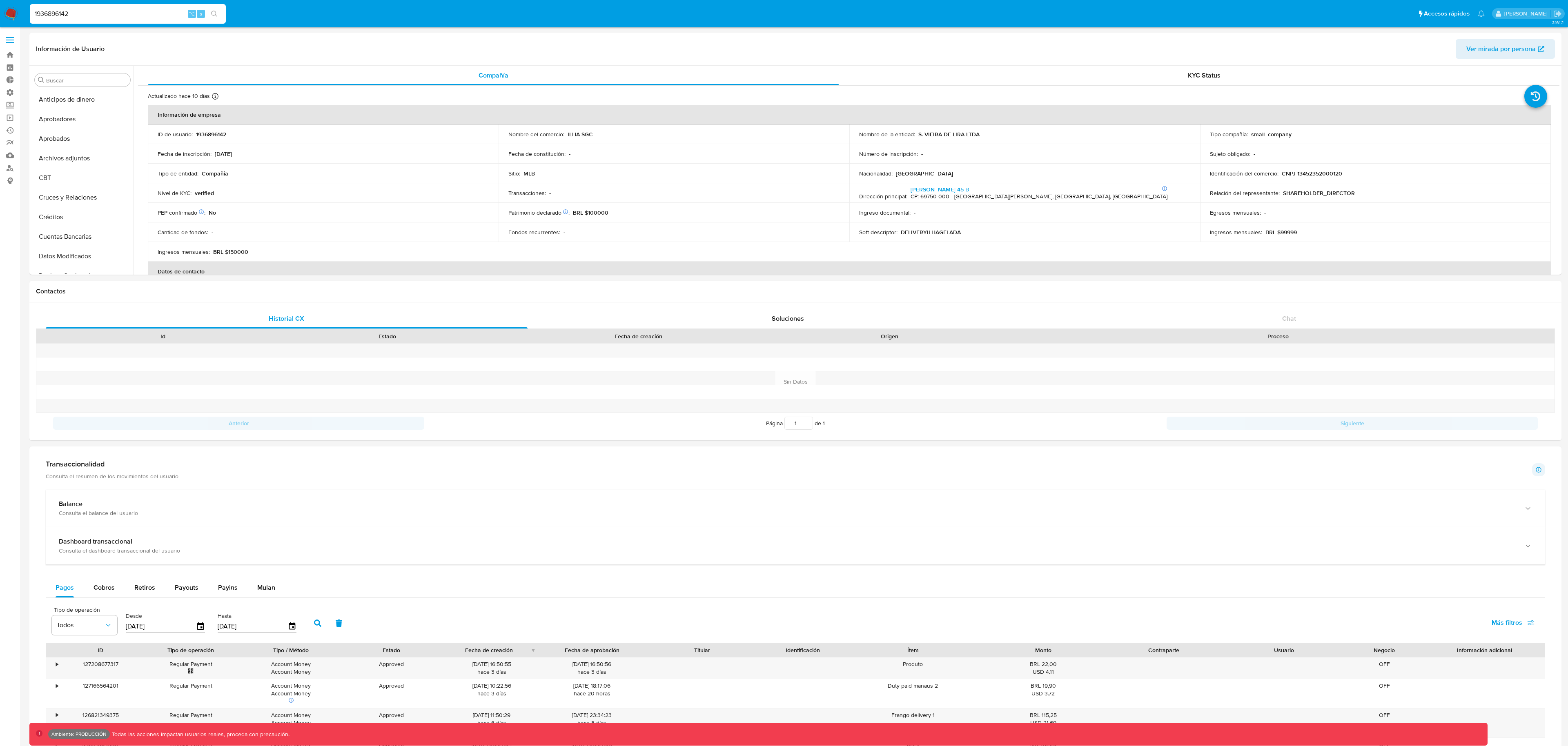
select select "10"
click at [72, 214] on button "Marcas AML" at bounding box center [79, 205] width 96 height 19
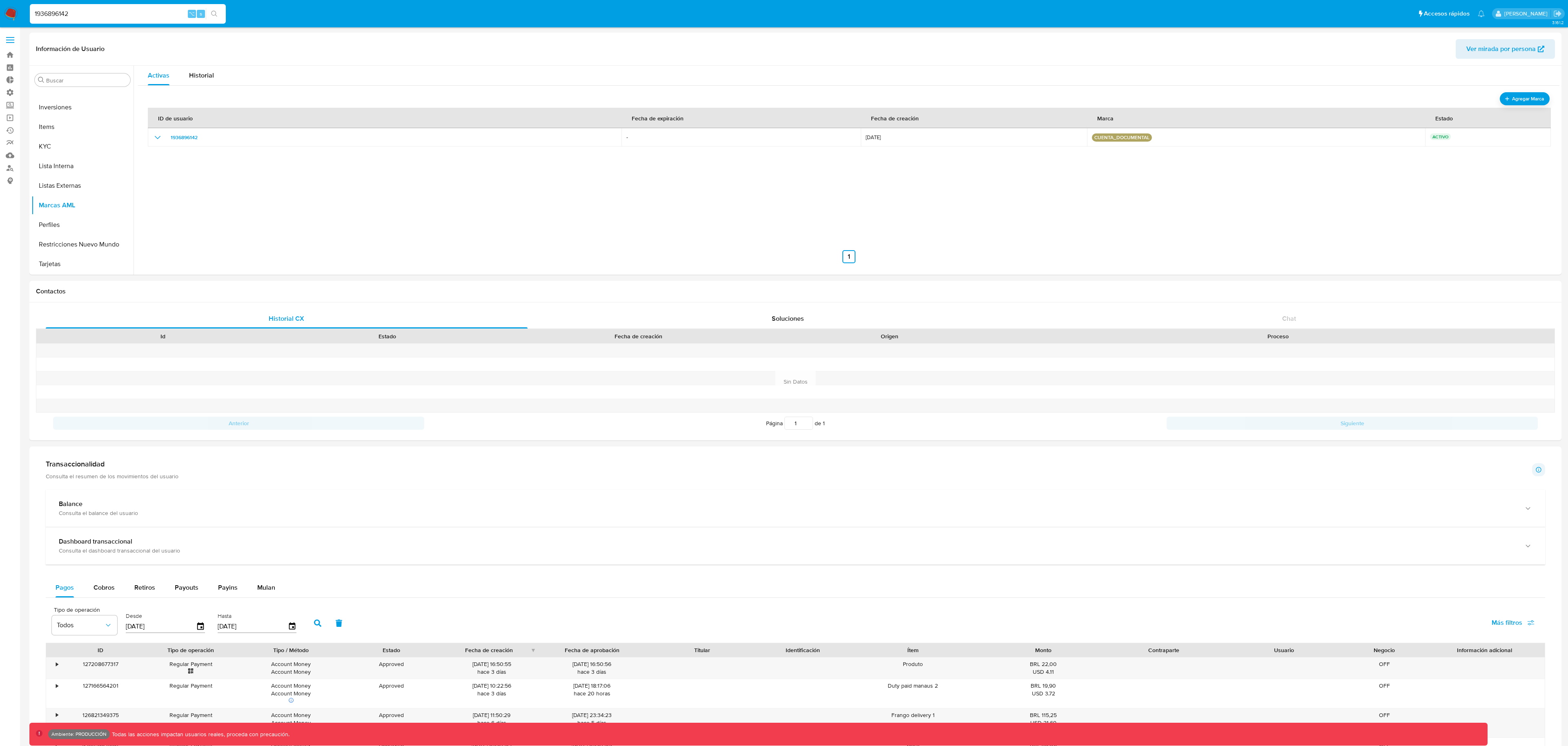
click at [155, 10] on input "1936896142" at bounding box center [128, 13] width 196 height 10
paste input "73089511"
type input "73089511"
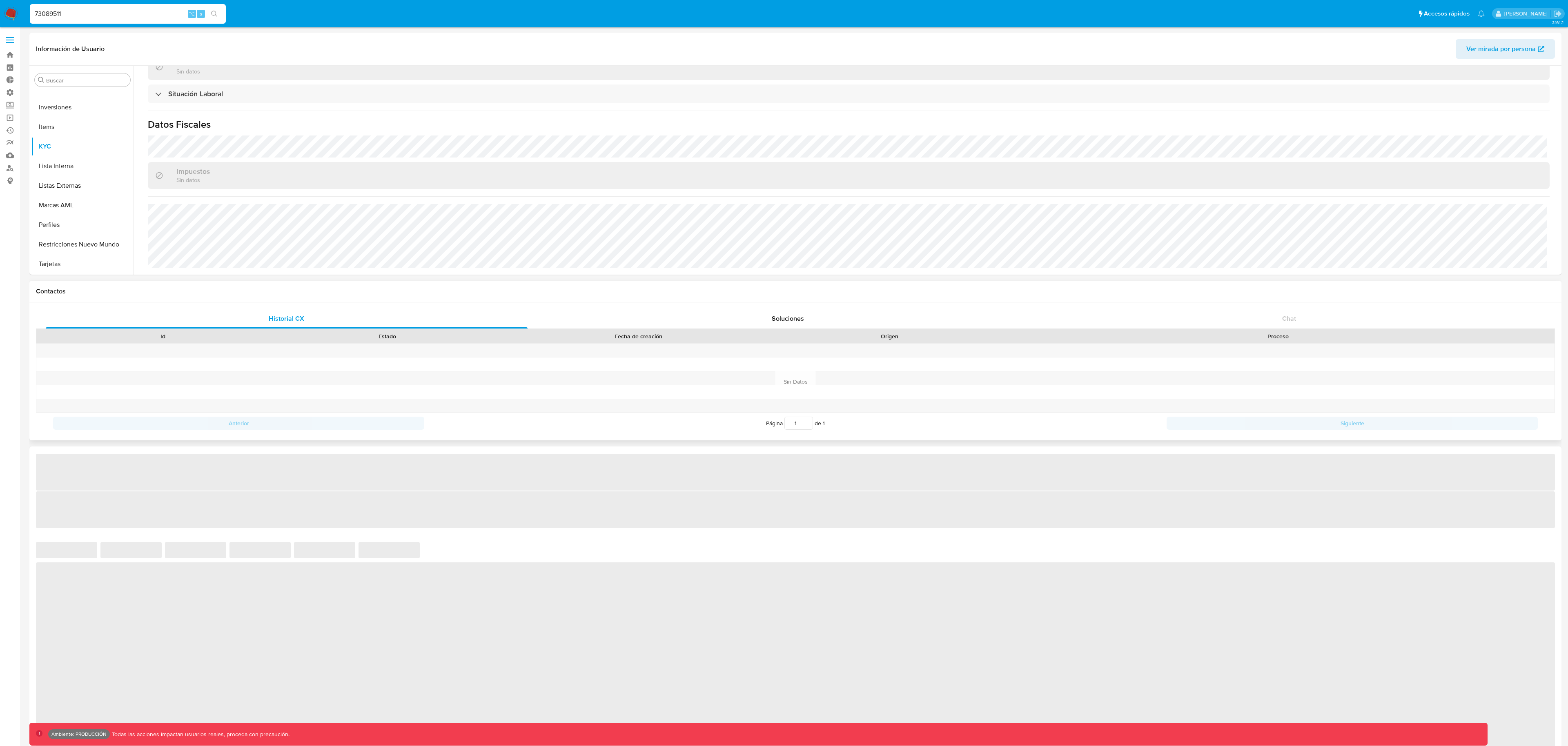
scroll to position [205, 0]
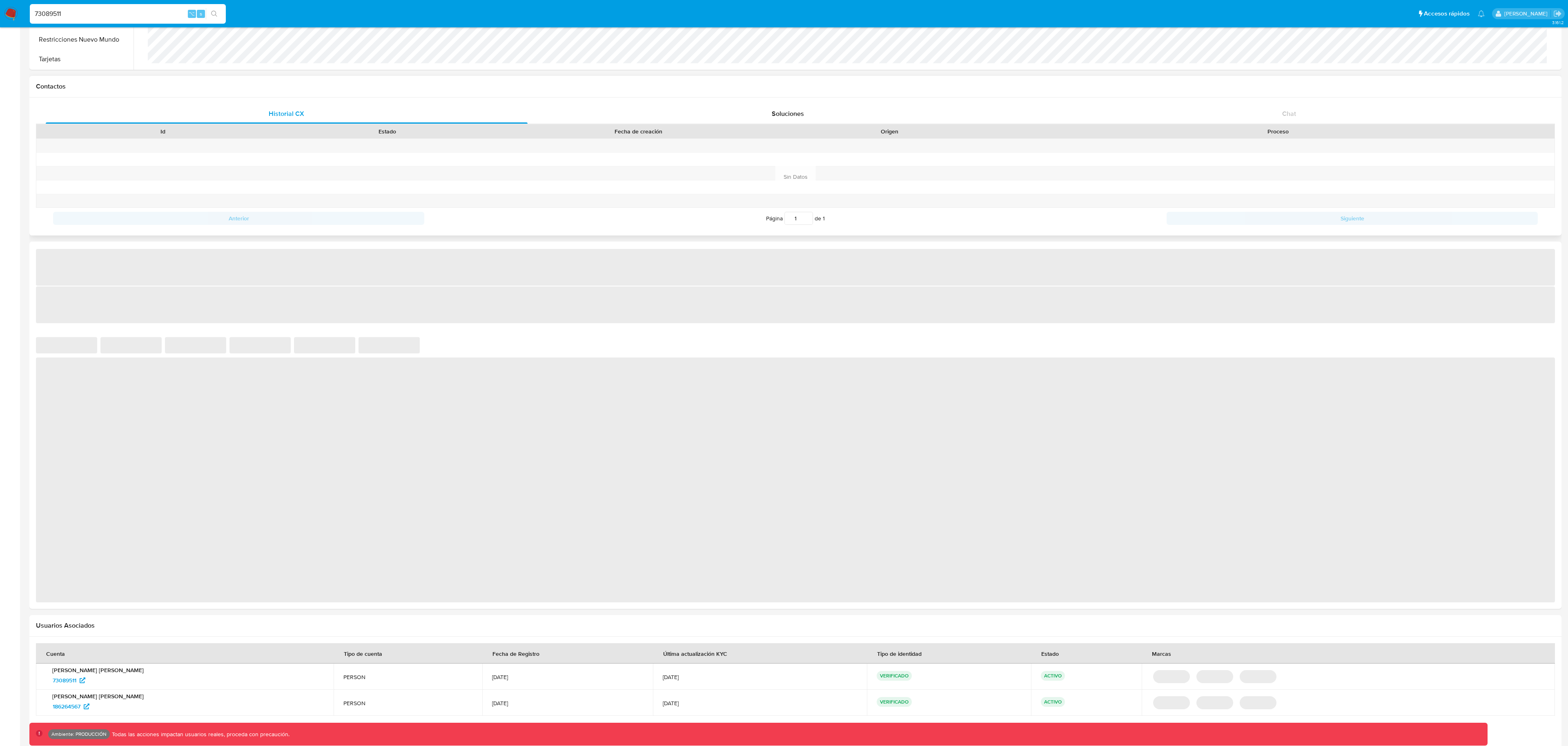
select select "10"
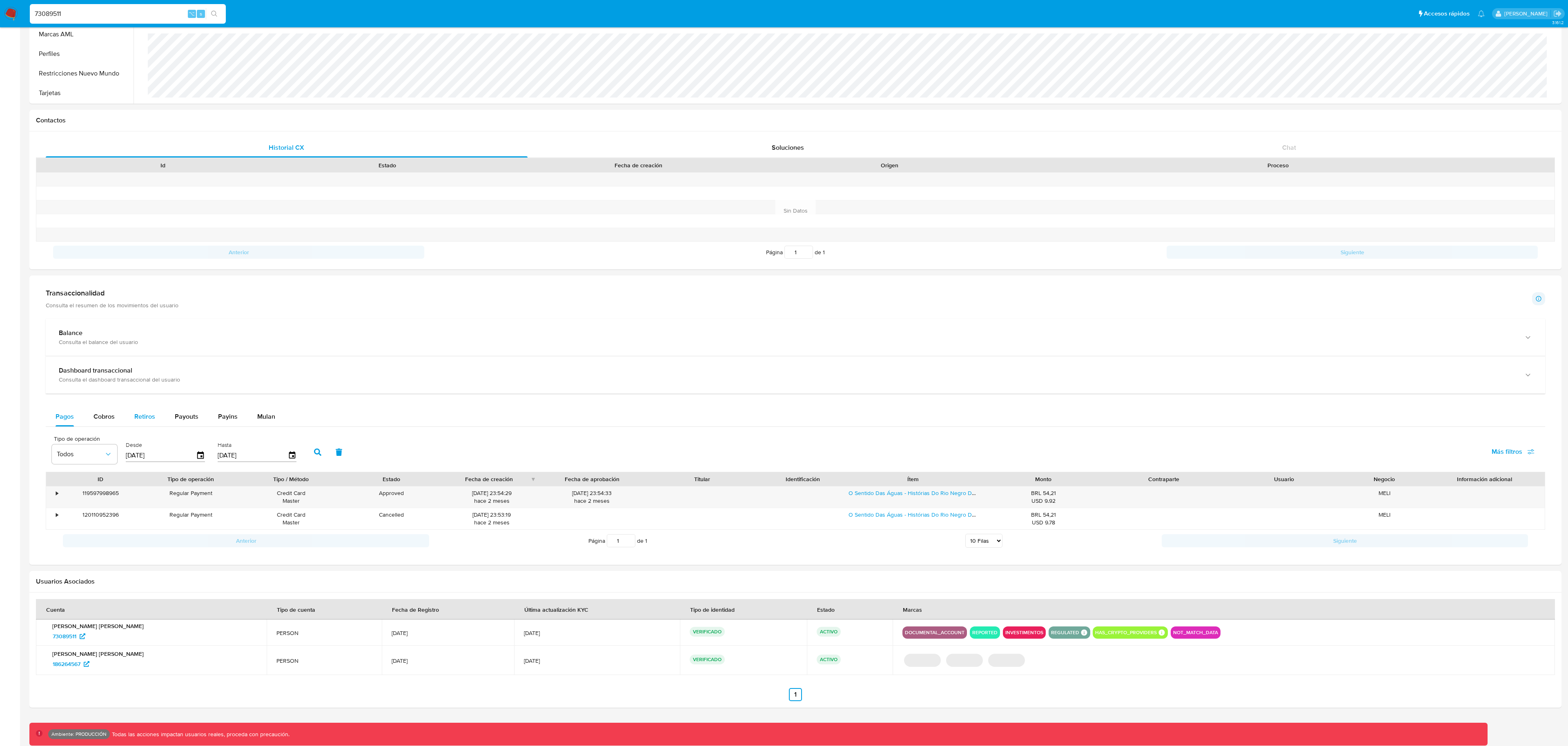
scroll to position [168, 0]
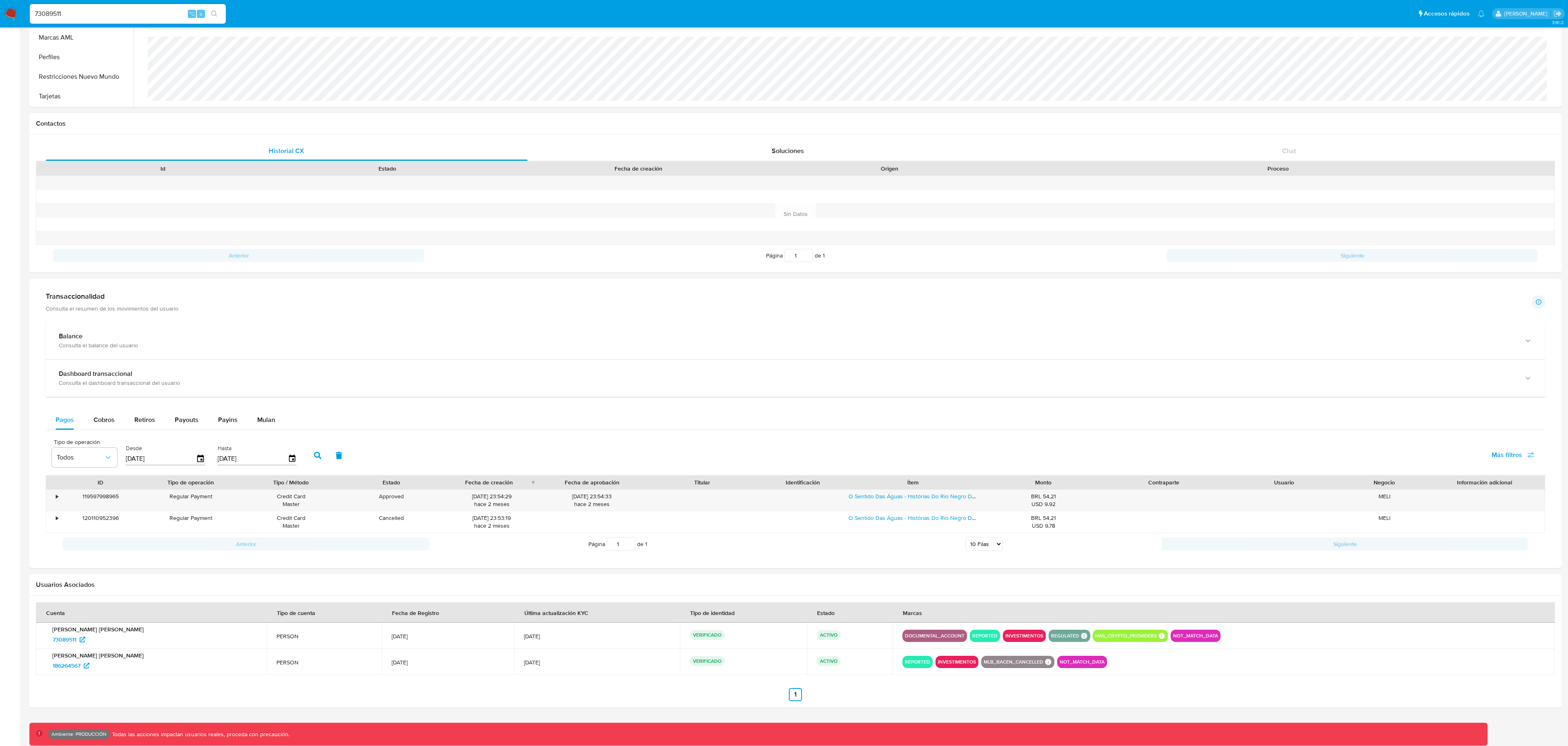
click at [166, 17] on input "73089511" at bounding box center [128, 13] width 196 height 10
paste input "1023019239"
type input "1023019239"
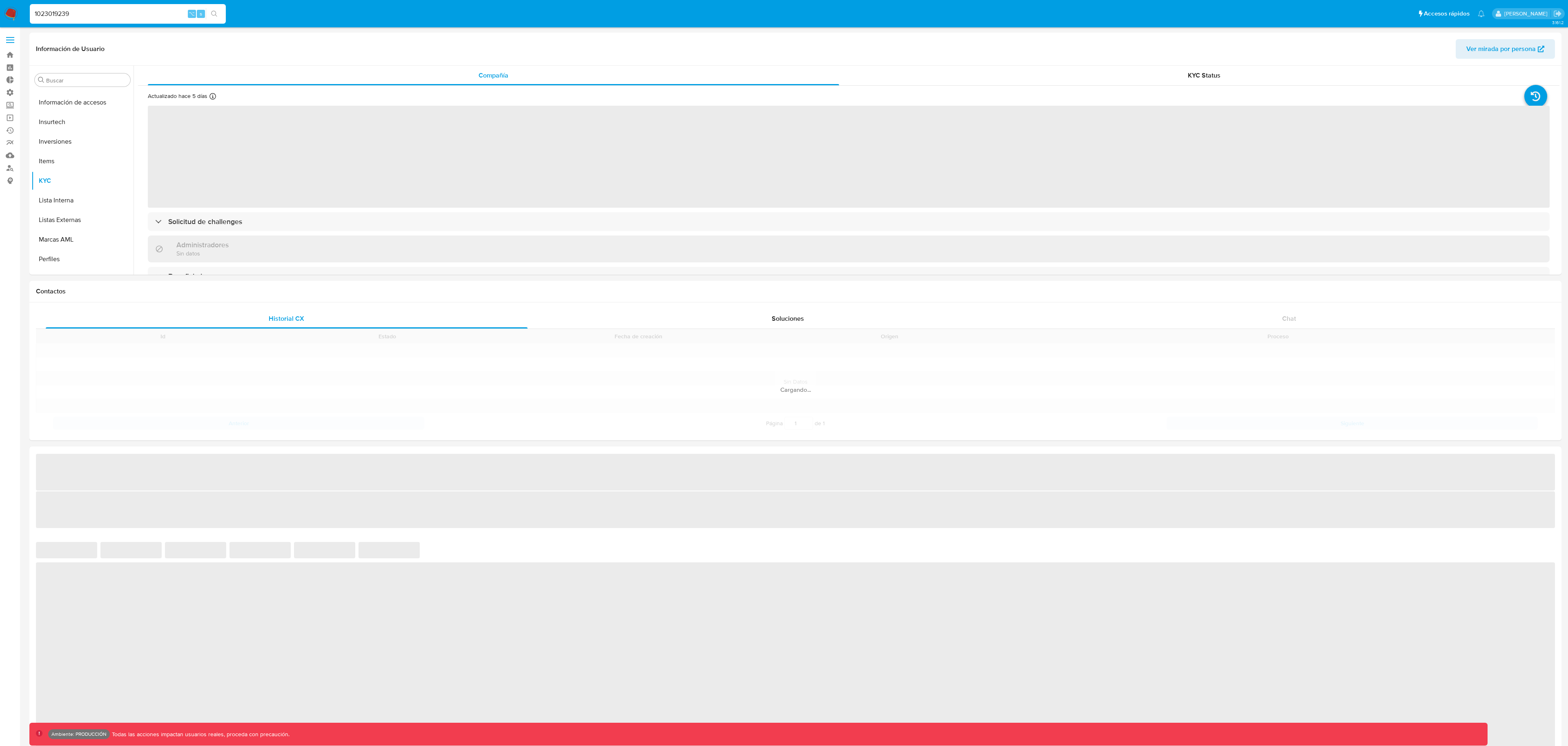
scroll to position [424, 0]
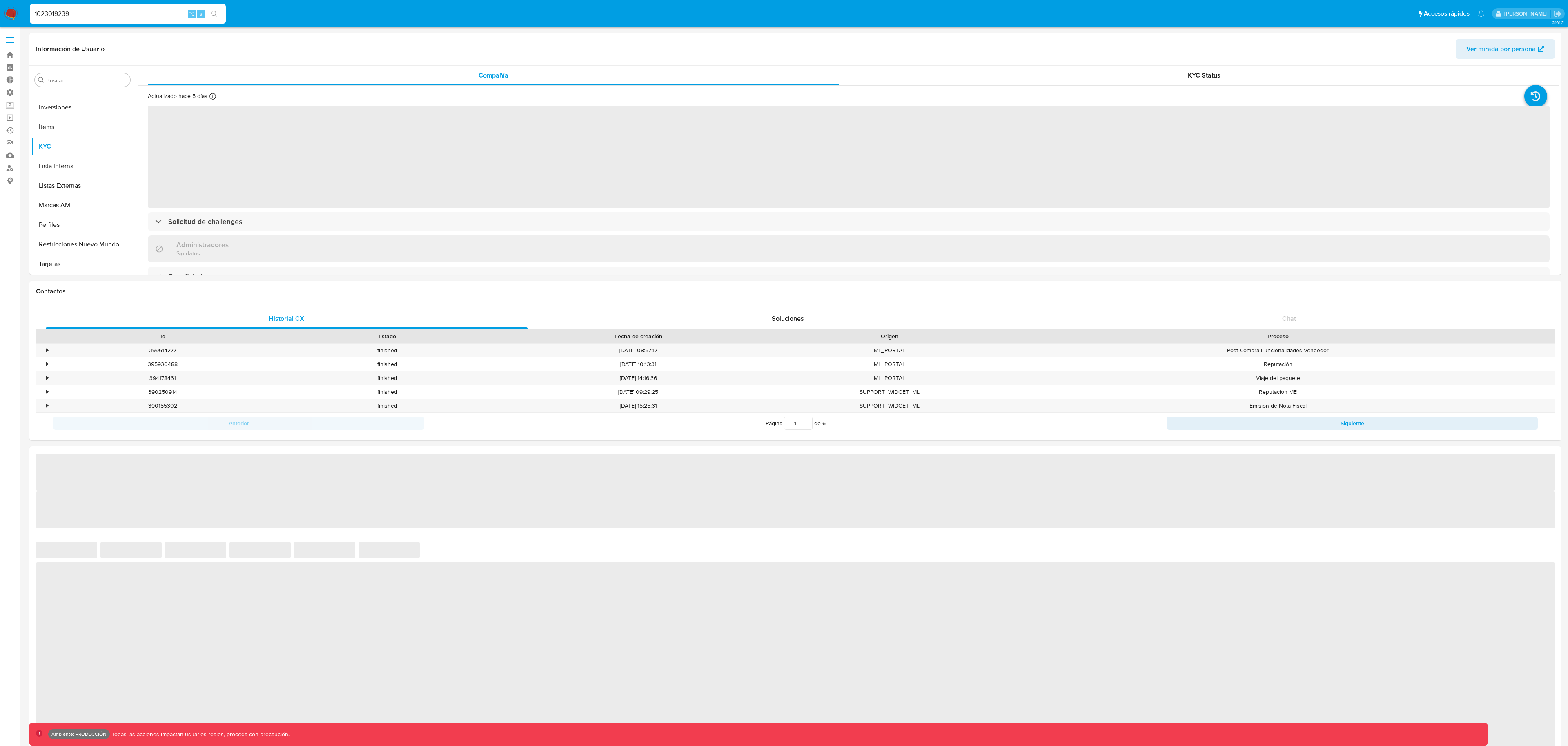
select select "10"
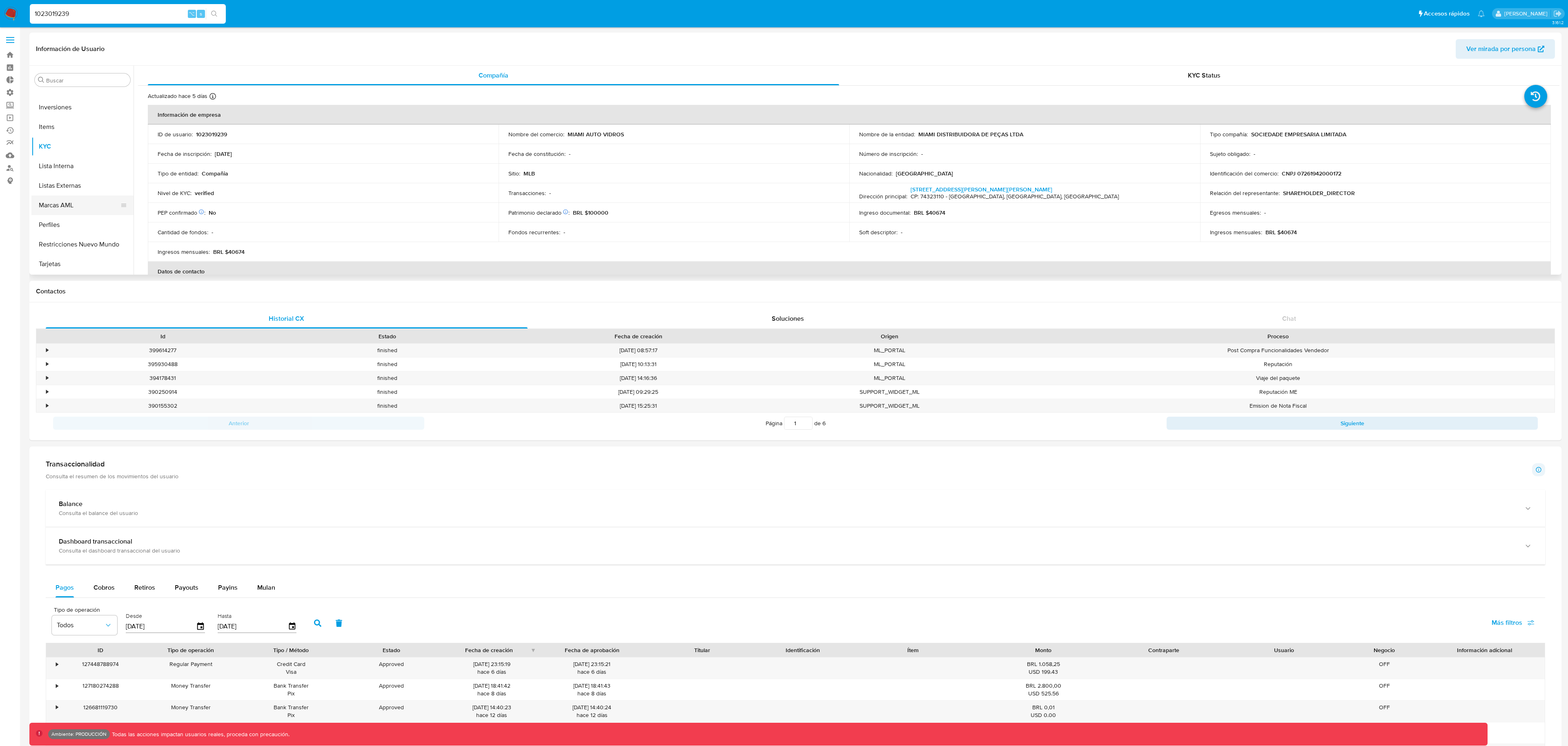
click at [89, 207] on button "Marcas AML" at bounding box center [79, 205] width 96 height 19
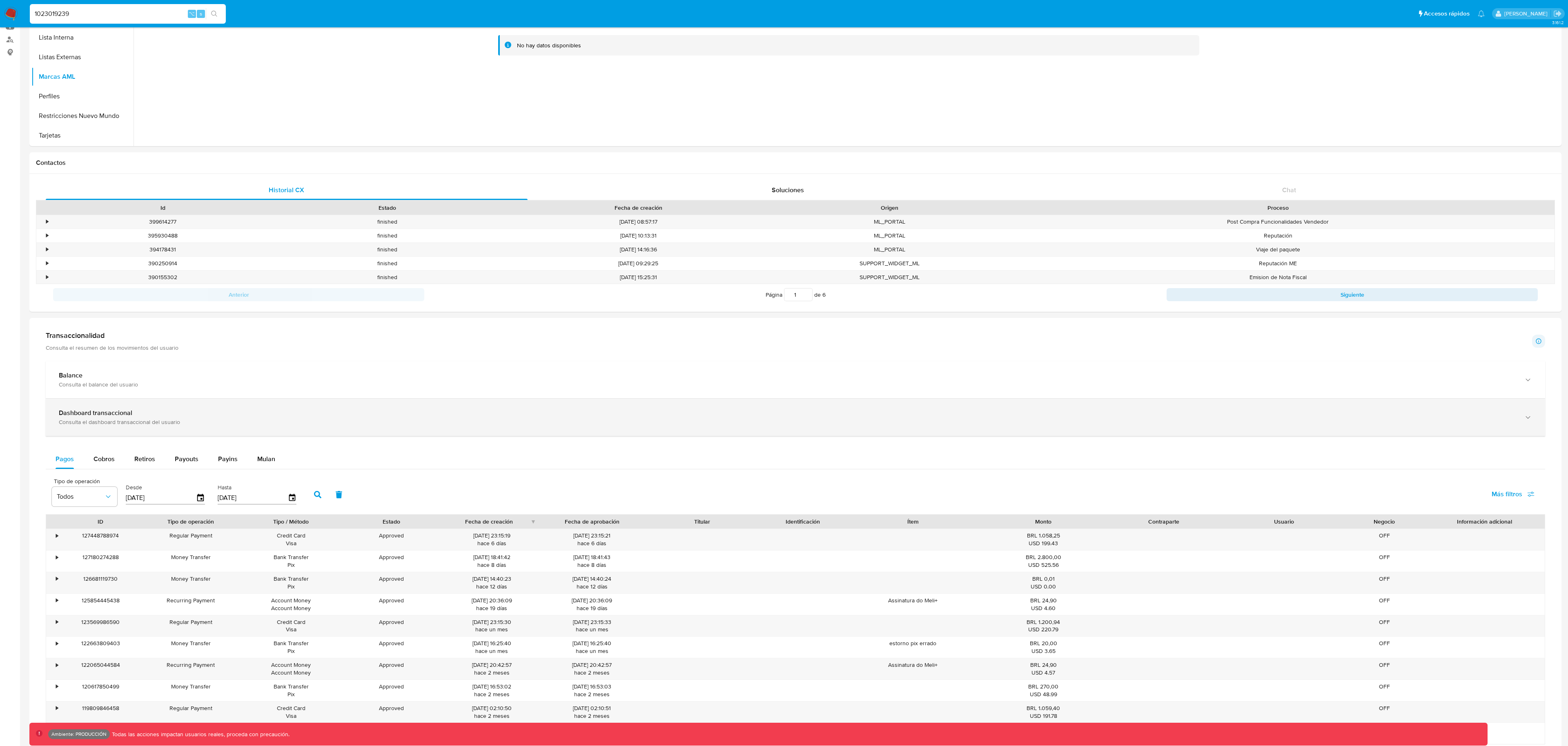
scroll to position [0, 0]
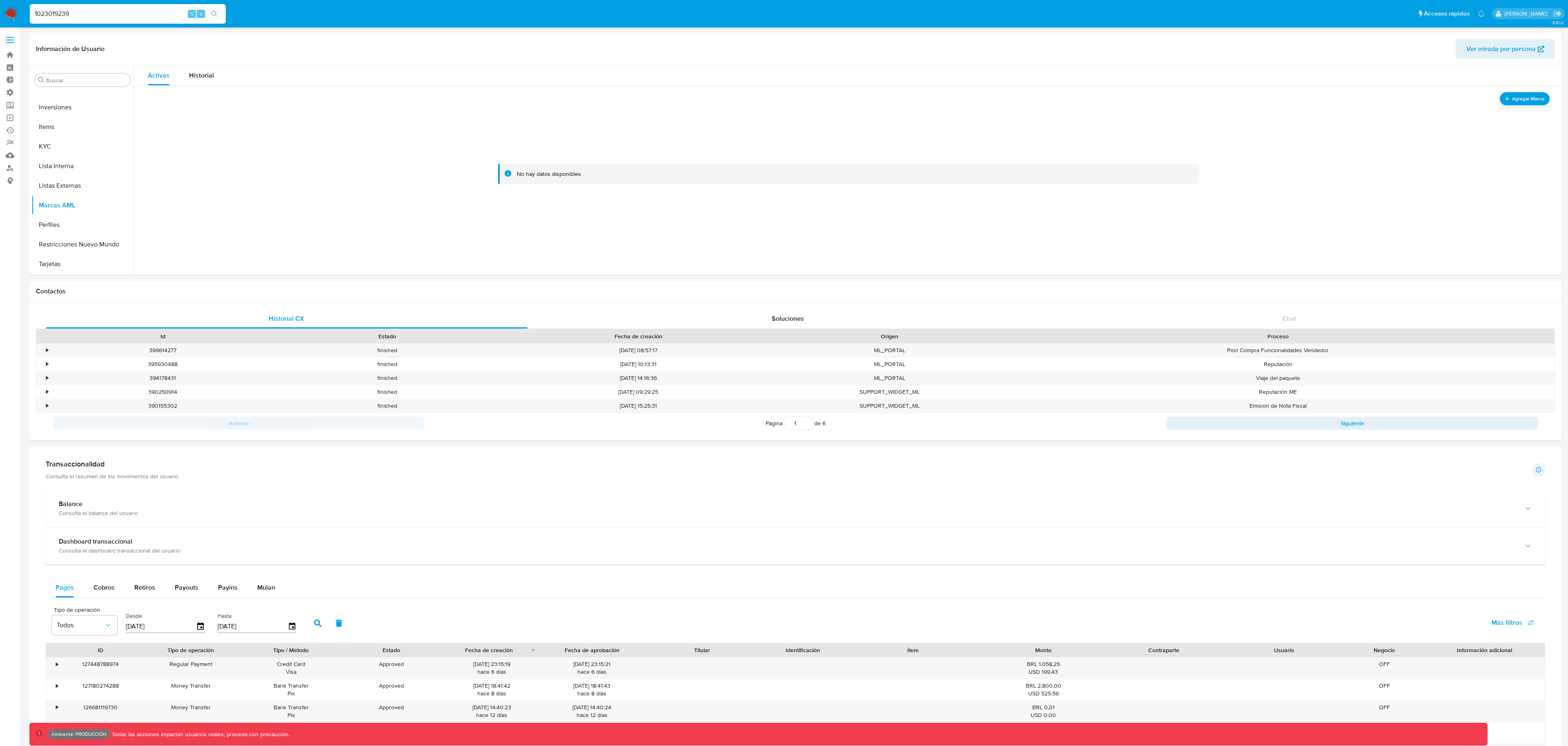
click at [140, 9] on input "1023019239" at bounding box center [128, 13] width 196 height 10
paste input "968700448"
type input "1968700448"
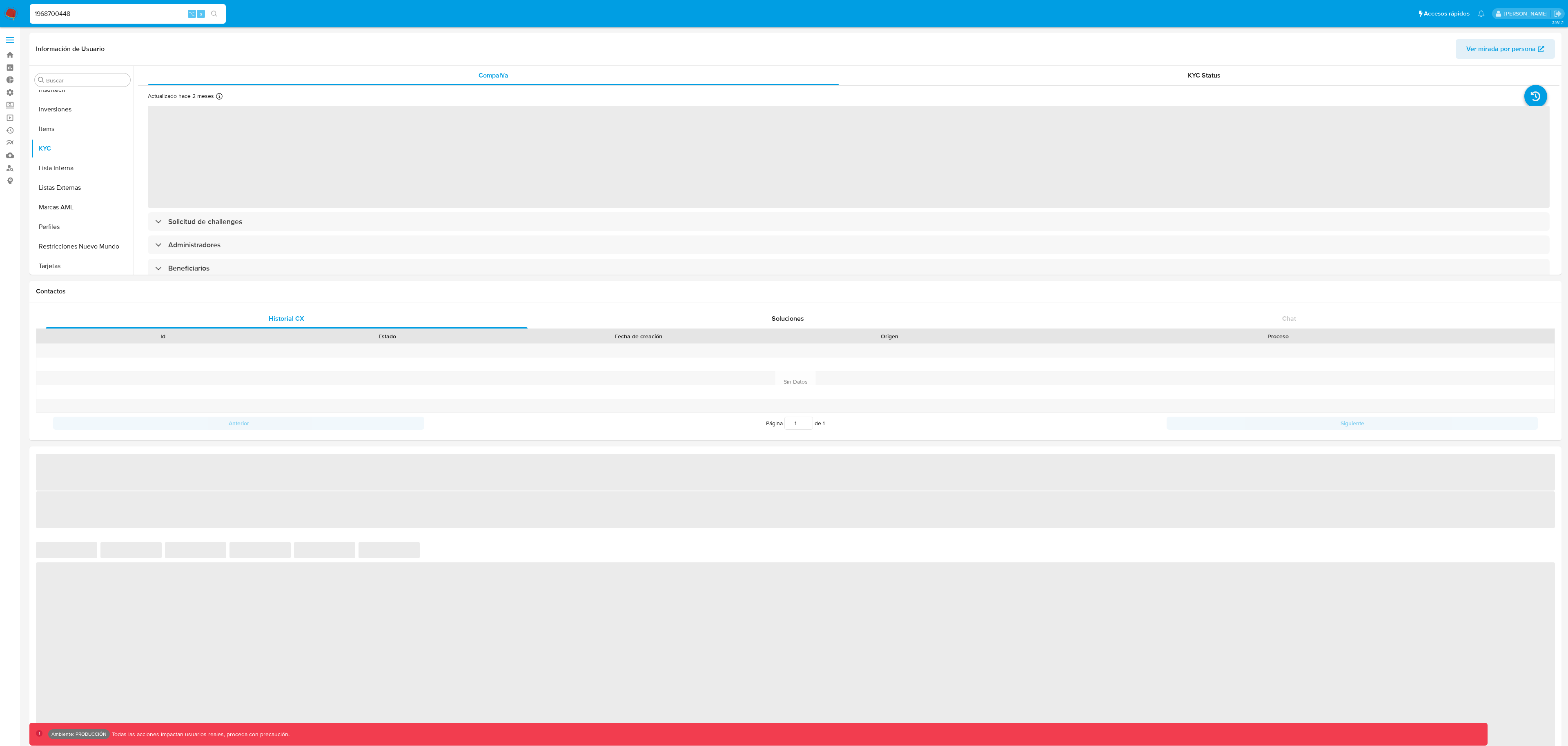
scroll to position [424, 0]
select select "10"
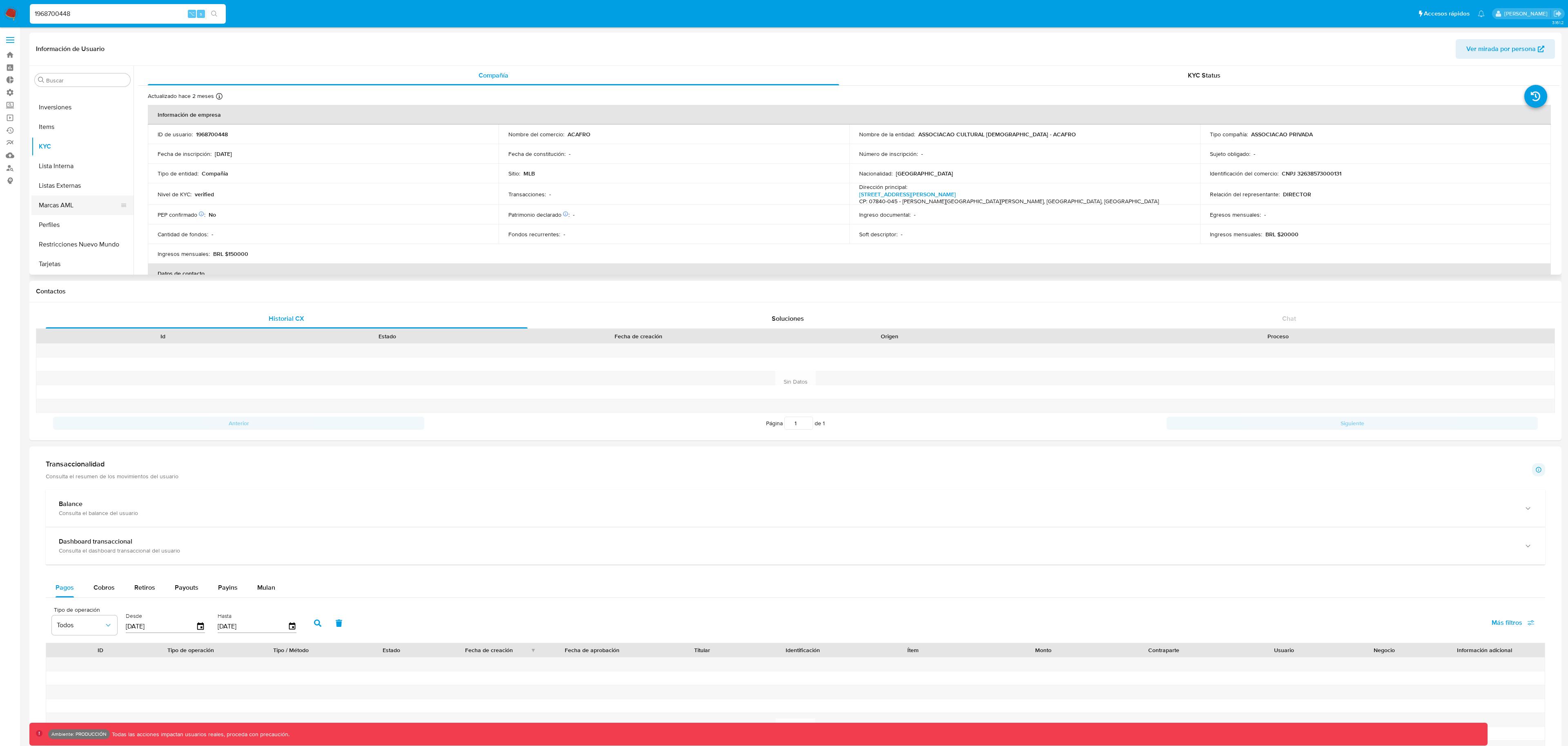
click at [82, 207] on button "Marcas AML" at bounding box center [79, 205] width 96 height 19
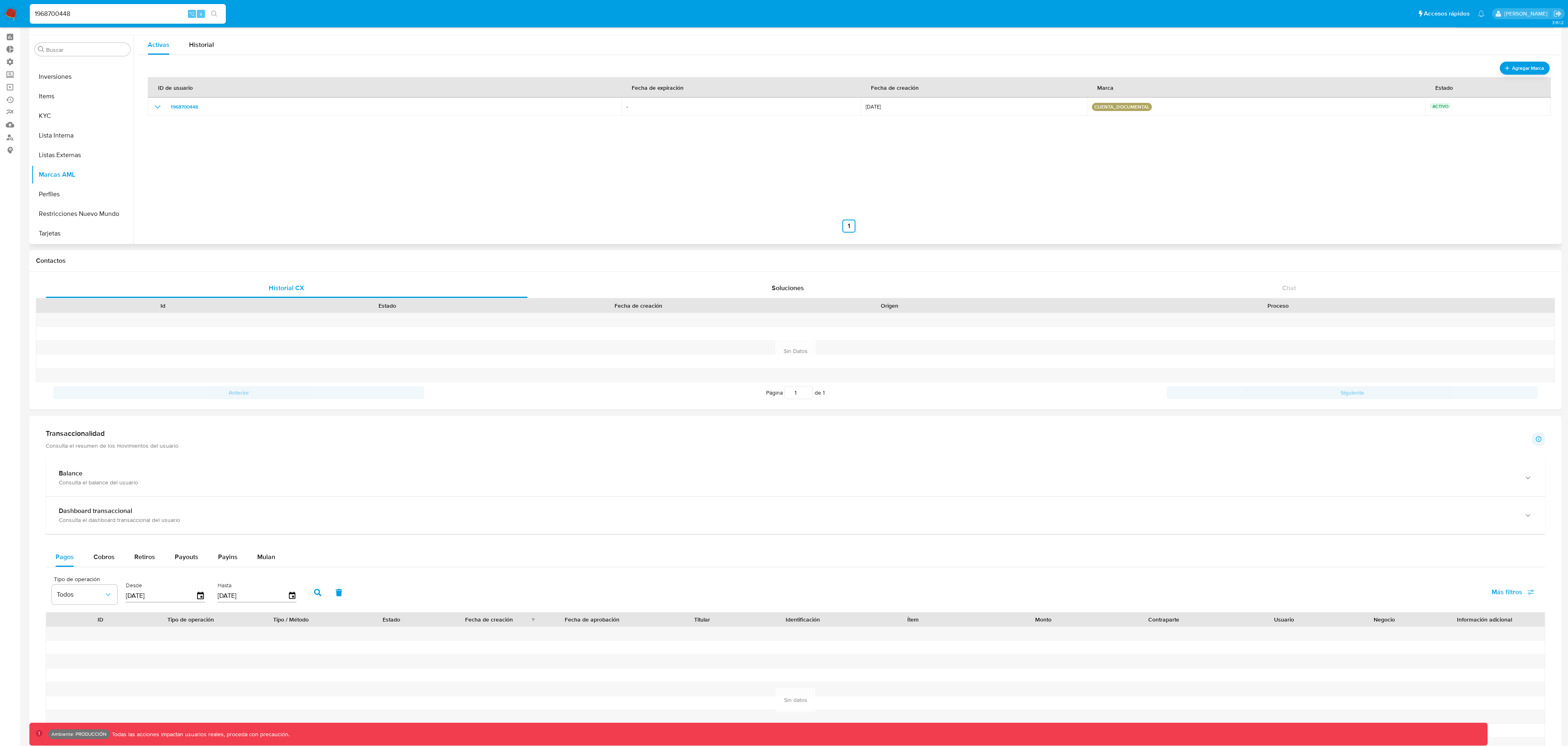
scroll to position [0, 0]
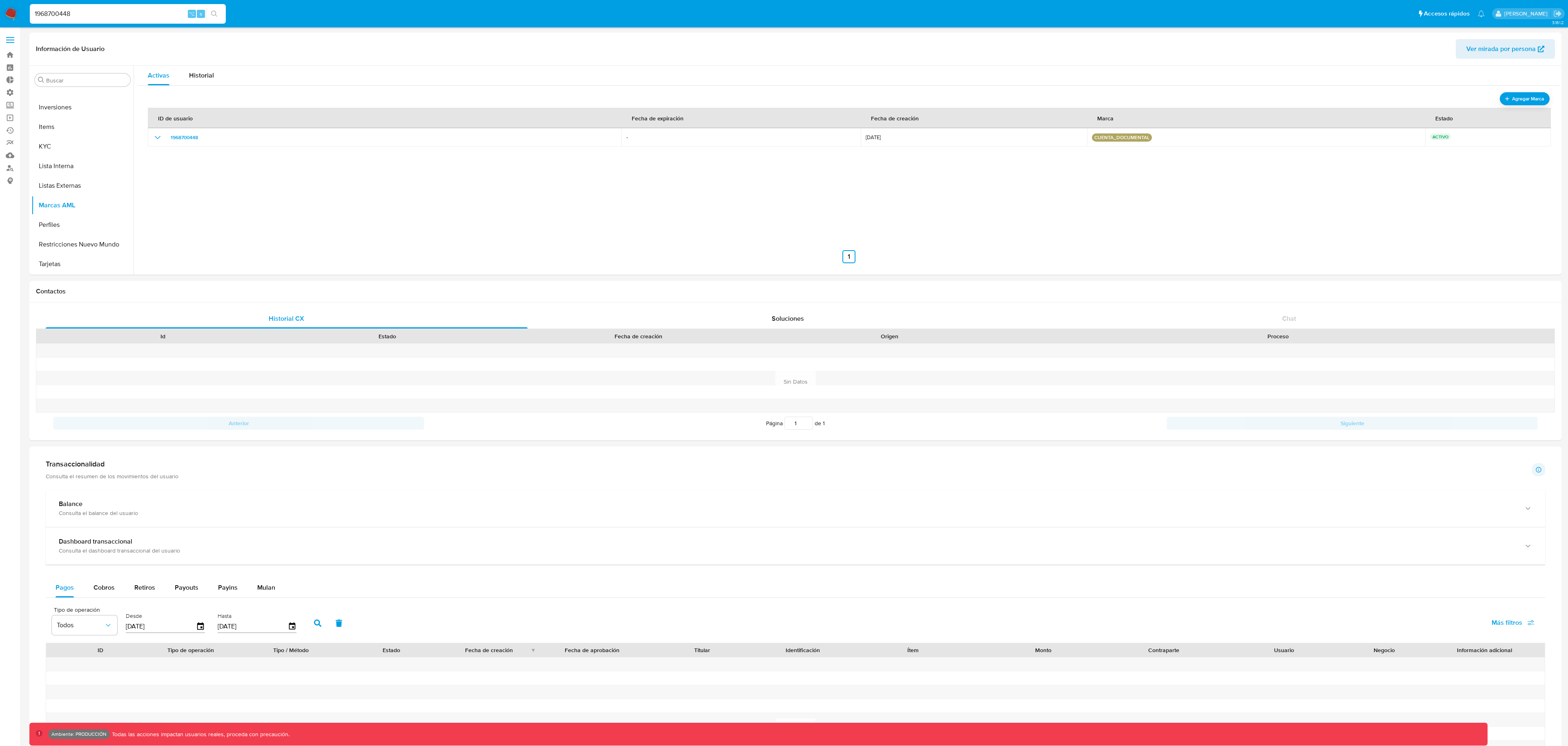
click at [137, 21] on div "1968700448 ⌥ s" at bounding box center [128, 14] width 196 height 19
click at [139, 15] on input "1968700448" at bounding box center [128, 13] width 196 height 10
paste input "661935249"
type input "661935249"
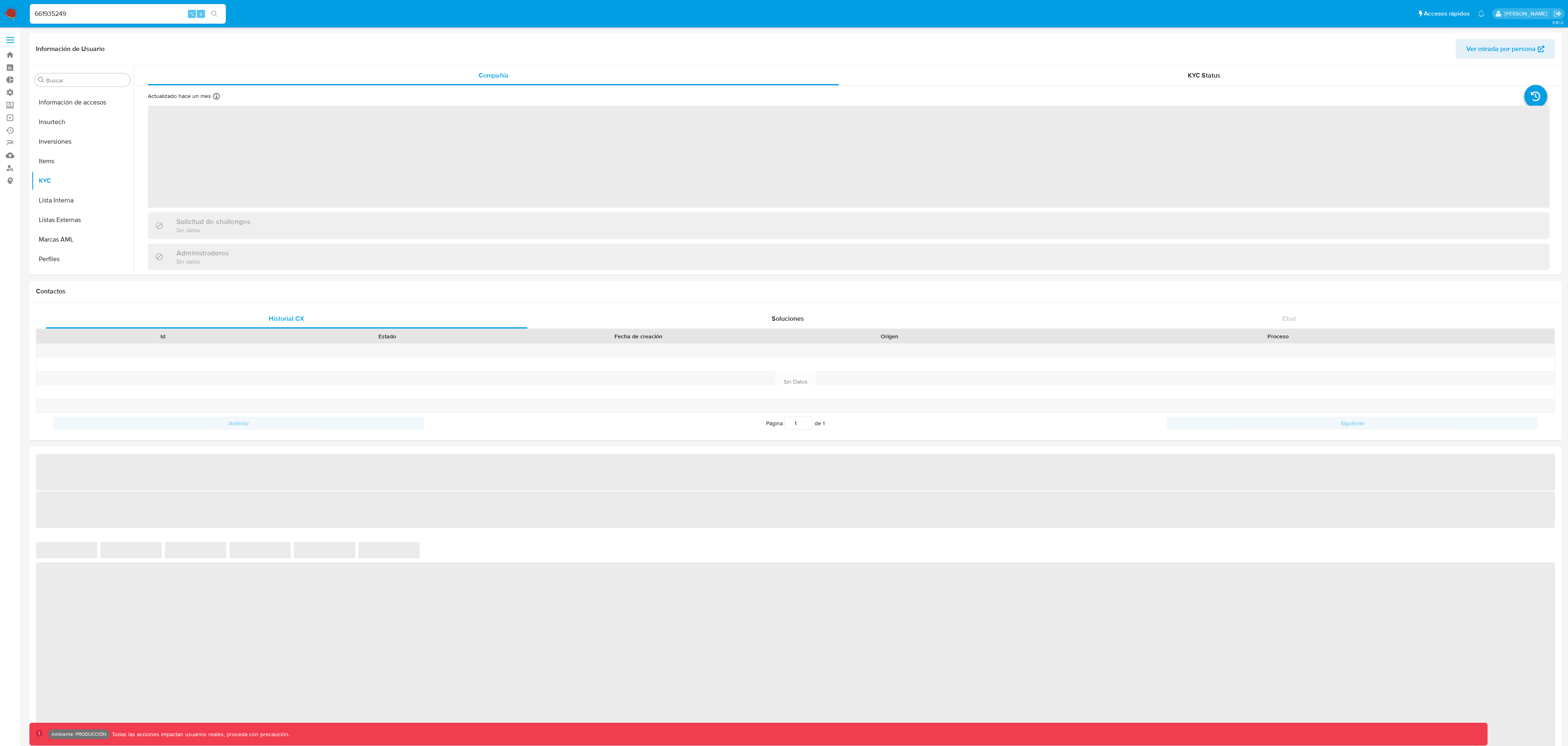
scroll to position [424, 0]
select select "10"
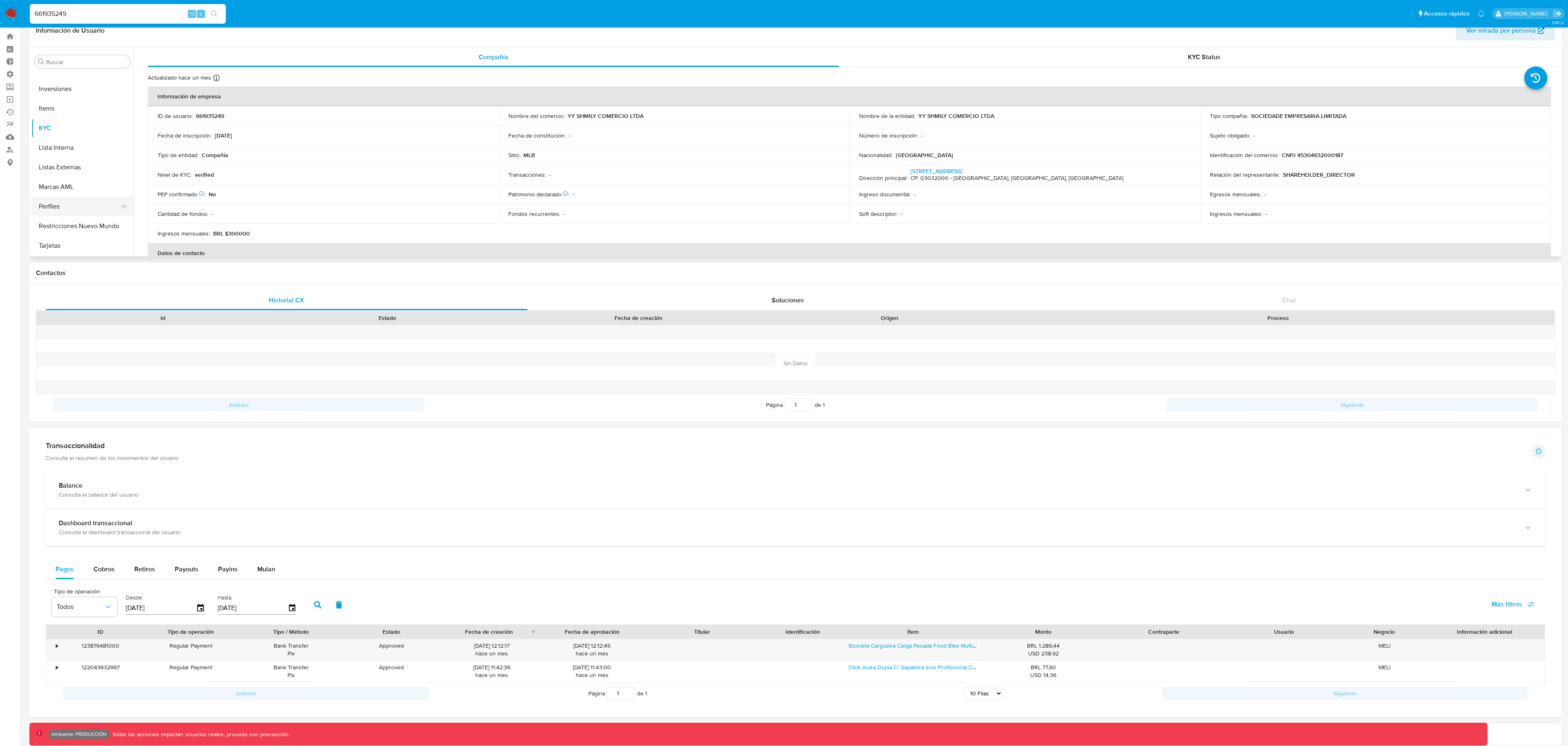
scroll to position [19, 0]
click at [79, 192] on button "Marcas AML" at bounding box center [79, 186] width 96 height 19
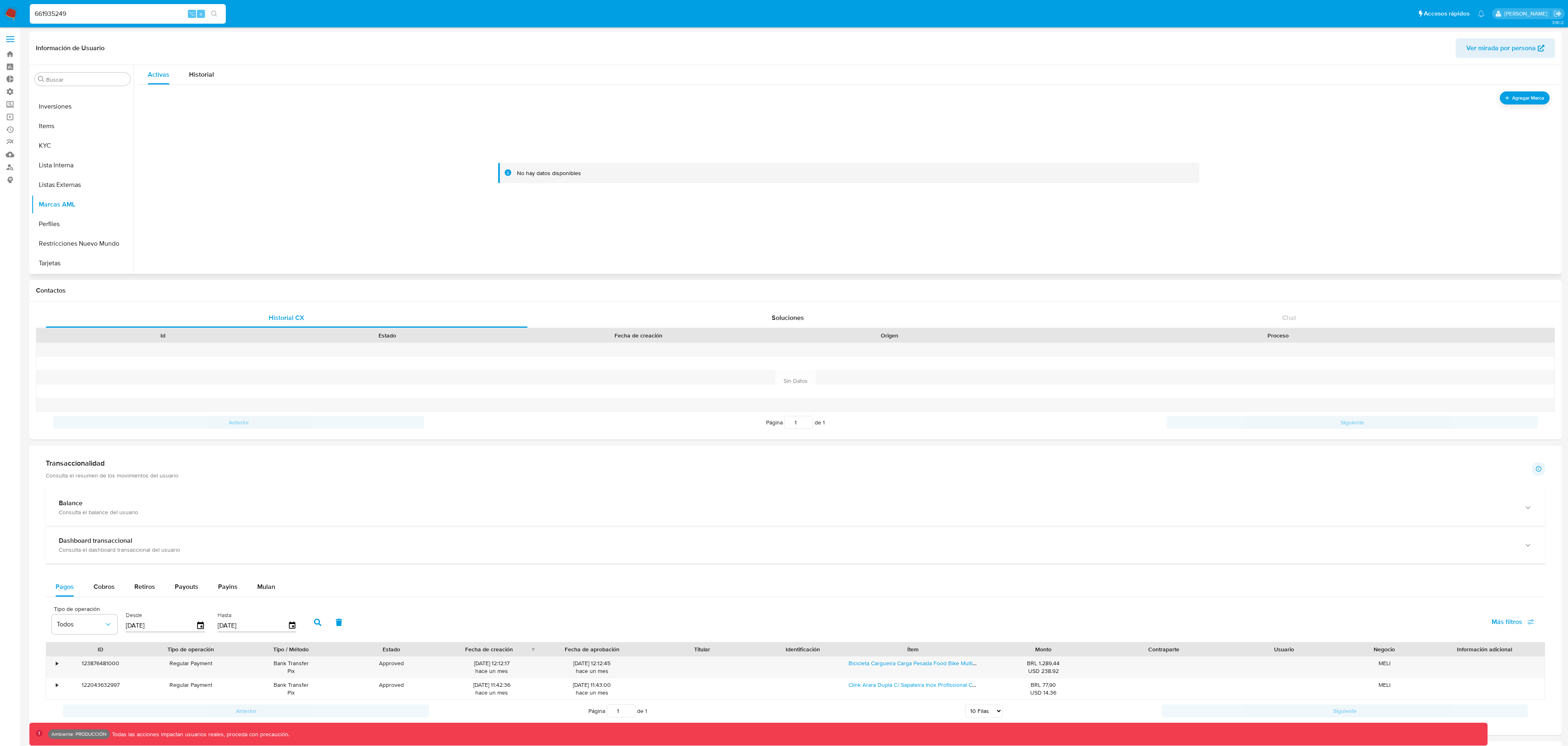
scroll to position [0, 0]
click at [1484, 49] on span "Ver mirada por persona" at bounding box center [1501, 49] width 69 height 19
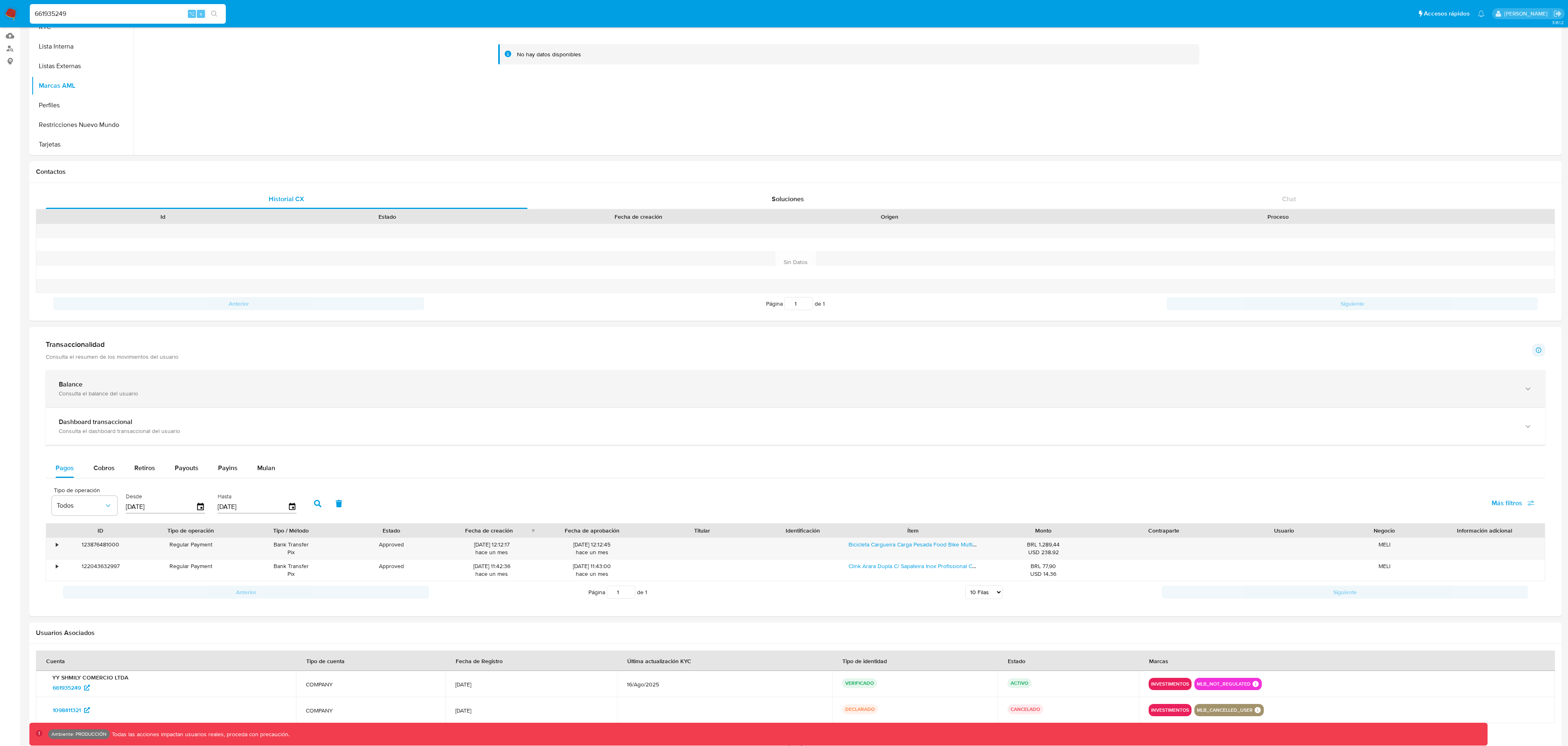
scroll to position [168, 0]
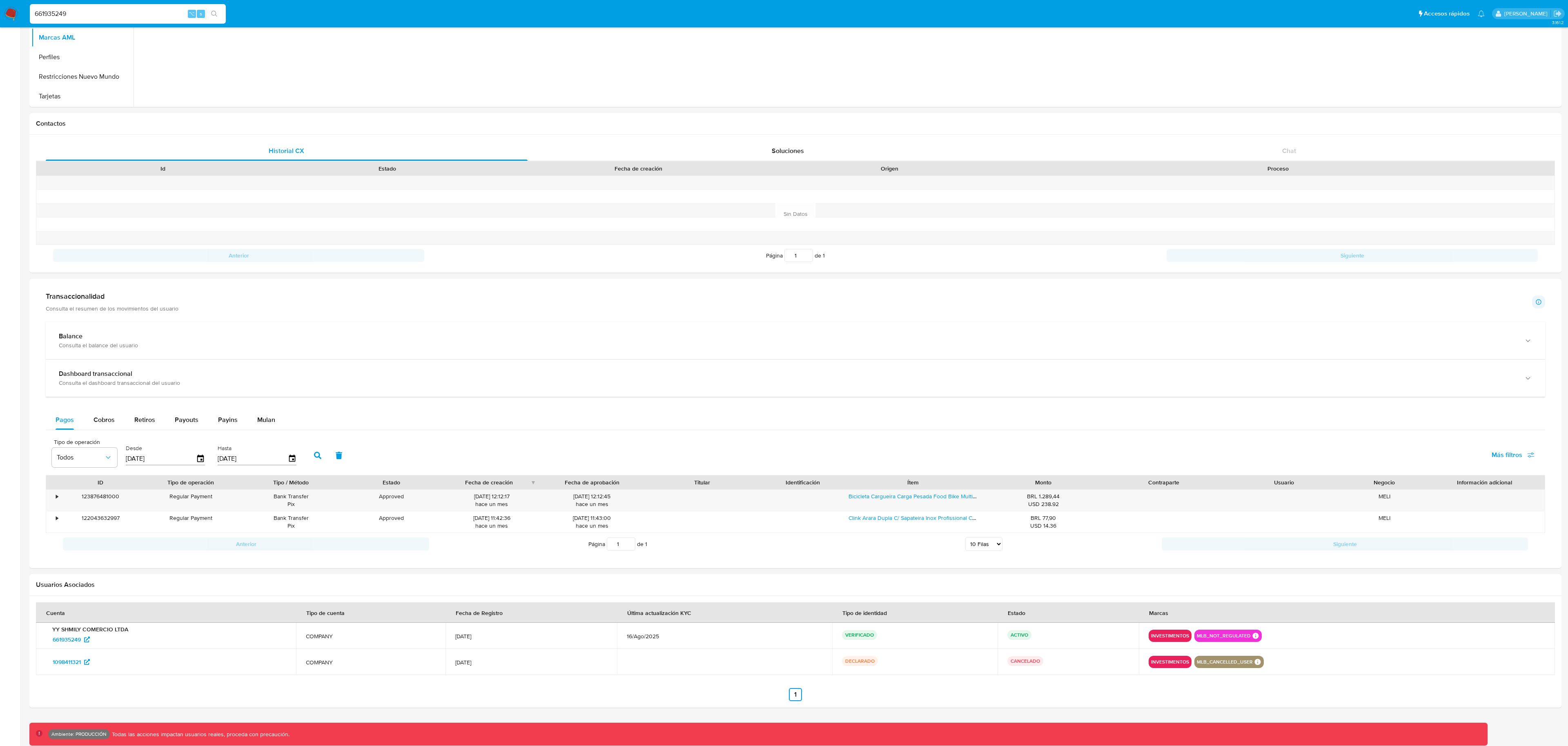
click at [135, 13] on input "661935249" at bounding box center [128, 13] width 196 height 10
paste input "116359126"
type input "1163591269"
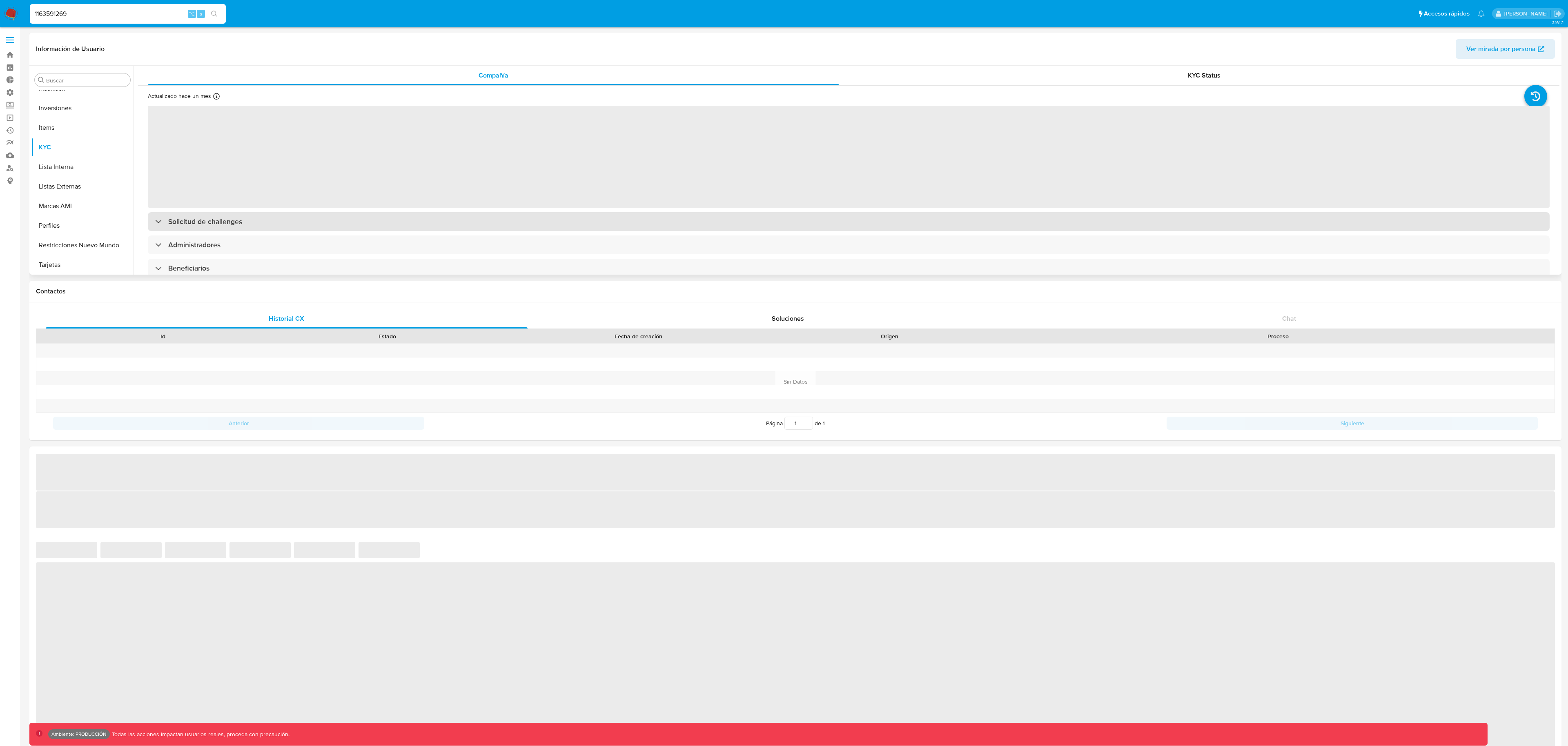
scroll to position [424, 0]
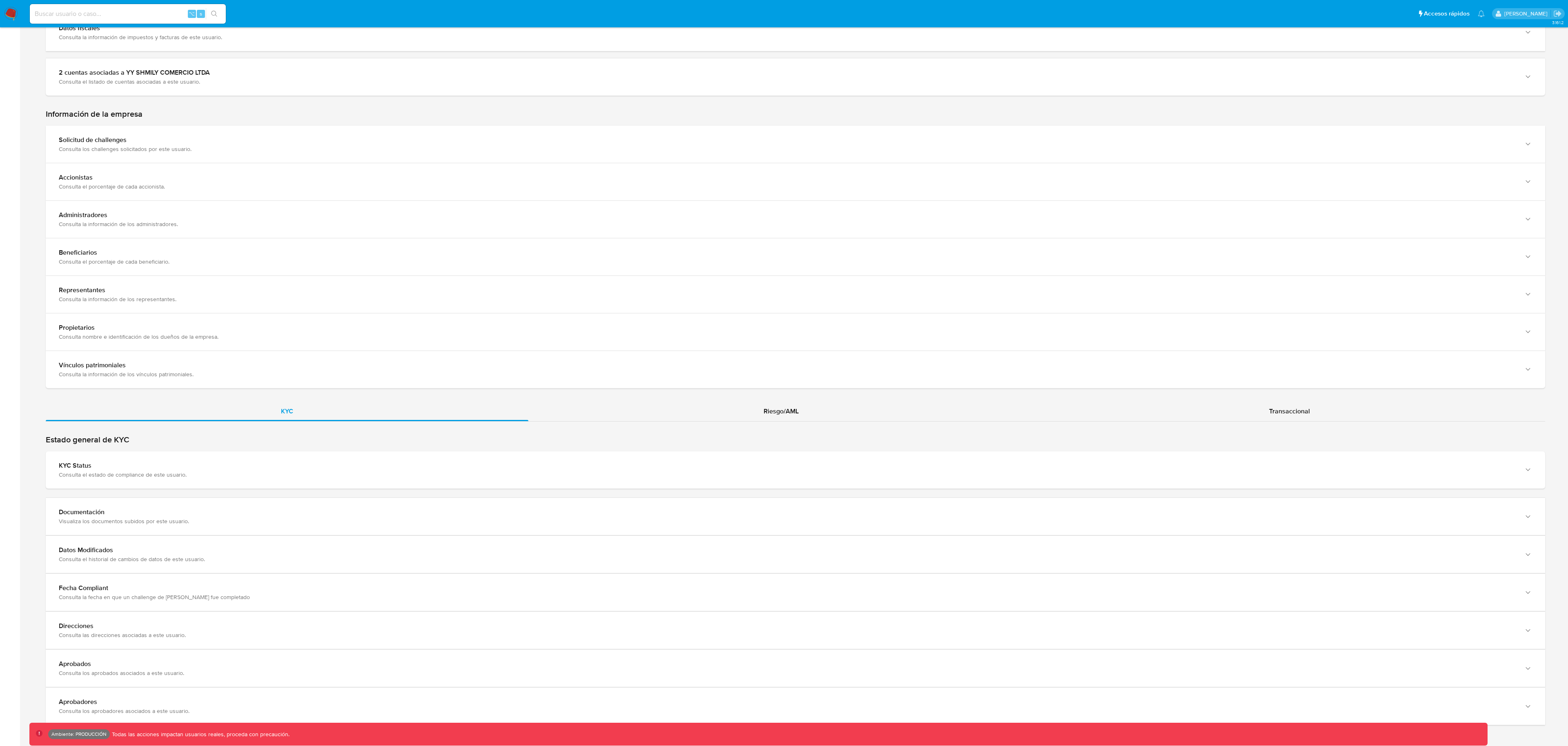
scroll to position [379, 0]
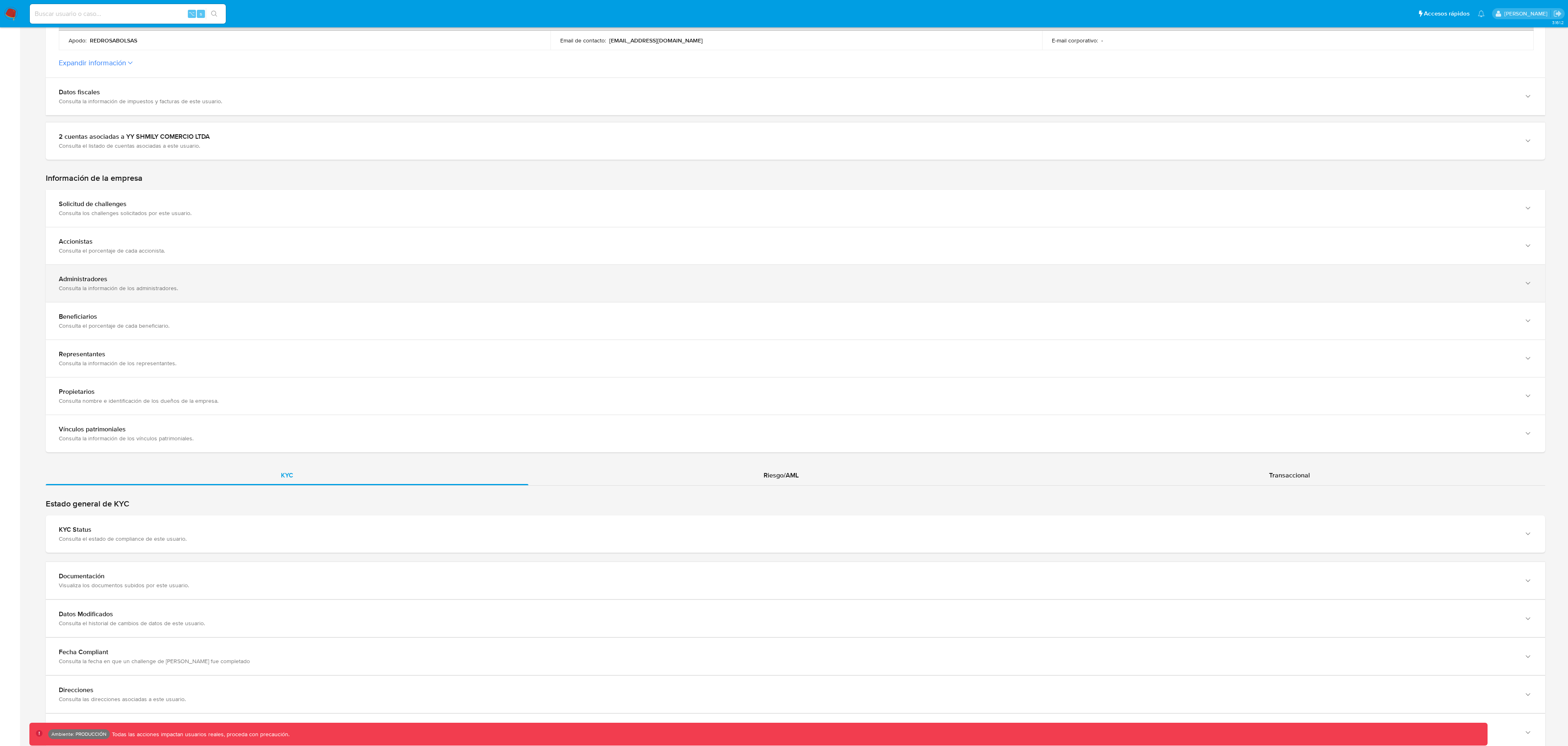
click at [215, 280] on div "Administradores" at bounding box center [788, 279] width 1457 height 8
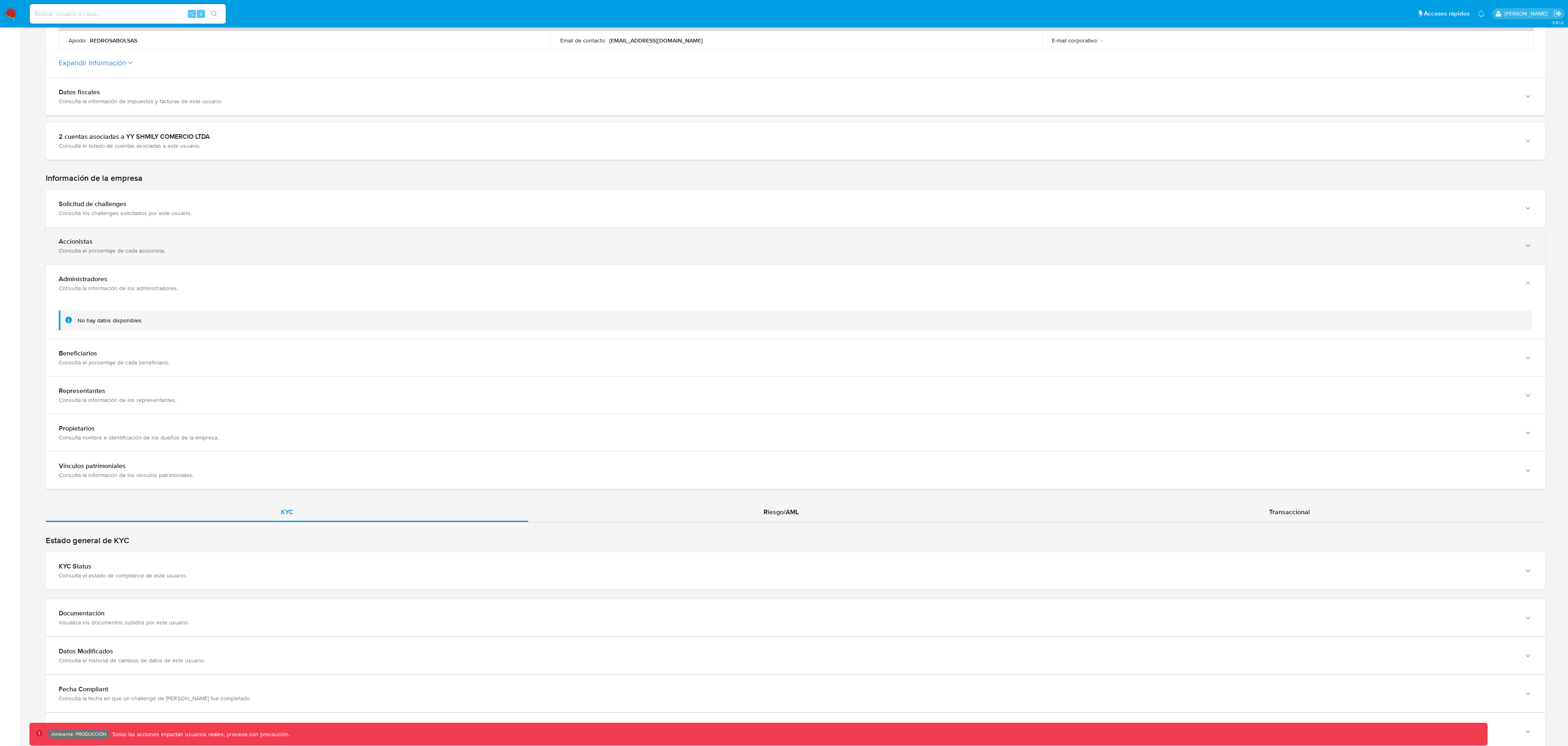
click at [202, 259] on div "Accionistas Consulta el porcentaje de cada accionista." at bounding box center [795, 246] width 1499 height 37
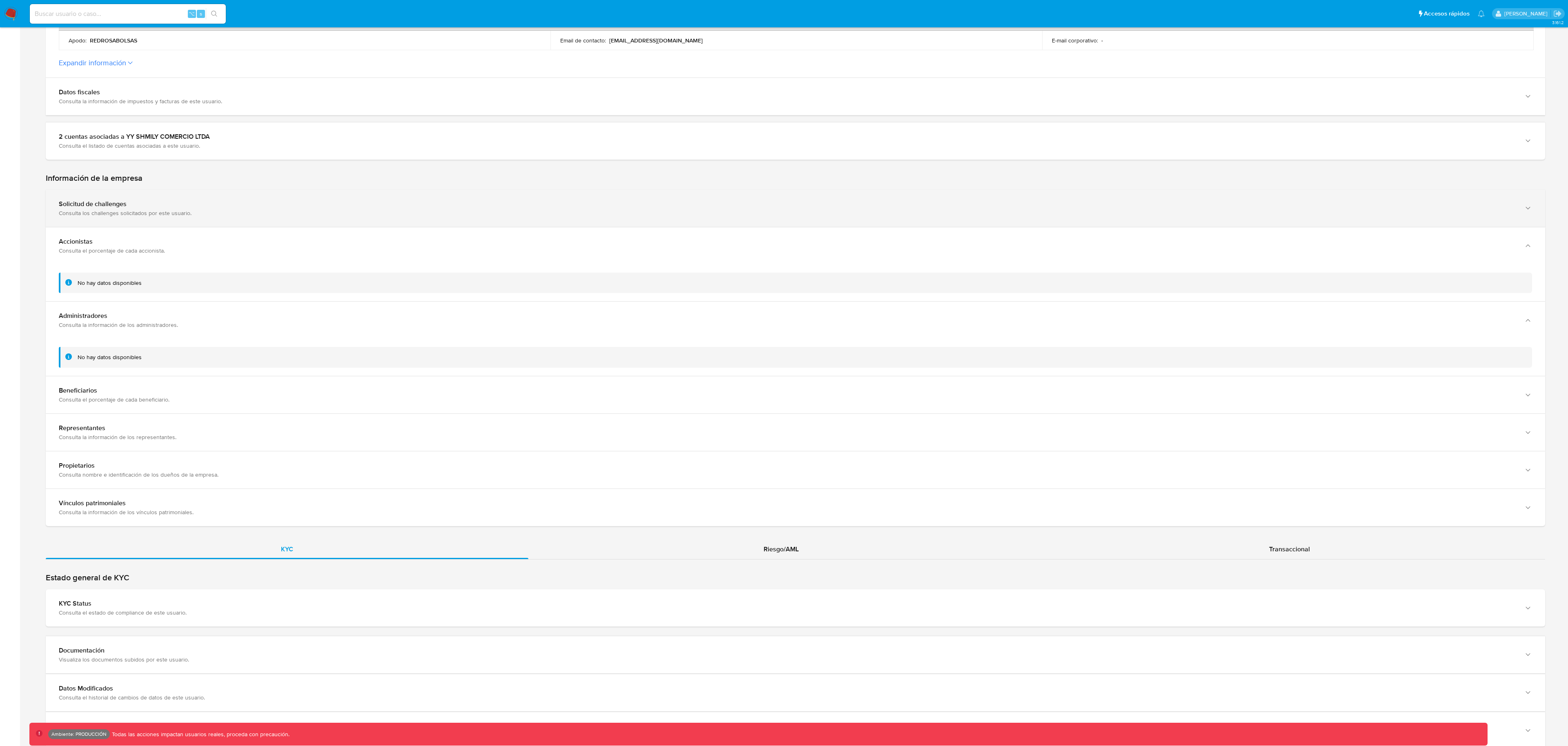
click at [200, 214] on div "Consulta los challenges solicitados por este usuario." at bounding box center [788, 213] width 1457 height 7
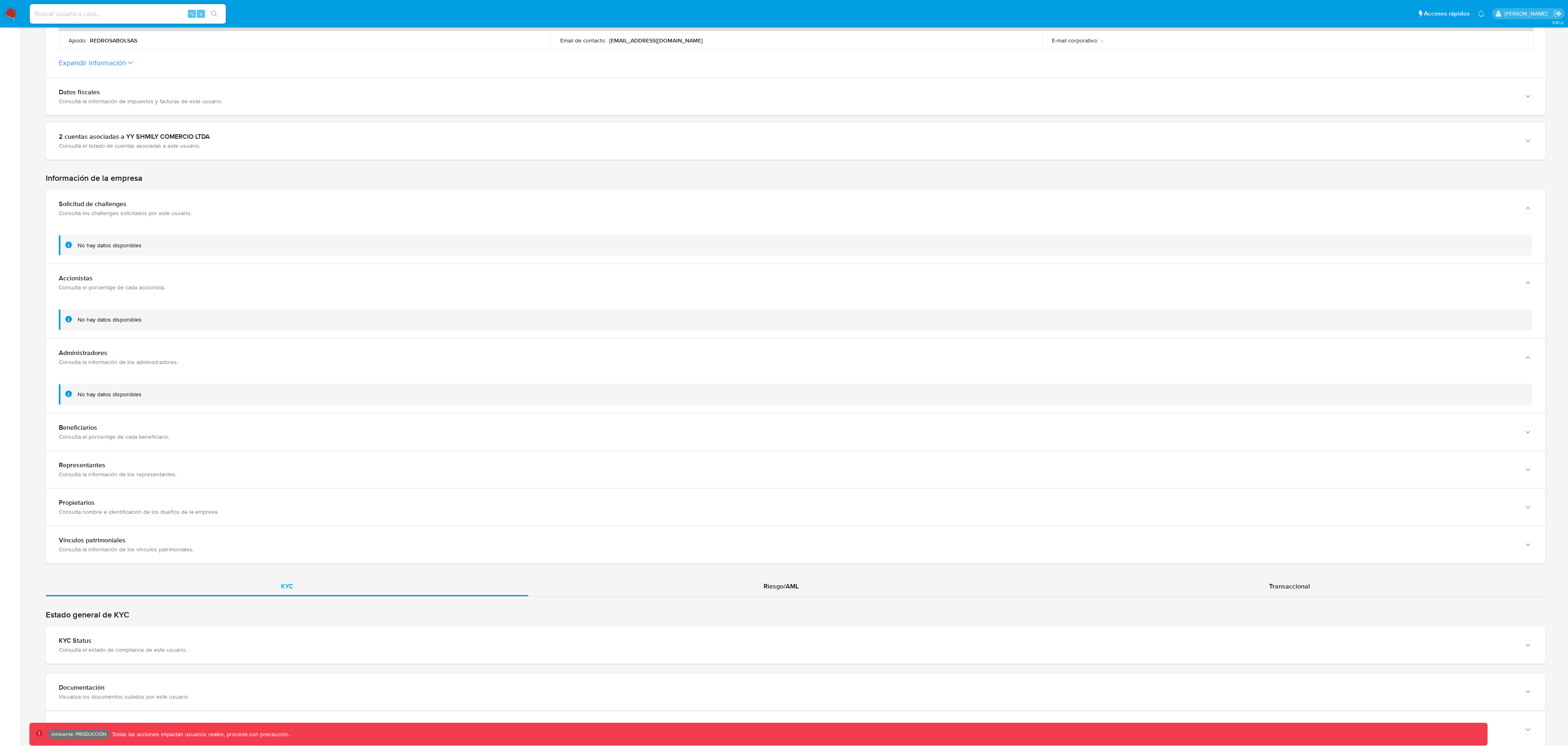
click at [176, 412] on div "No hay datos disponibles" at bounding box center [795, 394] width 1499 height 37
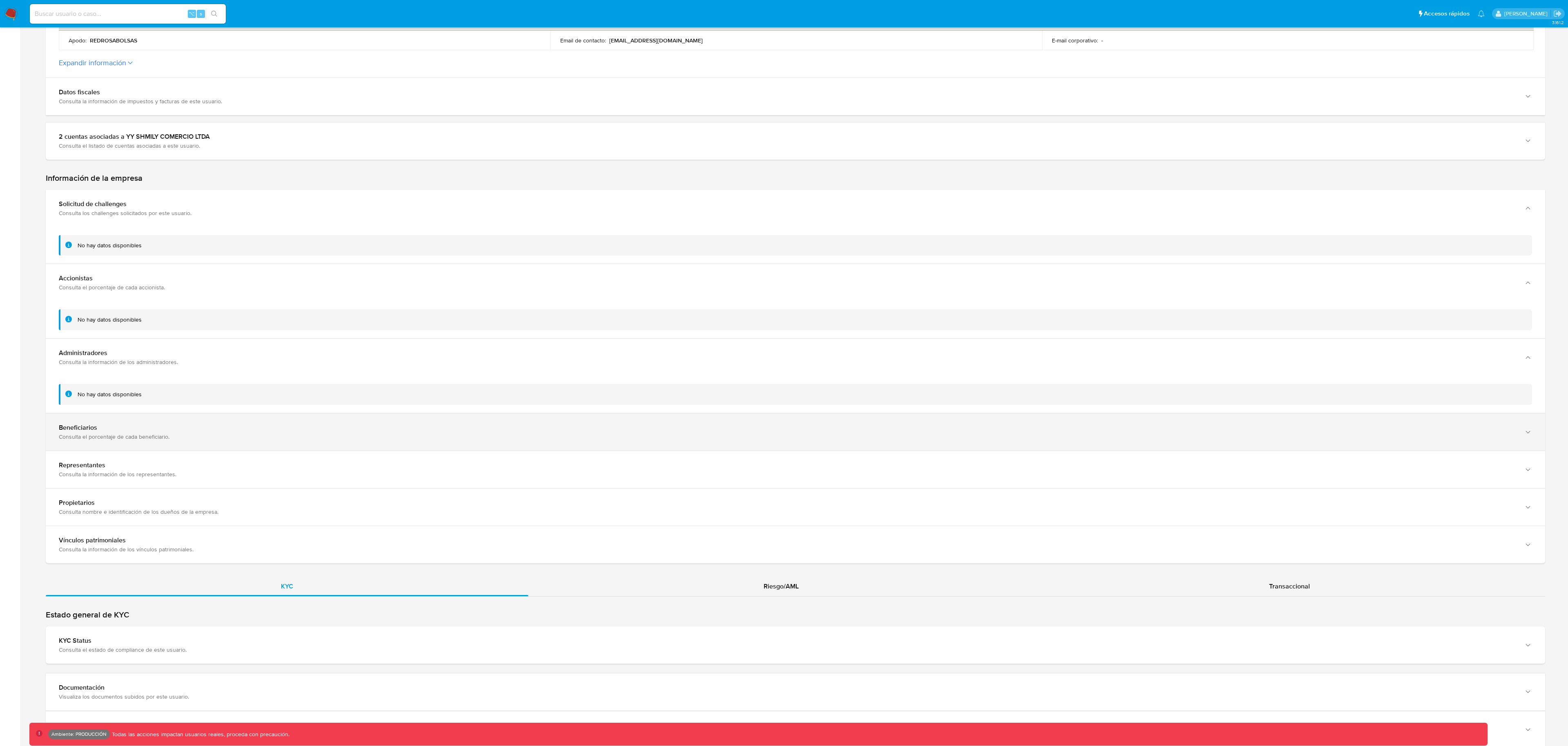
click at [178, 425] on div "Beneficiarios" at bounding box center [788, 427] width 1457 height 8
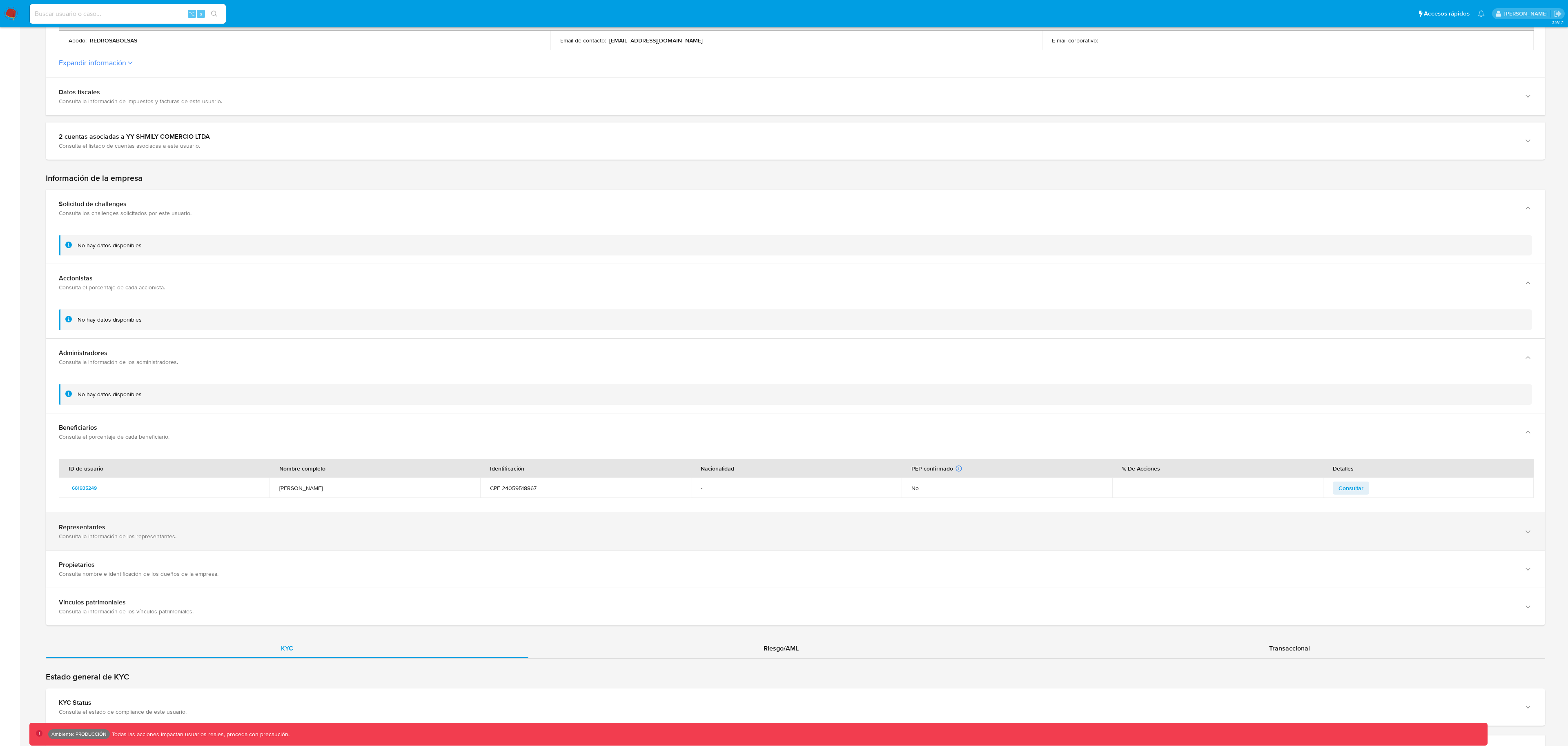
click at [252, 534] on div "Consulta la información de los representantes." at bounding box center [788, 536] width 1457 height 7
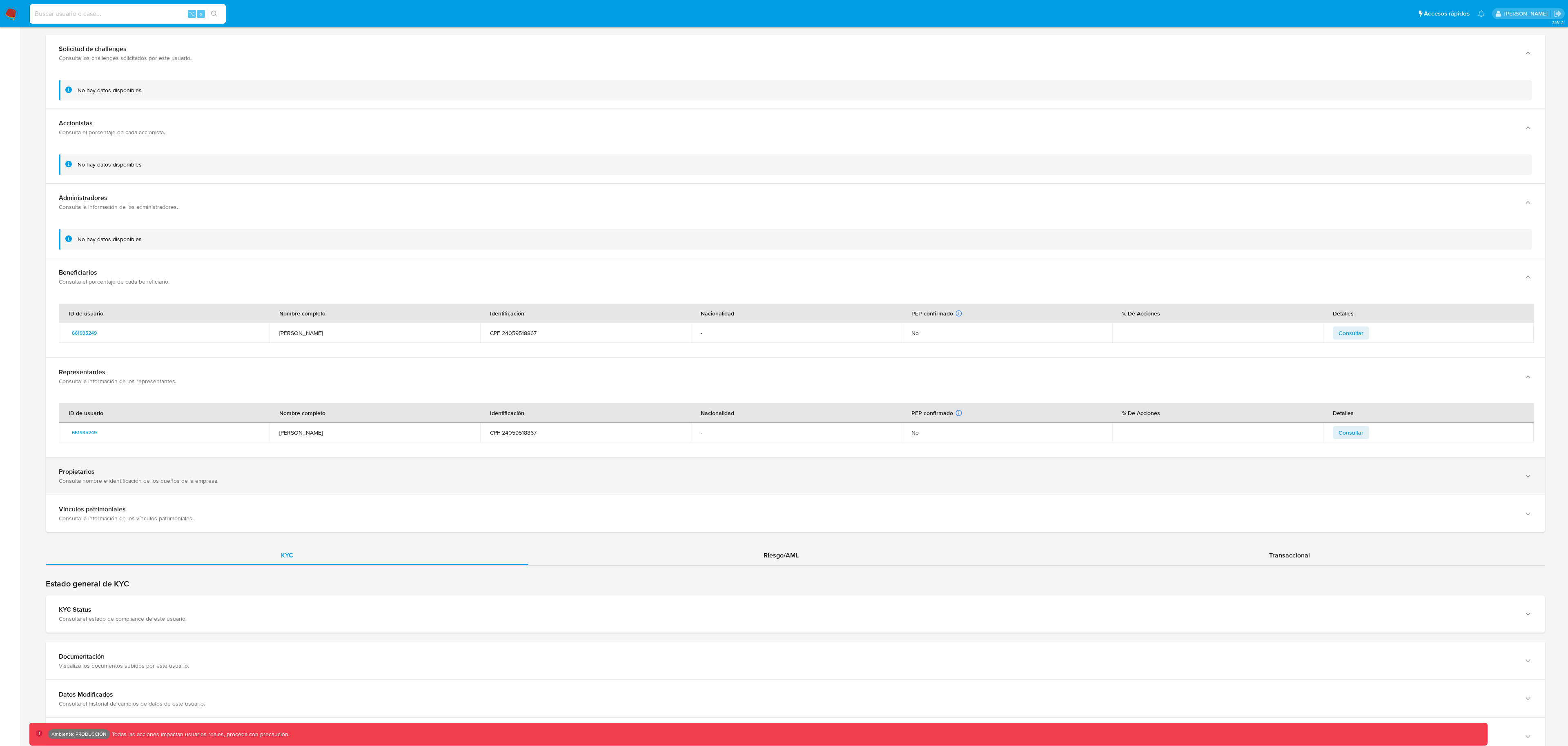
scroll to position [542, 0]
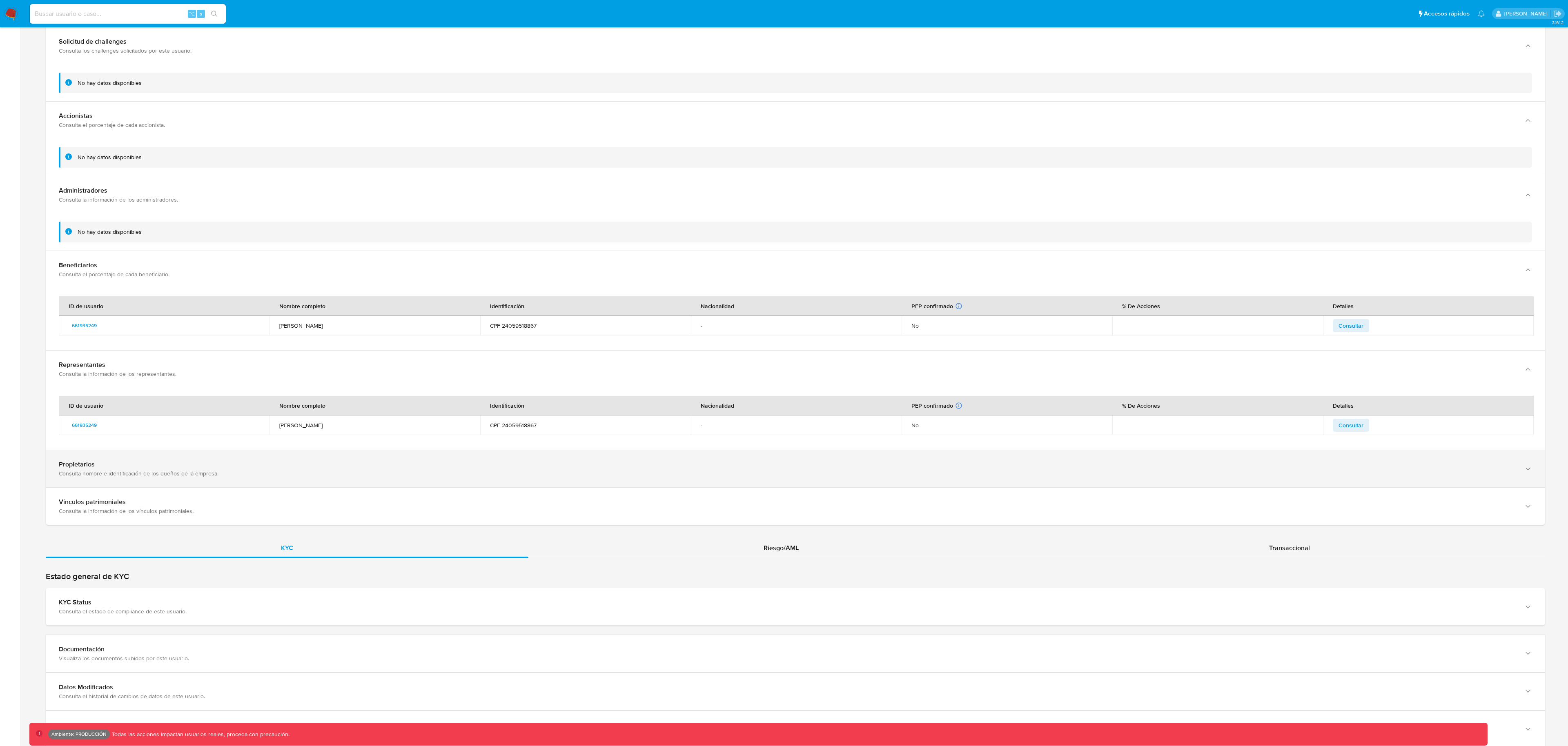
click at [204, 476] on div "Consulta nombre e identificación de los dueños de la empresa." at bounding box center [788, 473] width 1457 height 7
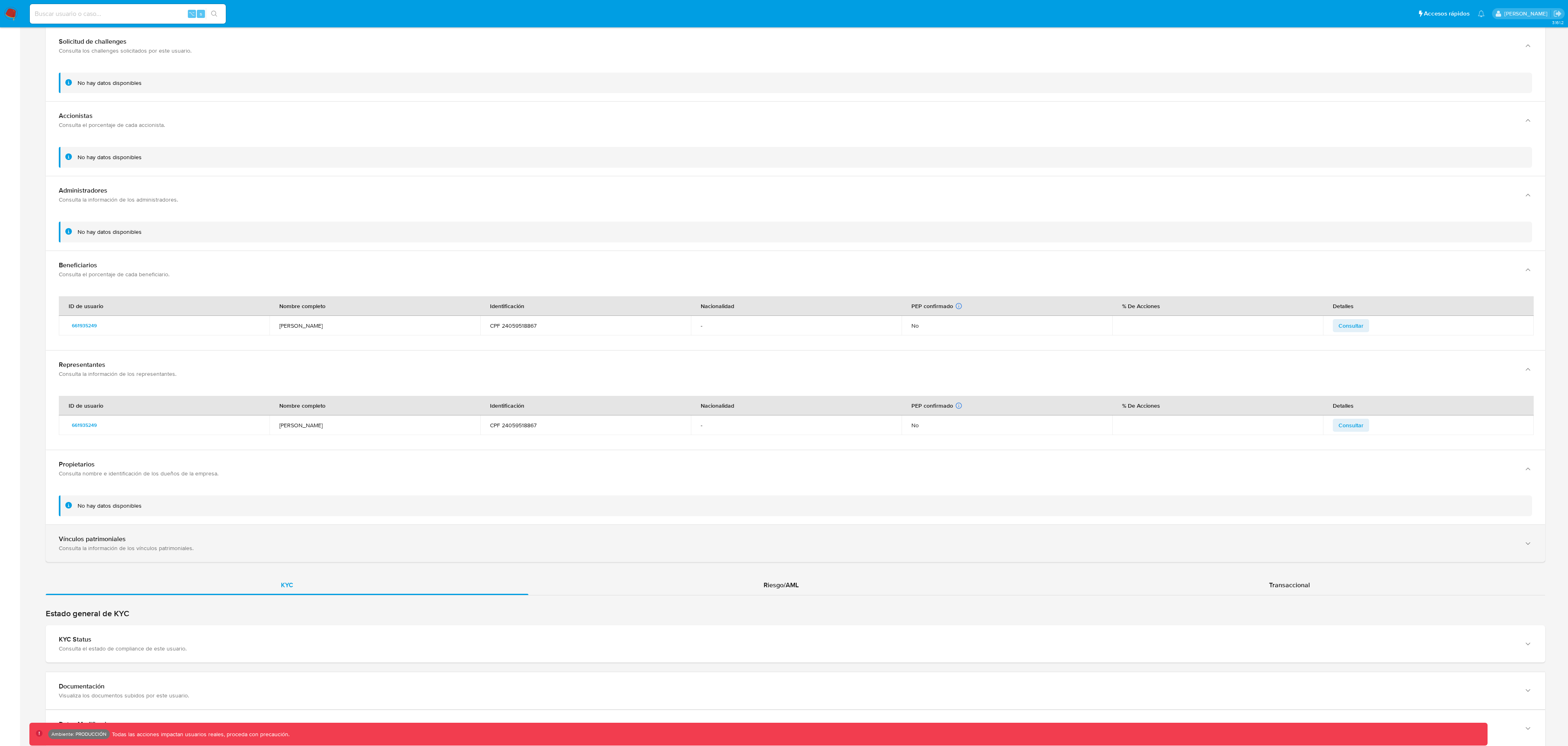
click at [191, 545] on div "Consulta la información de los vínculos patrimoniales." at bounding box center [788, 548] width 1457 height 7
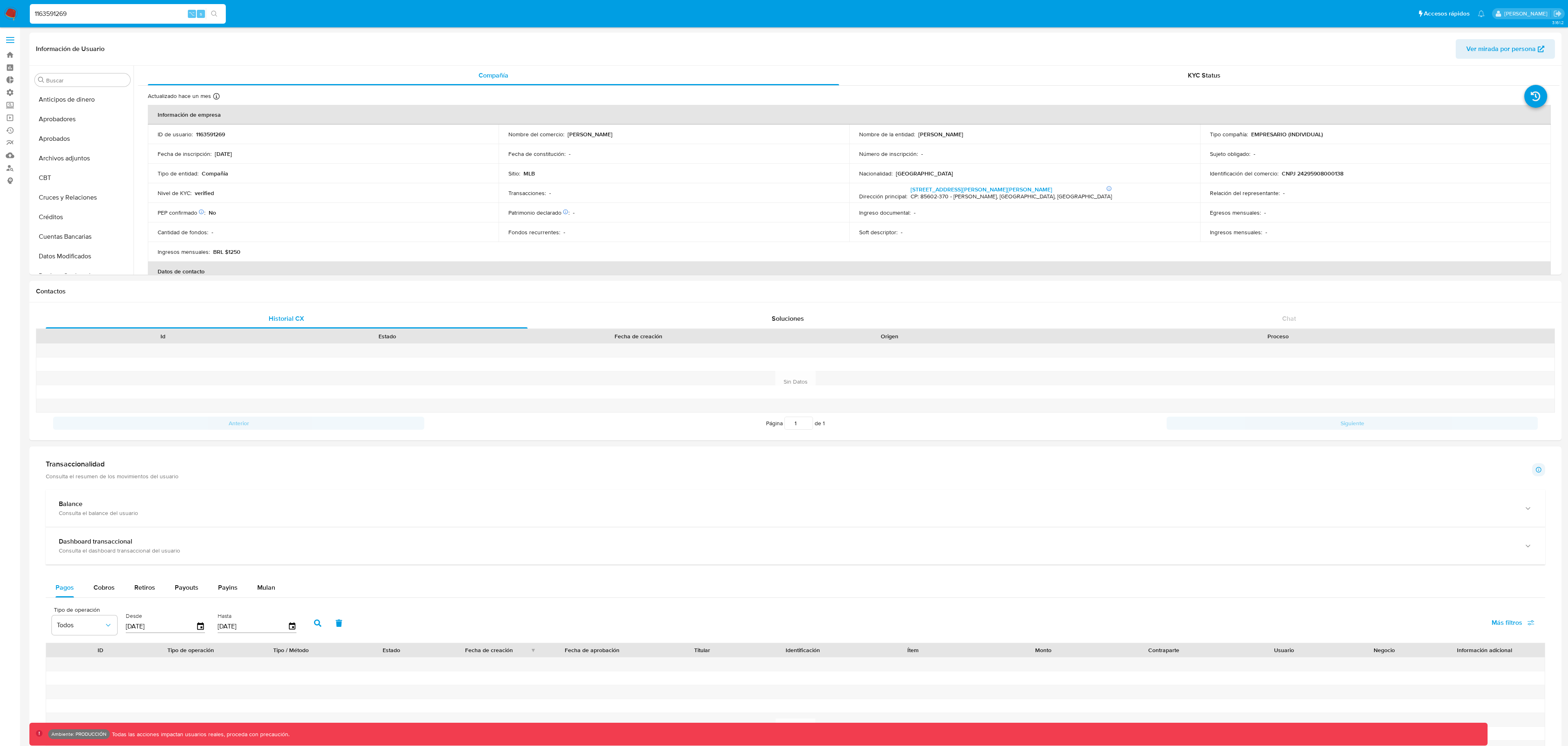
select select "10"
click at [74, 210] on button "Marcas AML" at bounding box center [79, 205] width 96 height 19
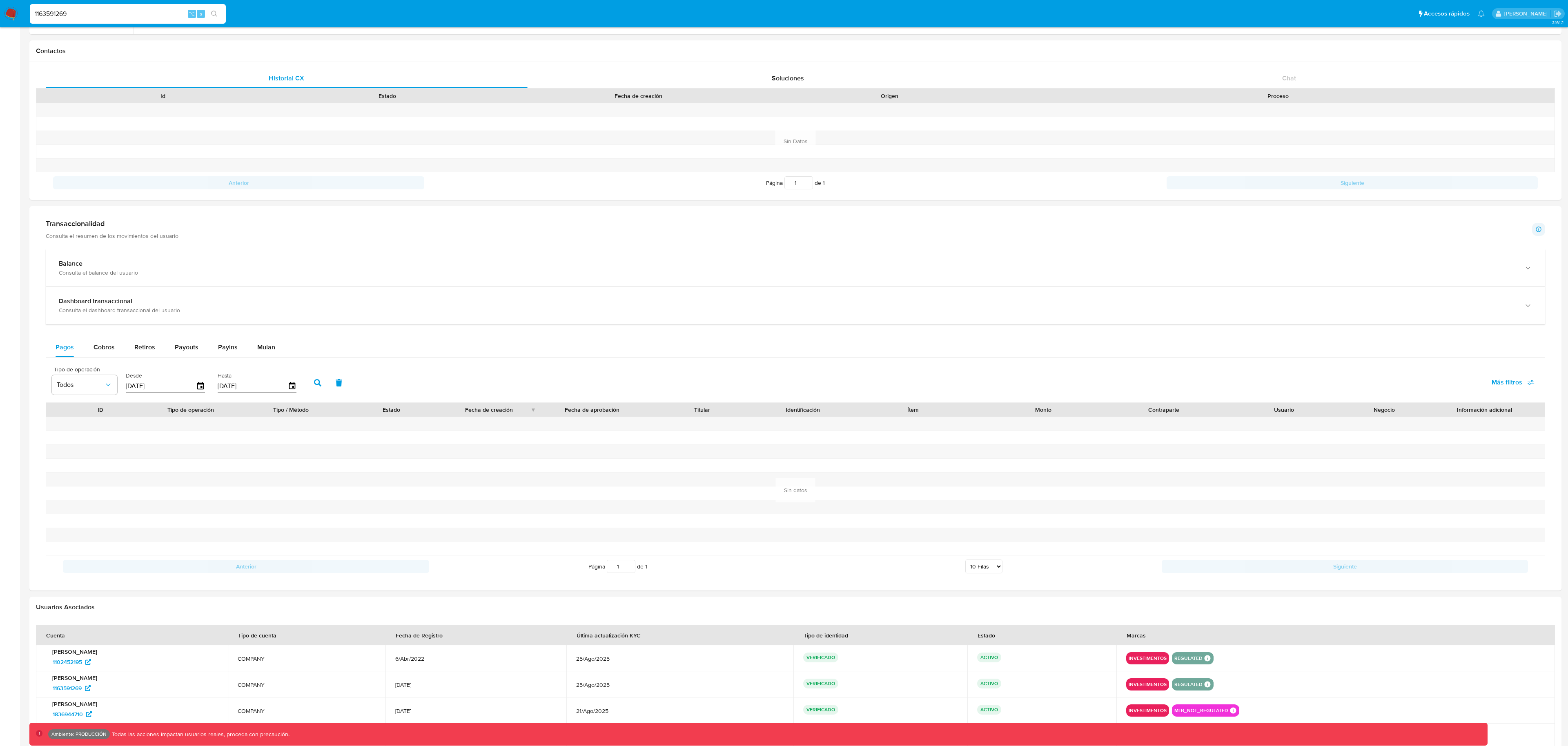
scroll to position [340, 0]
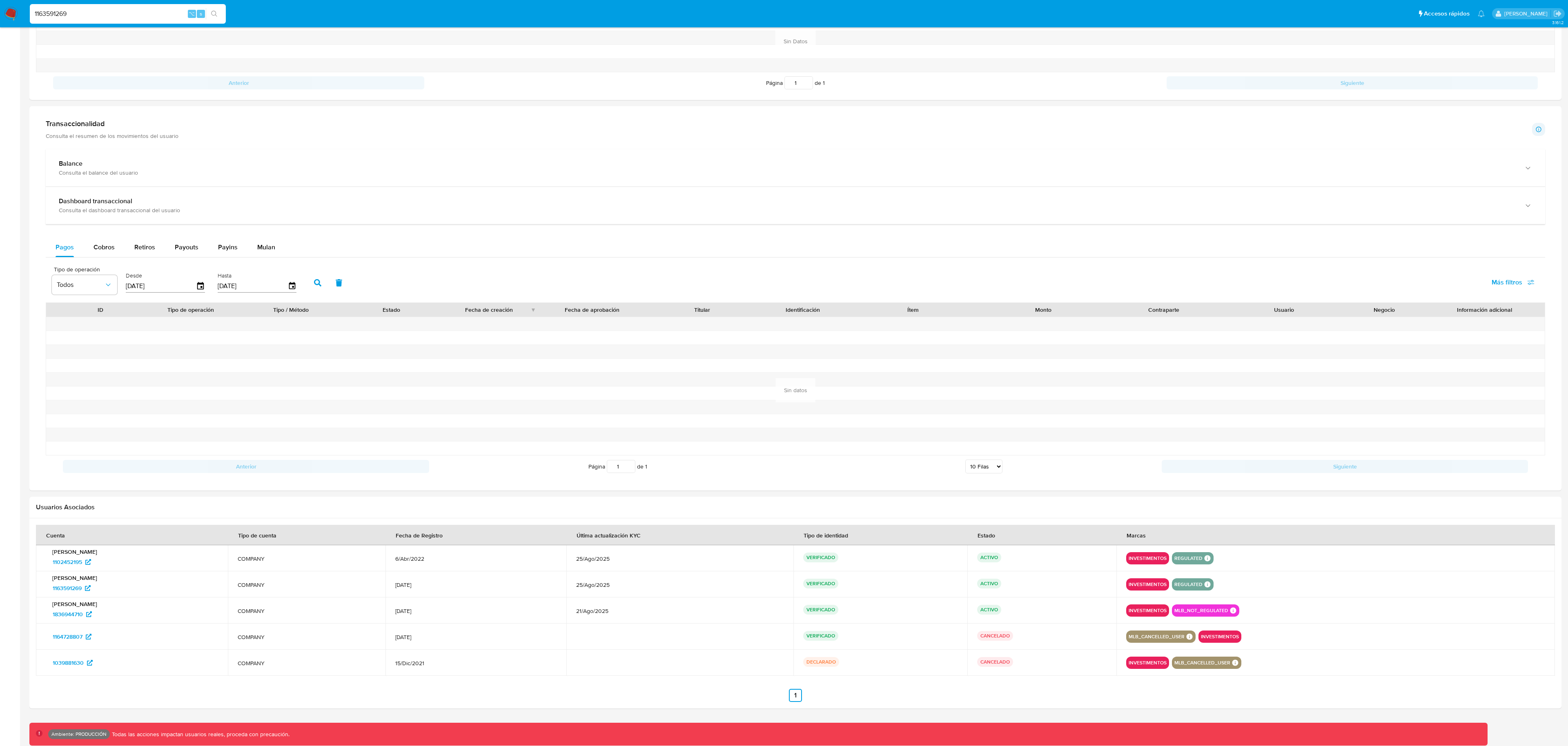
click at [135, 10] on input "1163591269" at bounding box center [128, 13] width 196 height 10
paste input "88207625"
type input "1188207625"
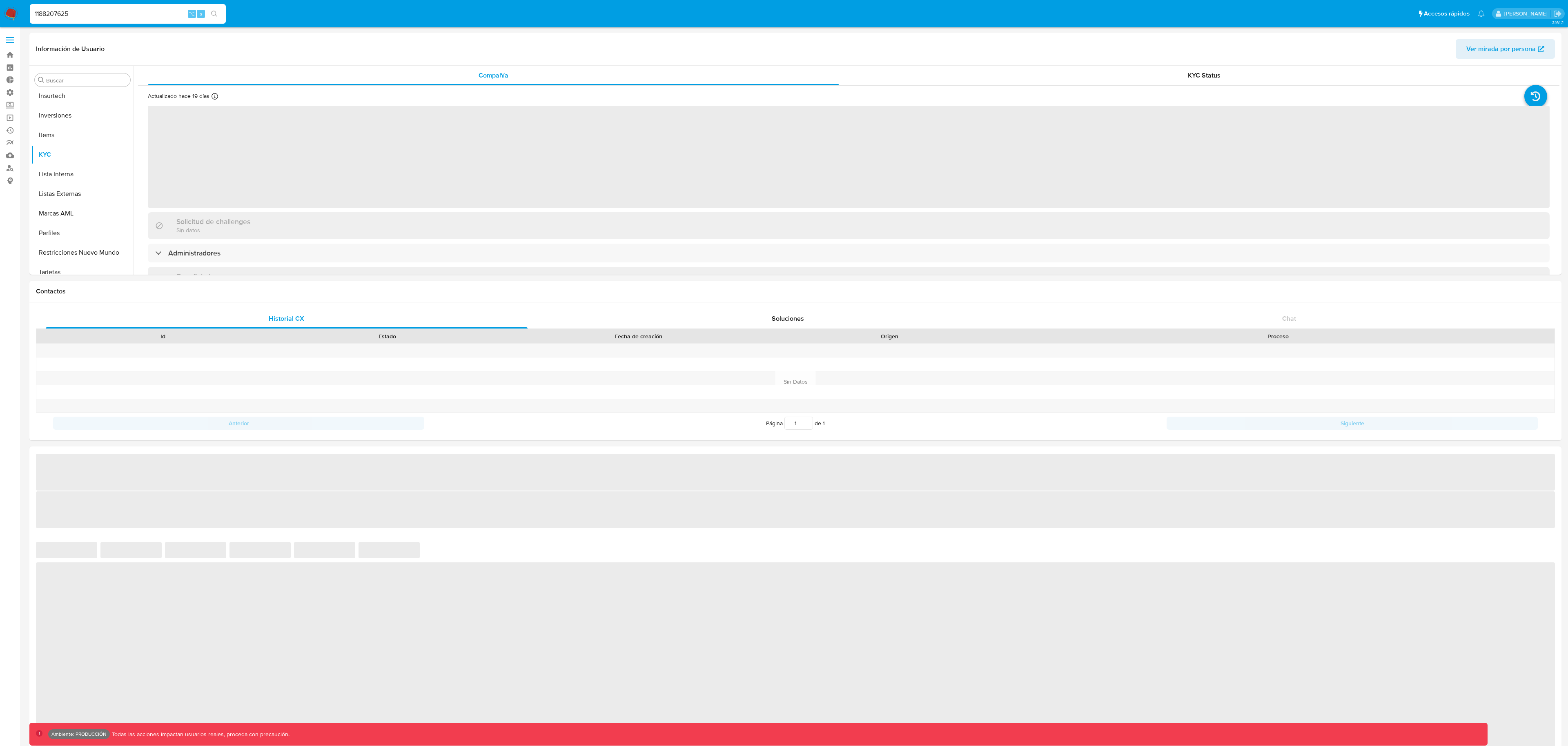
scroll to position [424, 0]
select select "10"
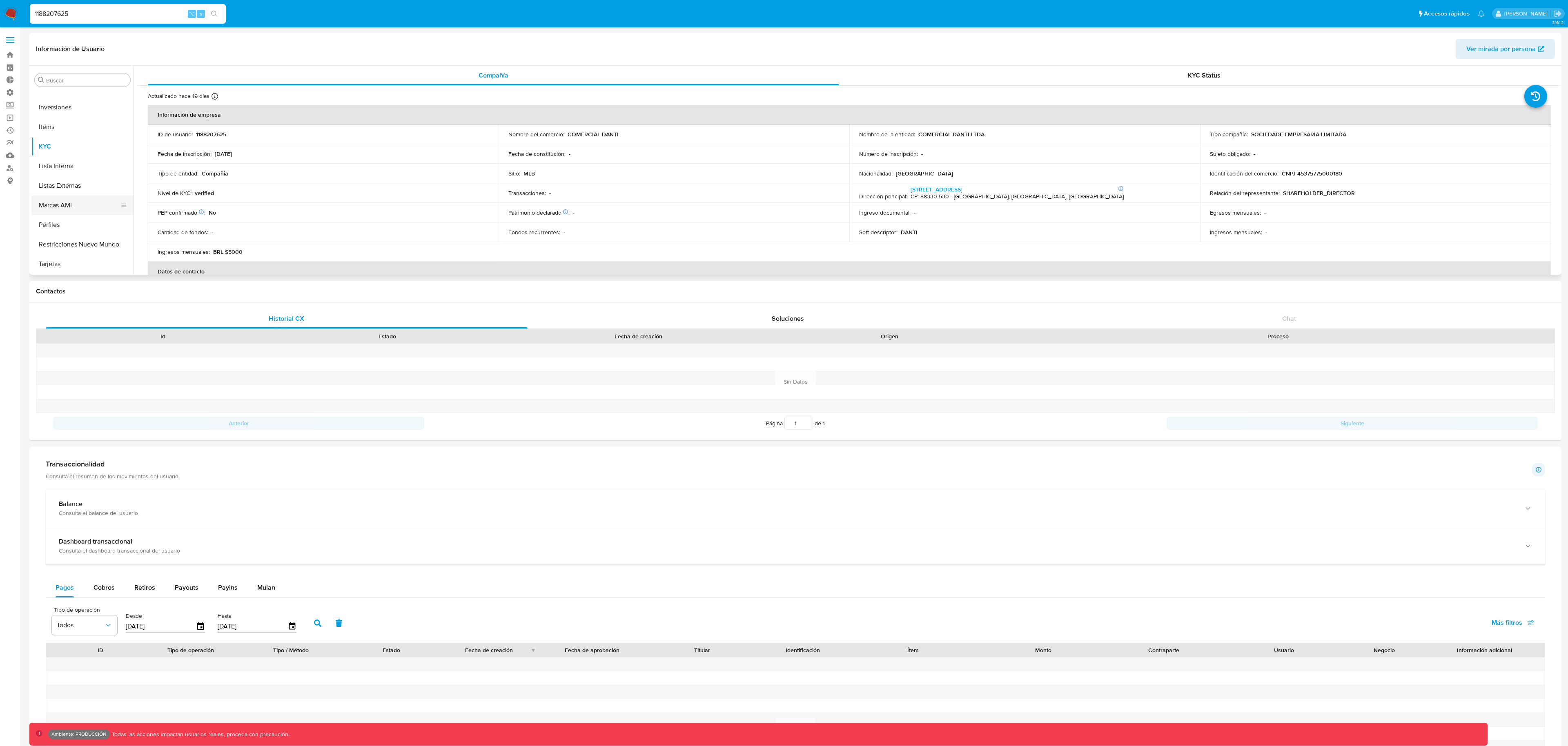
click at [75, 199] on button "Marcas AML" at bounding box center [79, 205] width 96 height 19
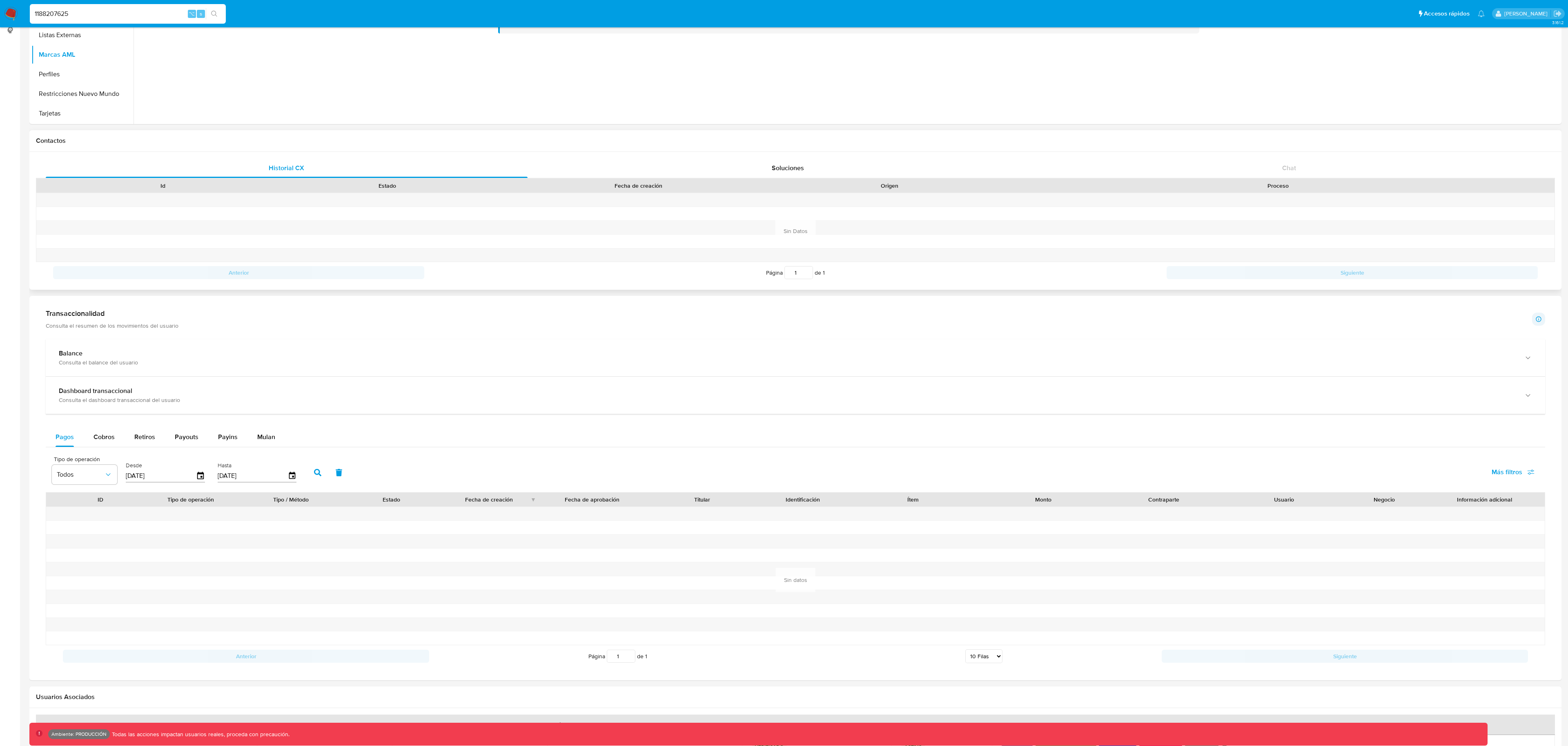
scroll to position [0, 0]
